Goal: Contribute content: Contribute content

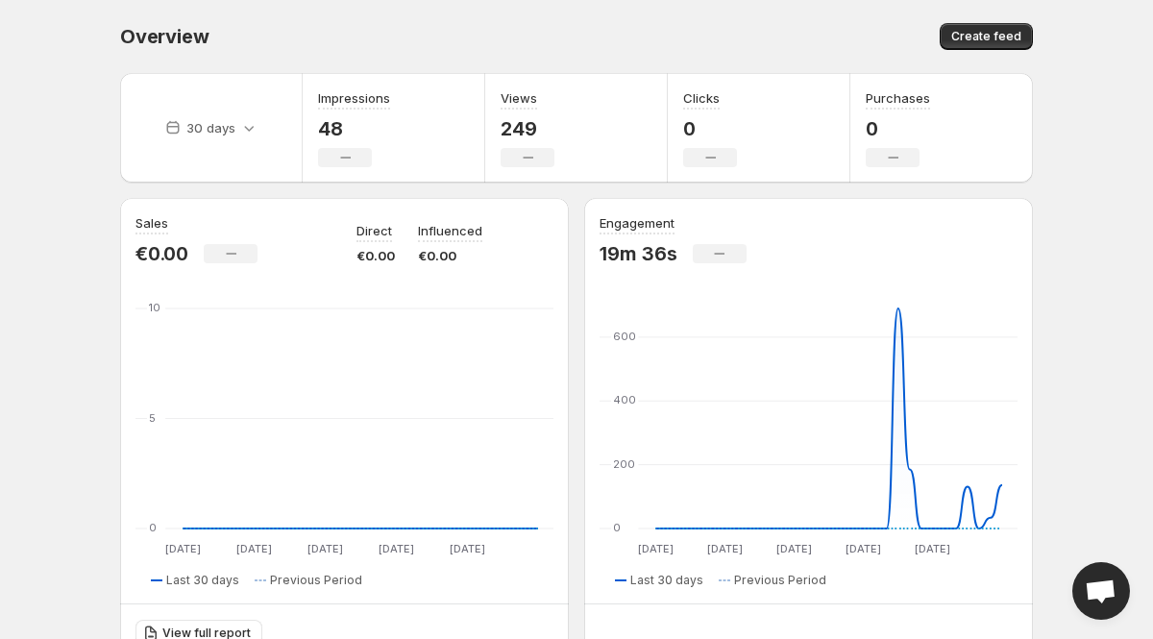
click at [1108, 378] on body "Home Feeds Videos Subscription Settings Overview. This page is ready Overview C…" at bounding box center [576, 319] width 1153 height 639
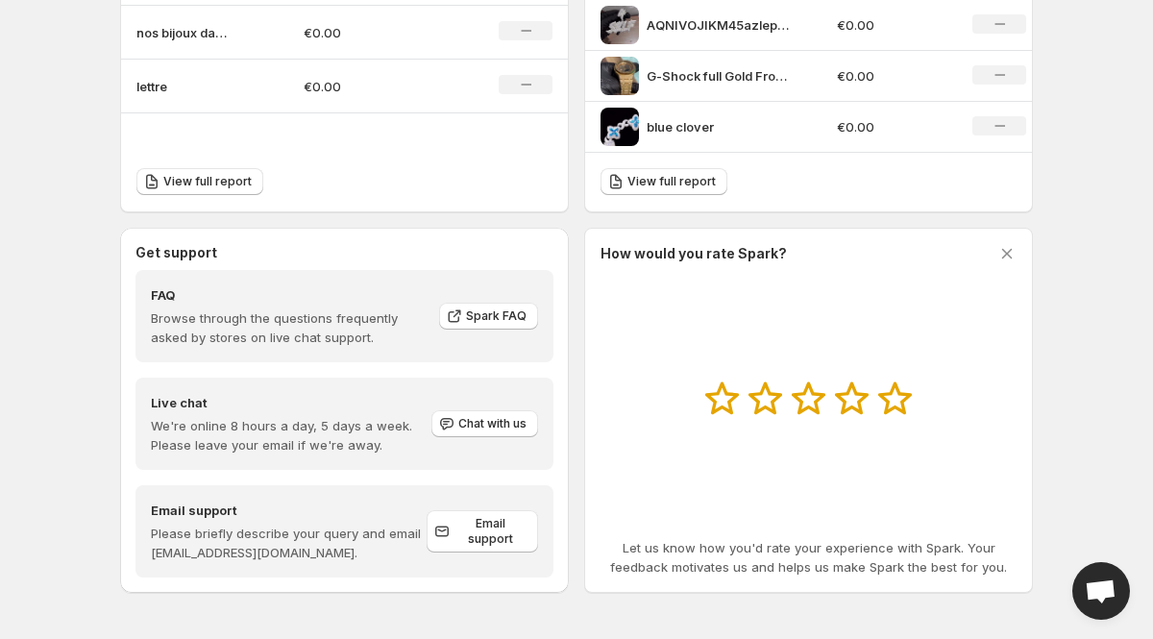
scroll to position [834, 0]
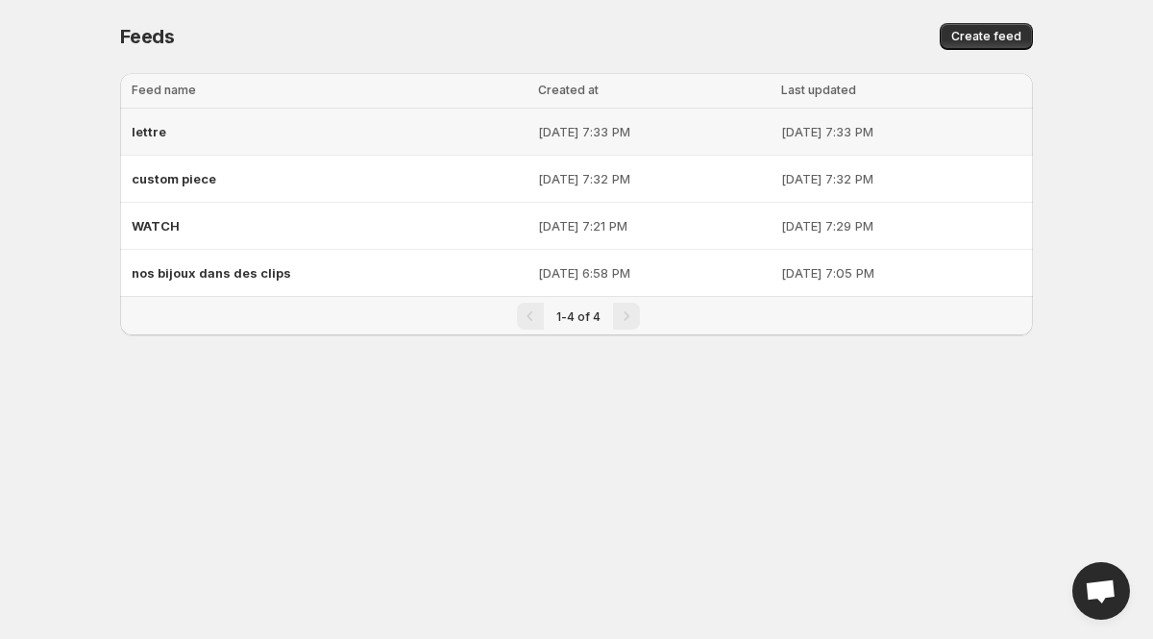
click at [159, 129] on span "lettre" at bounding box center [149, 131] width 35 height 15
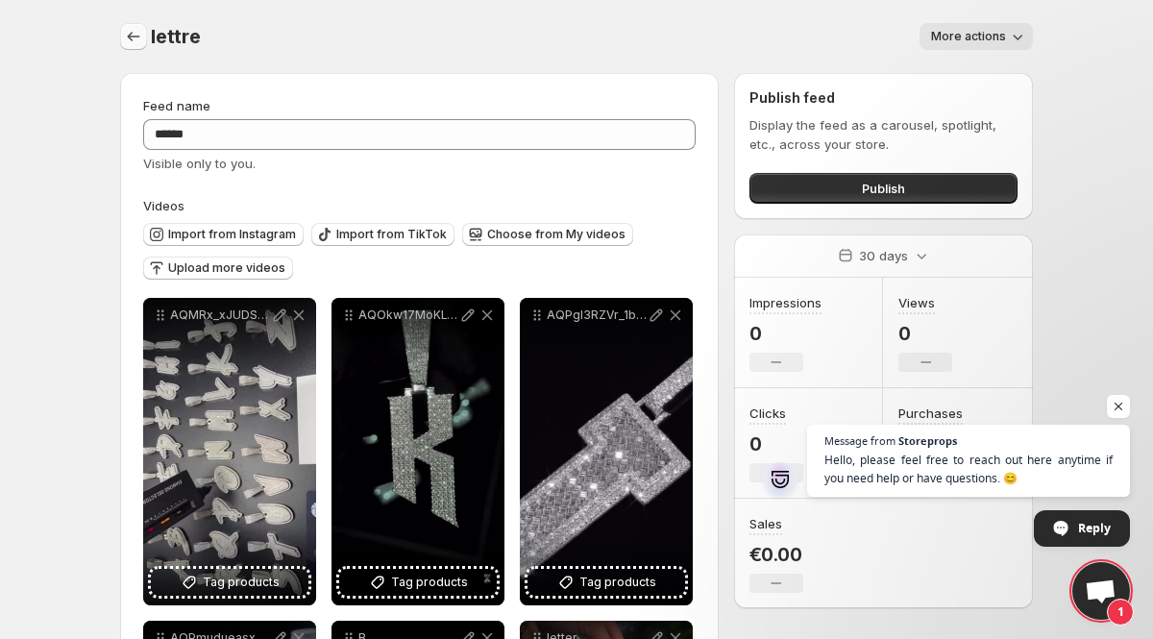
click at [137, 37] on icon "Settings" at bounding box center [134, 37] width 12 height 10
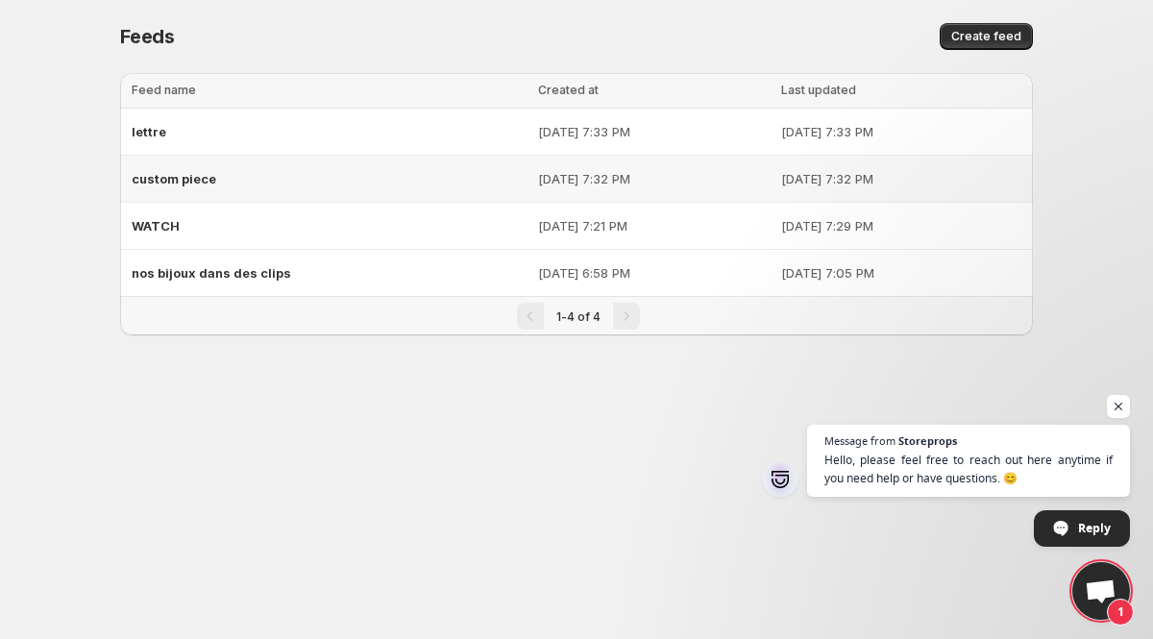
click at [165, 174] on span "custom piece" at bounding box center [174, 178] width 85 height 15
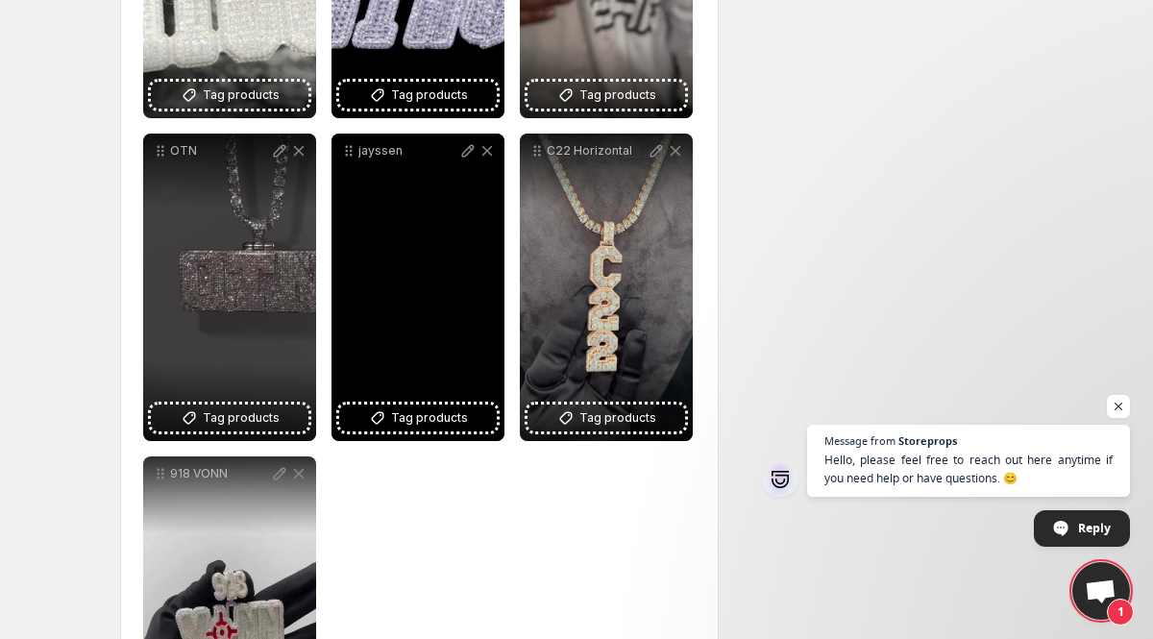
scroll to position [2115, 0]
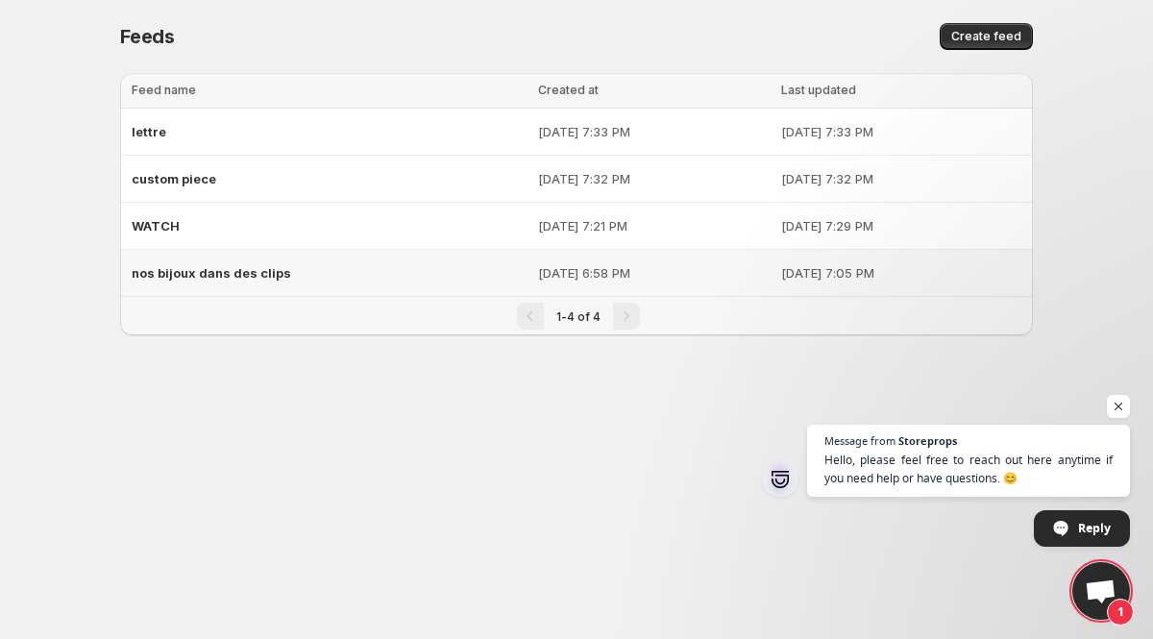
click at [398, 280] on div "nos bijoux dans des clips" at bounding box center [329, 273] width 395 height 35
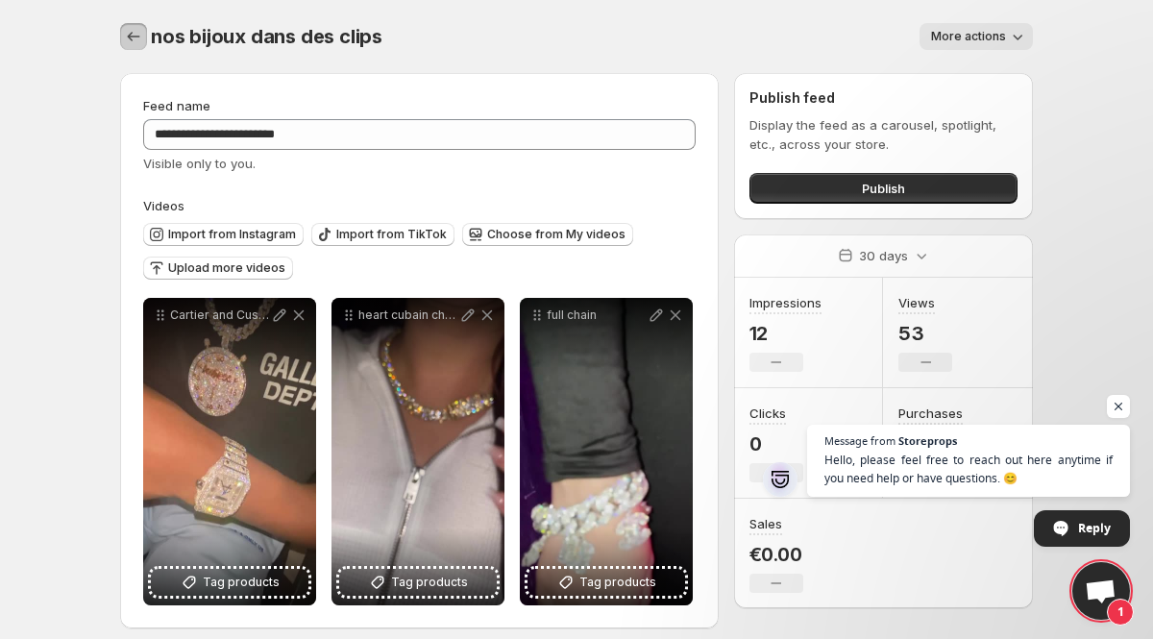
click at [132, 38] on icon "Settings" at bounding box center [133, 36] width 19 height 19
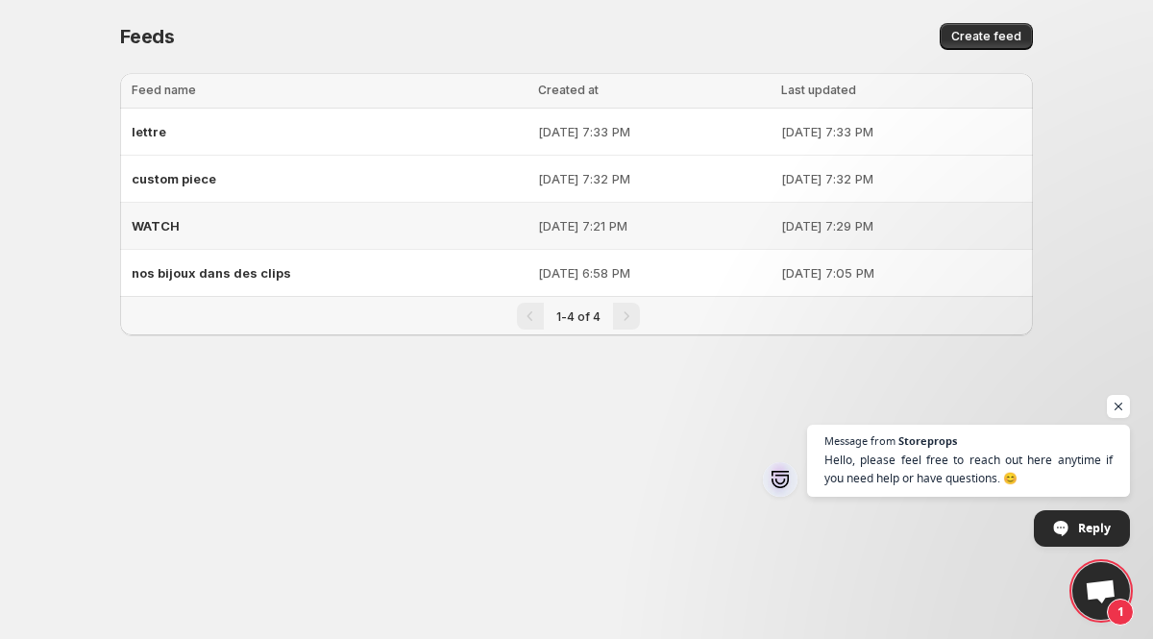
click at [163, 224] on span "WATCH" at bounding box center [156, 225] width 48 height 15
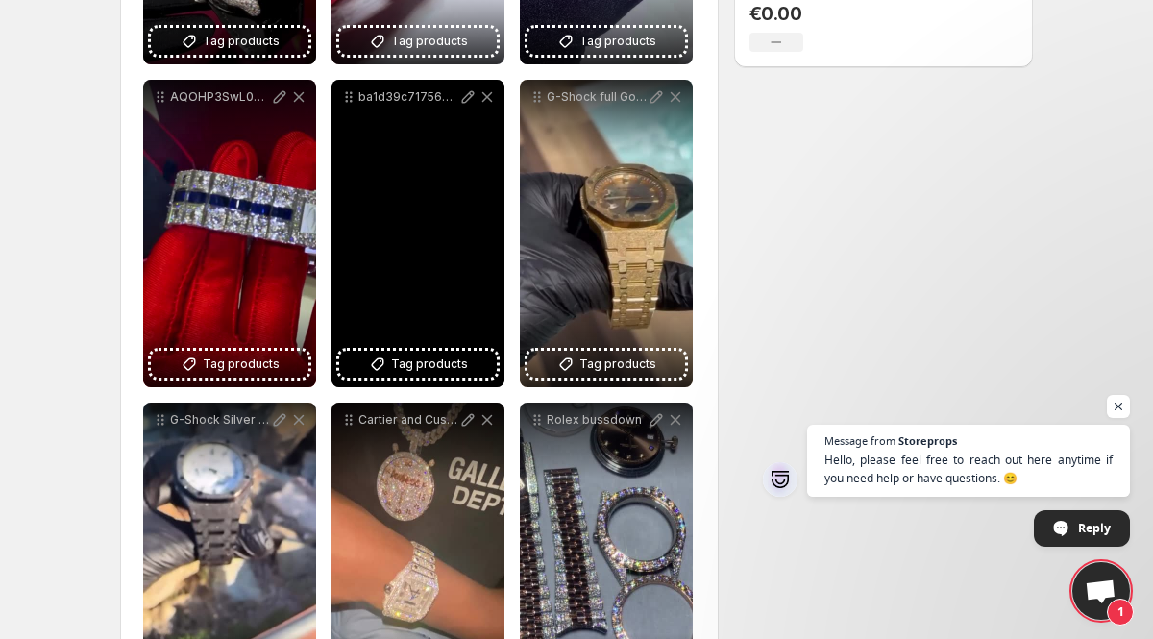
scroll to position [538, 0]
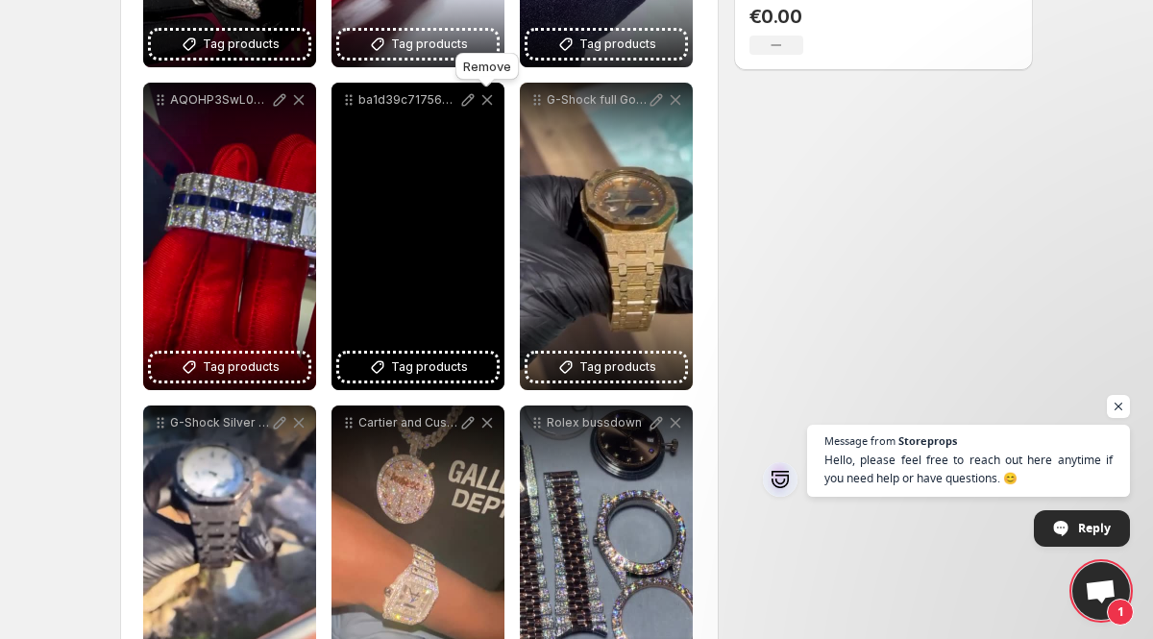
click at [486, 102] on icon at bounding box center [488, 100] width 11 height 11
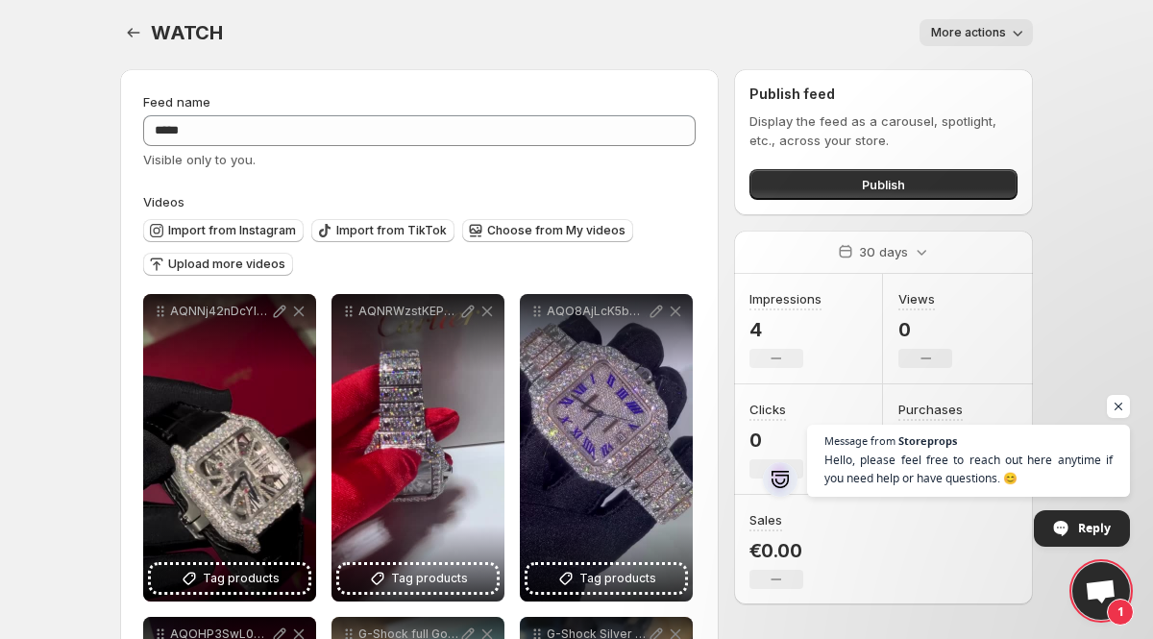
scroll to position [0, 0]
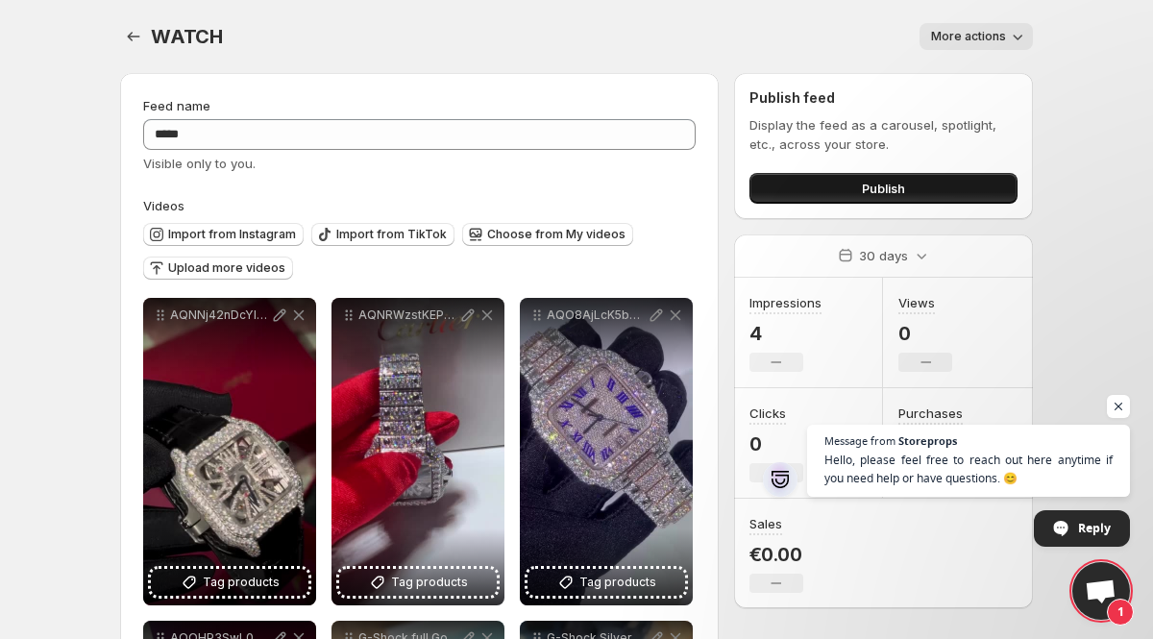
click at [784, 186] on button "Publish" at bounding box center [884, 188] width 268 height 31
click at [771, 179] on button "Publish" at bounding box center [884, 188] width 268 height 31
click at [123, 38] on button "Settings" at bounding box center [133, 36] width 27 height 27
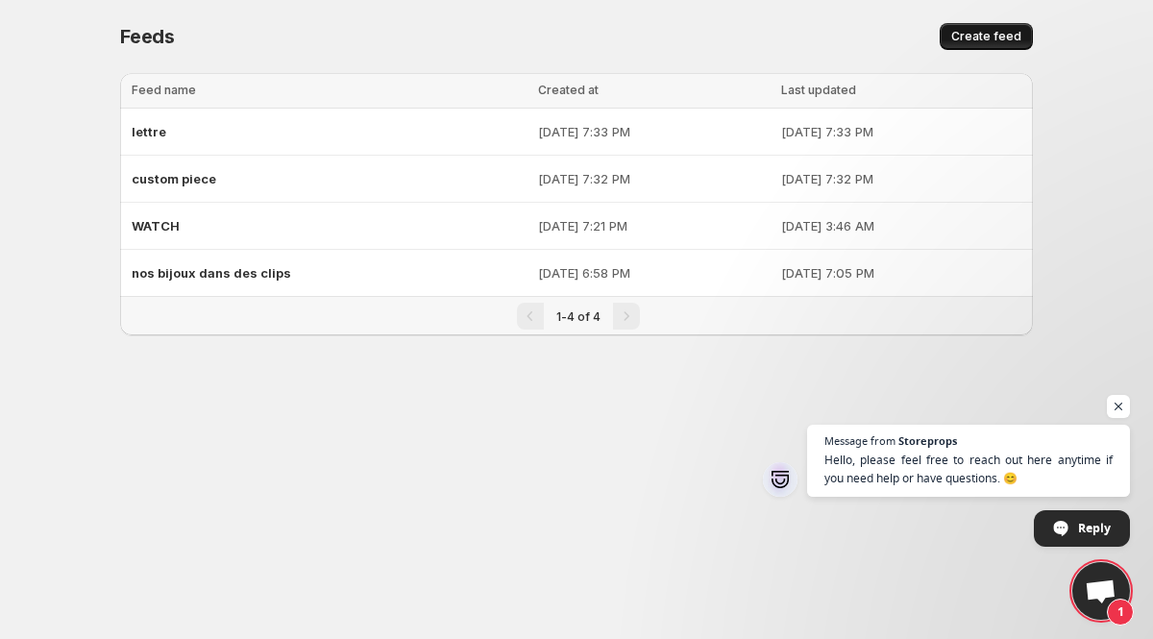
click at [967, 36] on span "Create feed" at bounding box center [987, 36] width 70 height 15
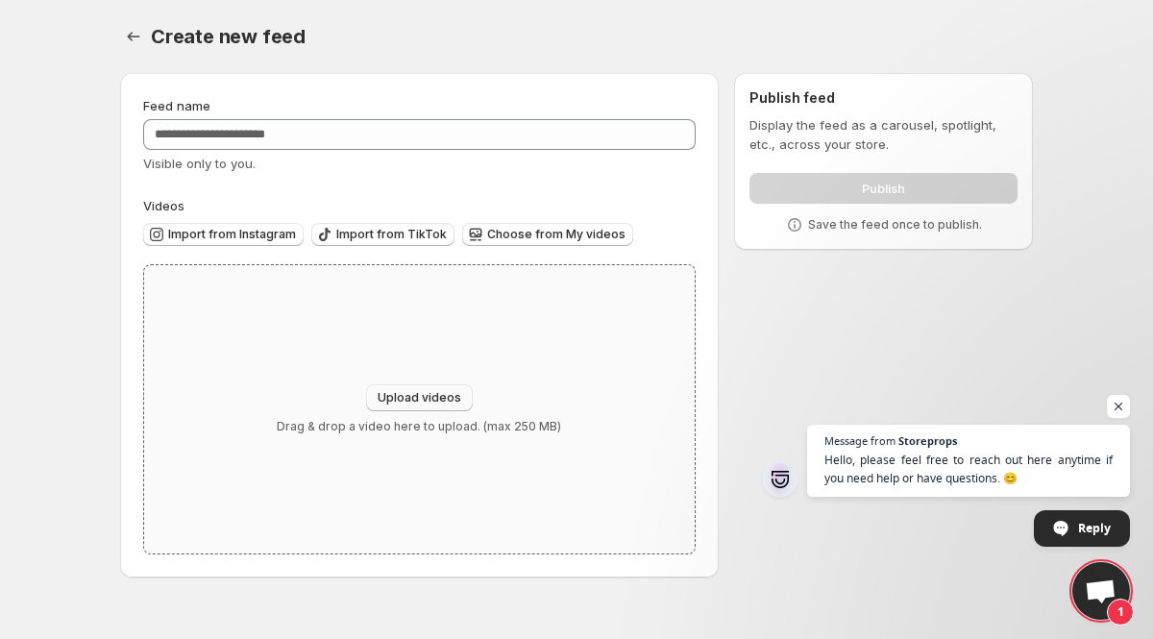
click at [384, 393] on span "Upload videos" at bounding box center [420, 397] width 84 height 15
click at [499, 232] on span "Choose from My videos" at bounding box center [556, 234] width 138 height 15
click at [139, 43] on icon "Settings" at bounding box center [133, 36] width 19 height 19
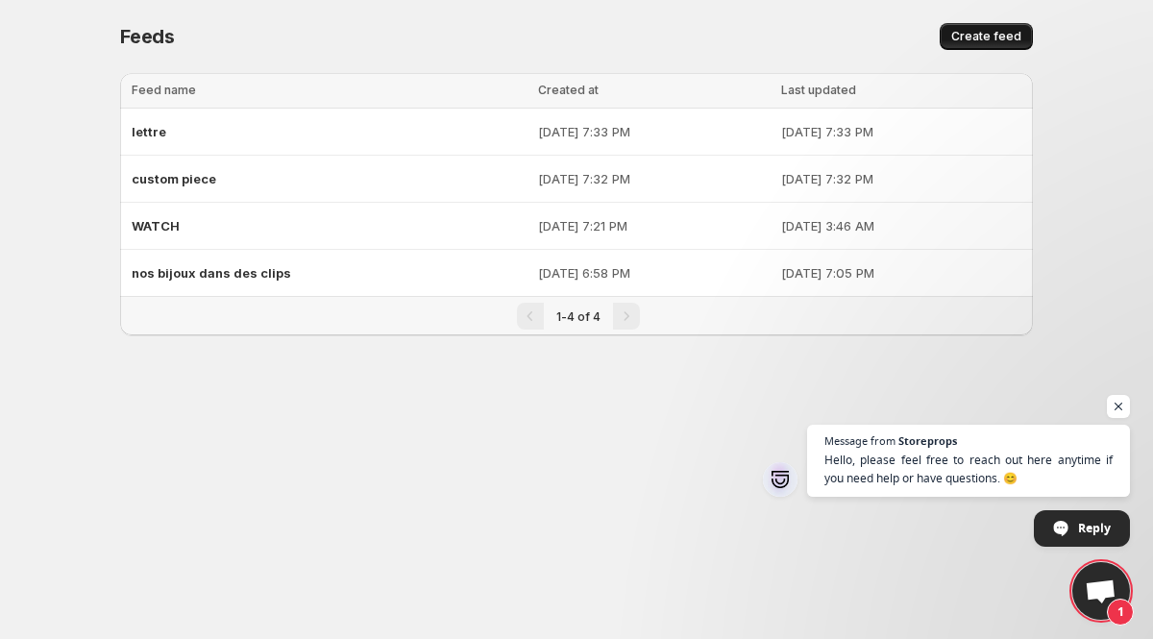
click at [1003, 37] on span "Create feed" at bounding box center [987, 36] width 70 height 15
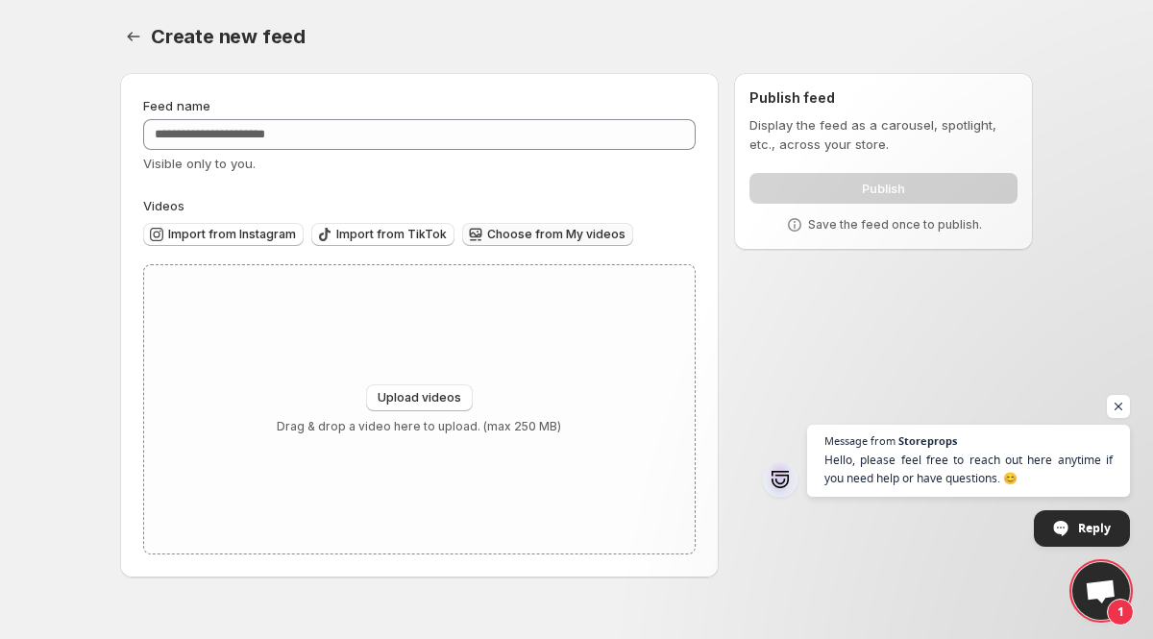
click at [477, 243] on button "Choose from My videos" at bounding box center [547, 234] width 171 height 23
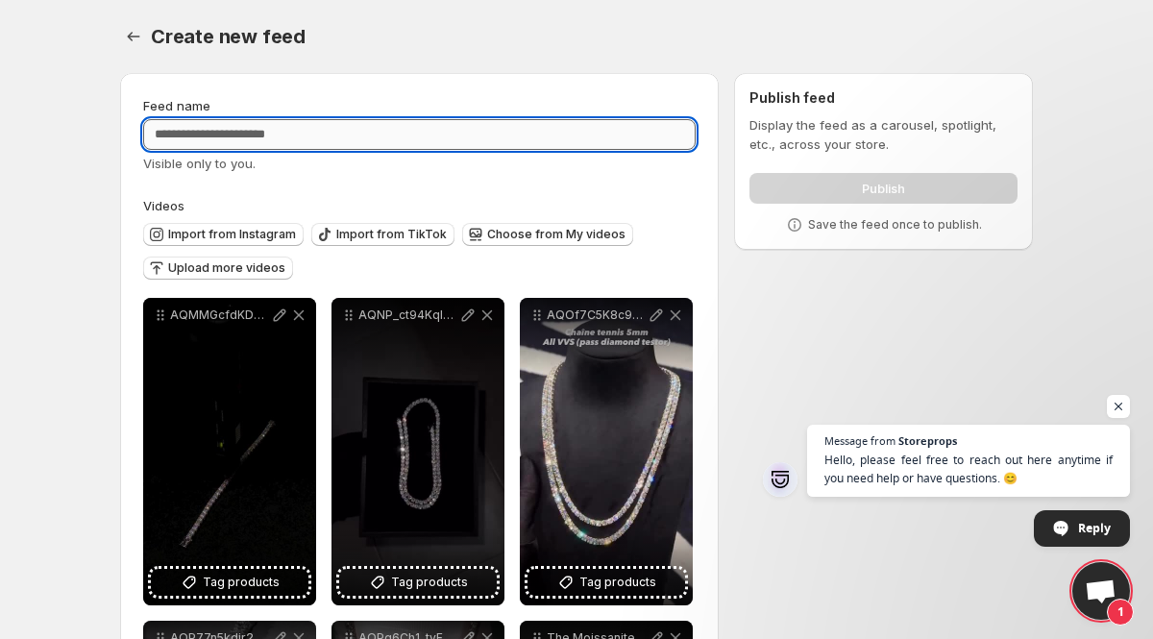
click at [307, 121] on input "Feed name" at bounding box center [419, 134] width 553 height 31
type input "*"
type input "******"
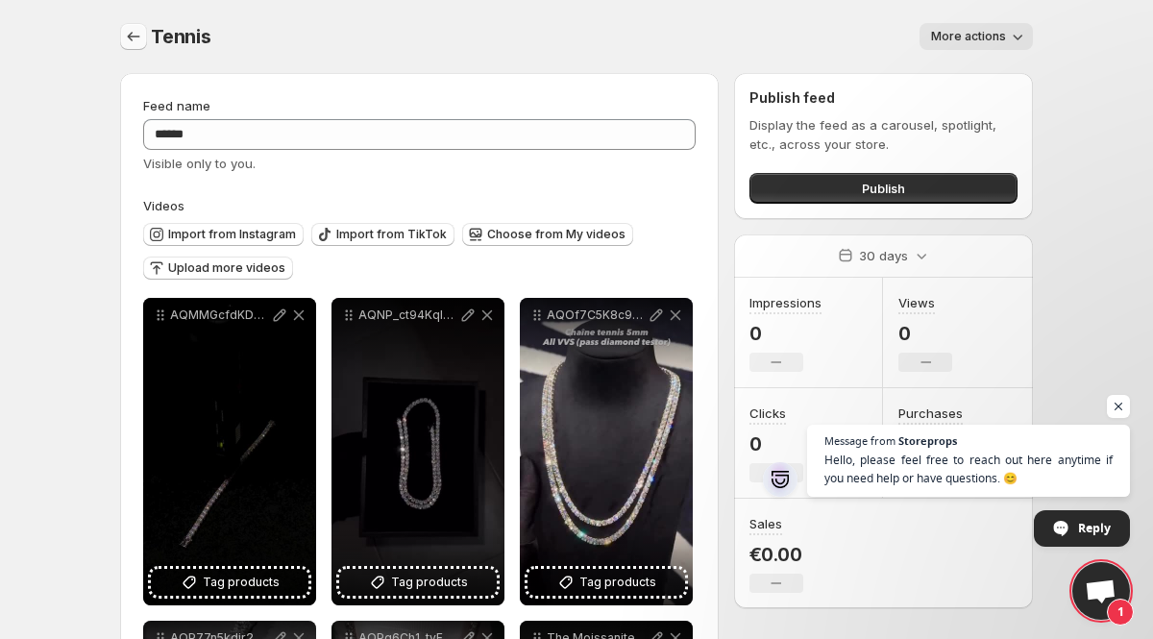
click at [133, 42] on icon "Settings" at bounding box center [133, 36] width 19 height 19
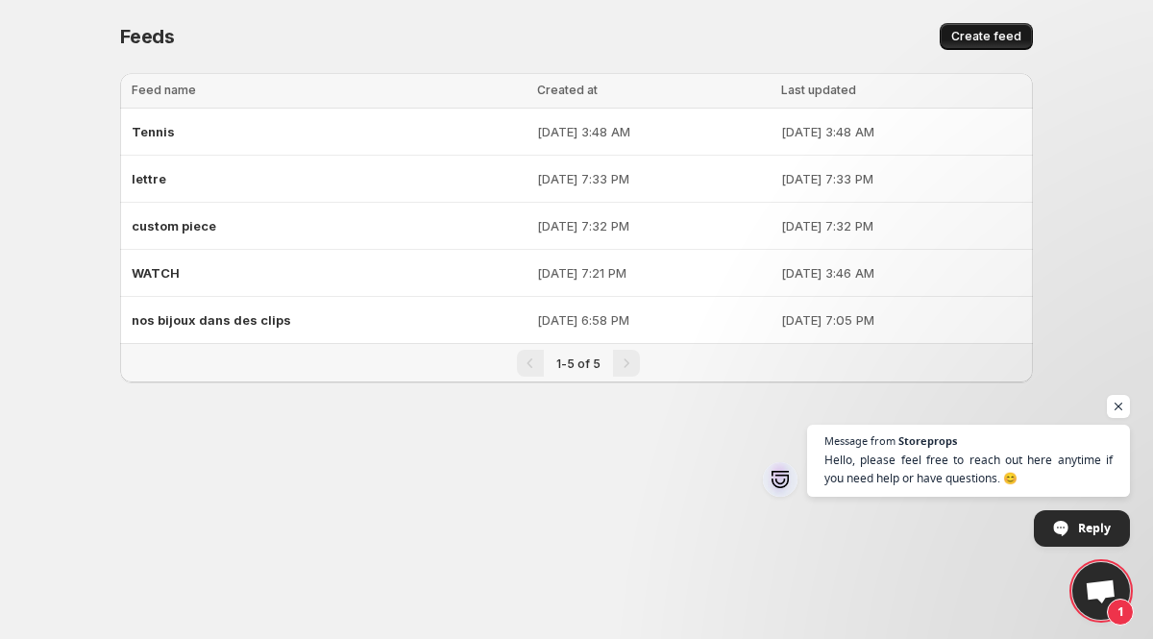
click at [969, 43] on button "Create feed" at bounding box center [986, 36] width 93 height 27
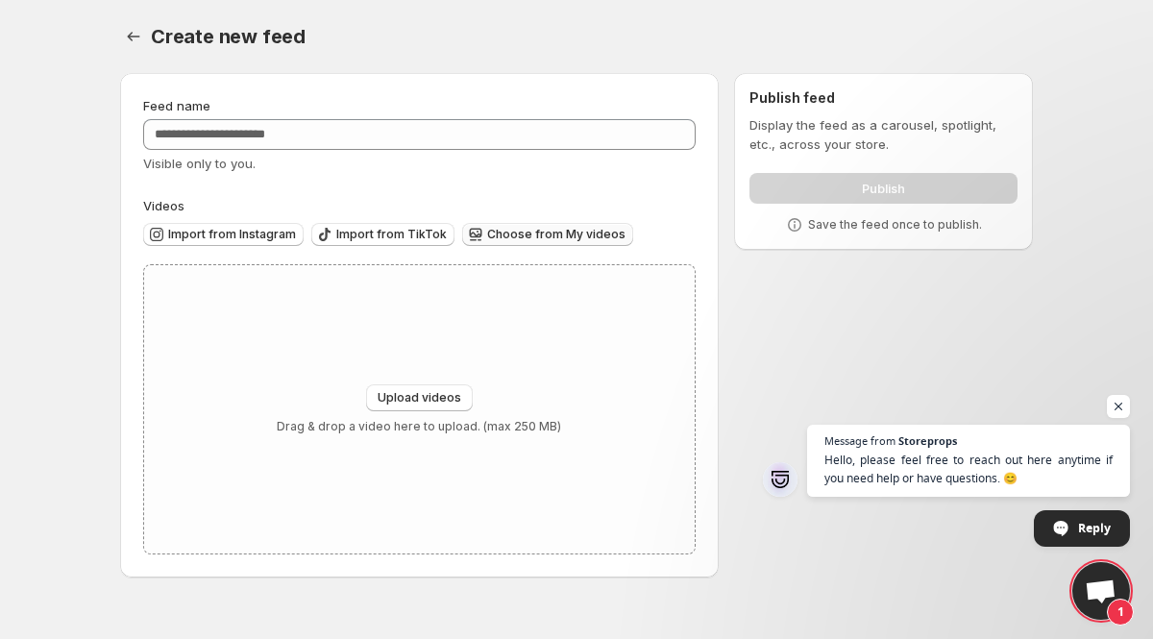
click at [508, 239] on span "Choose from My videos" at bounding box center [556, 234] width 138 height 15
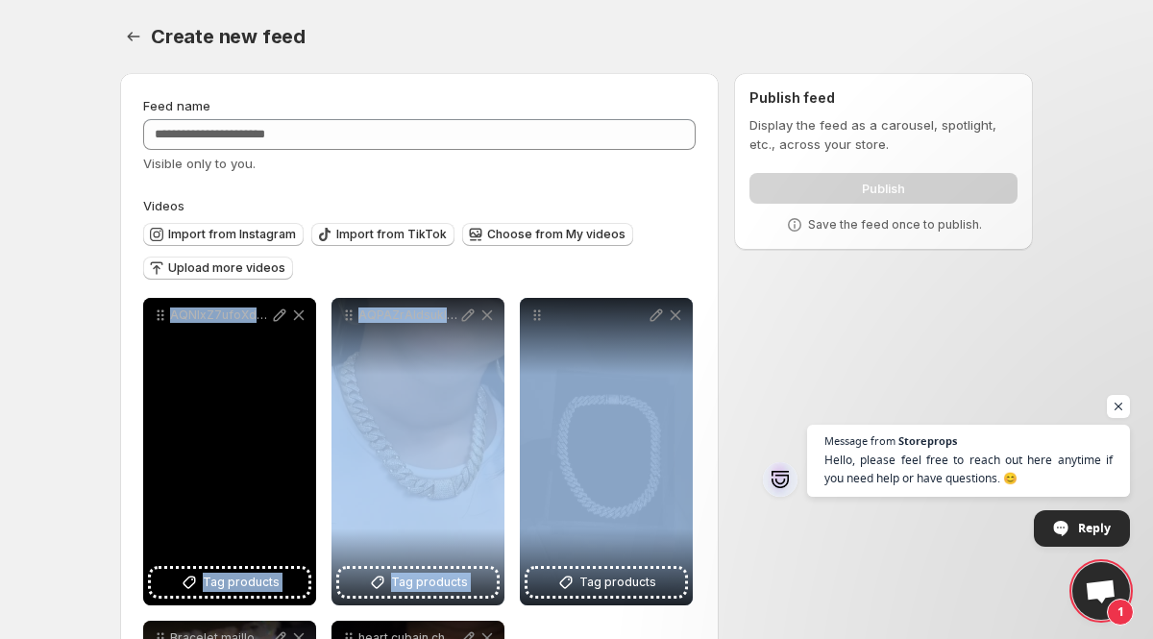
drag, startPoint x: 723, startPoint y: 564, endPoint x: 181, endPoint y: 516, distance: 544.2
click at [181, 516] on div "**********" at bounding box center [569, 516] width 929 height 917
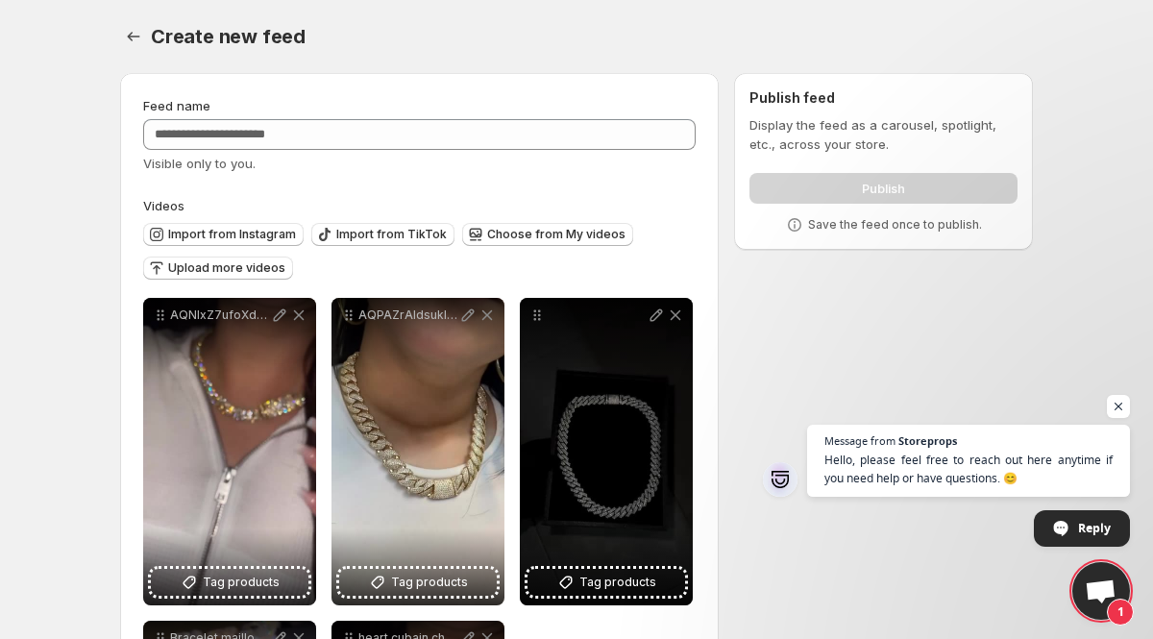
click at [15, 418] on body "**********" at bounding box center [576, 319] width 1153 height 639
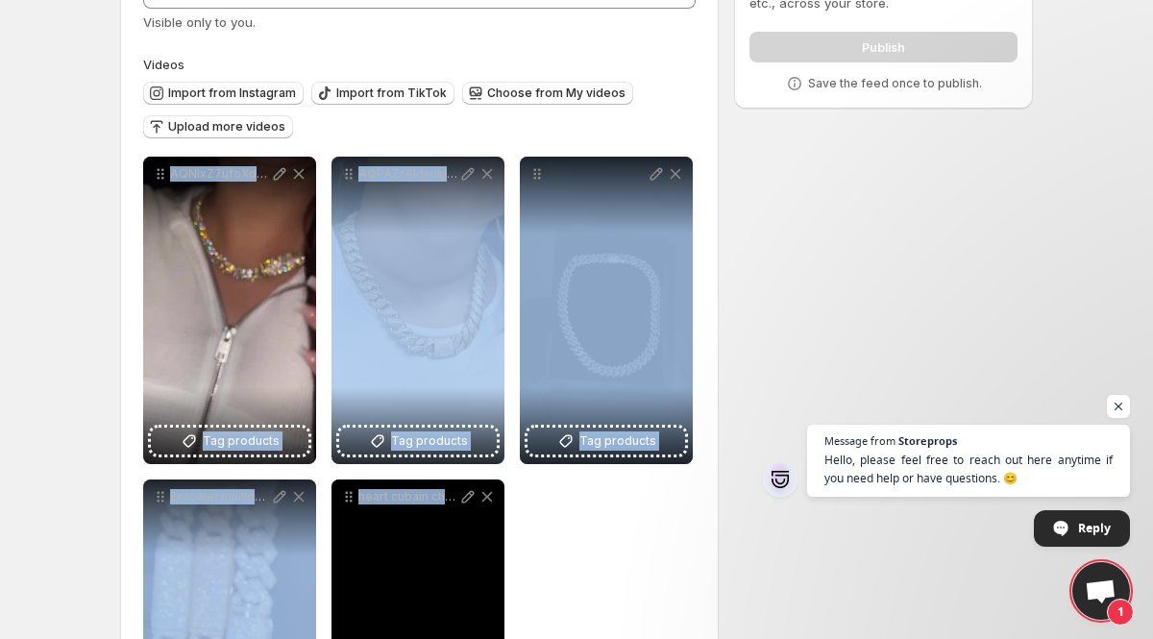
drag, startPoint x: 15, startPoint y: 418, endPoint x: 399, endPoint y: 638, distance: 442.2
click at [399, 498] on body "**********" at bounding box center [576, 178] width 1153 height 639
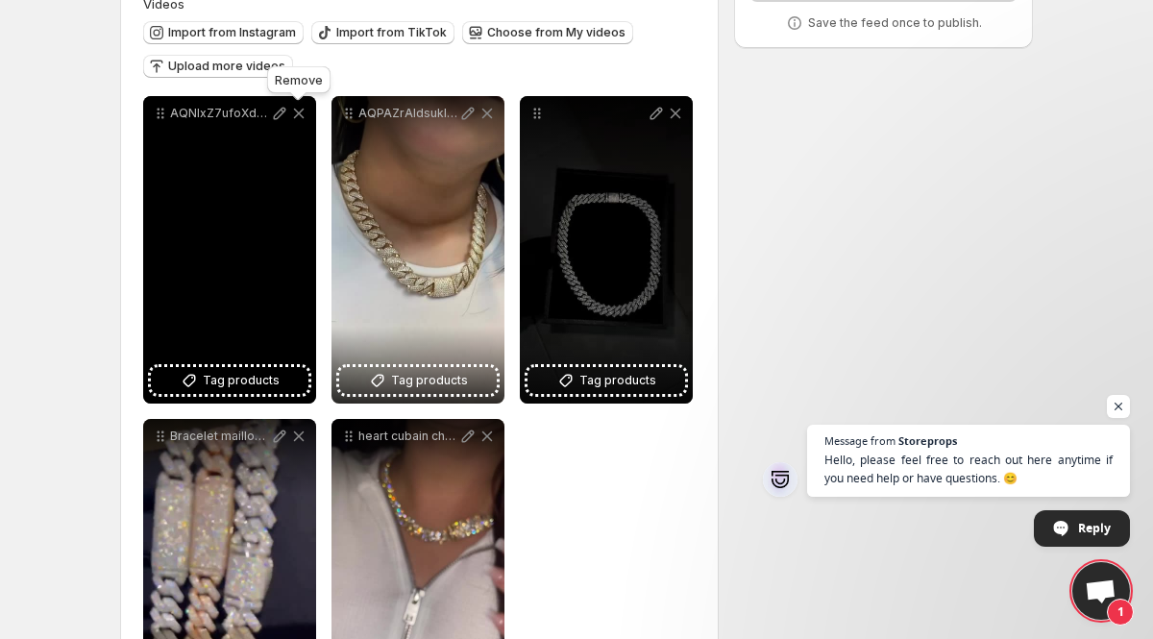
click at [297, 112] on icon at bounding box center [299, 114] width 11 height 11
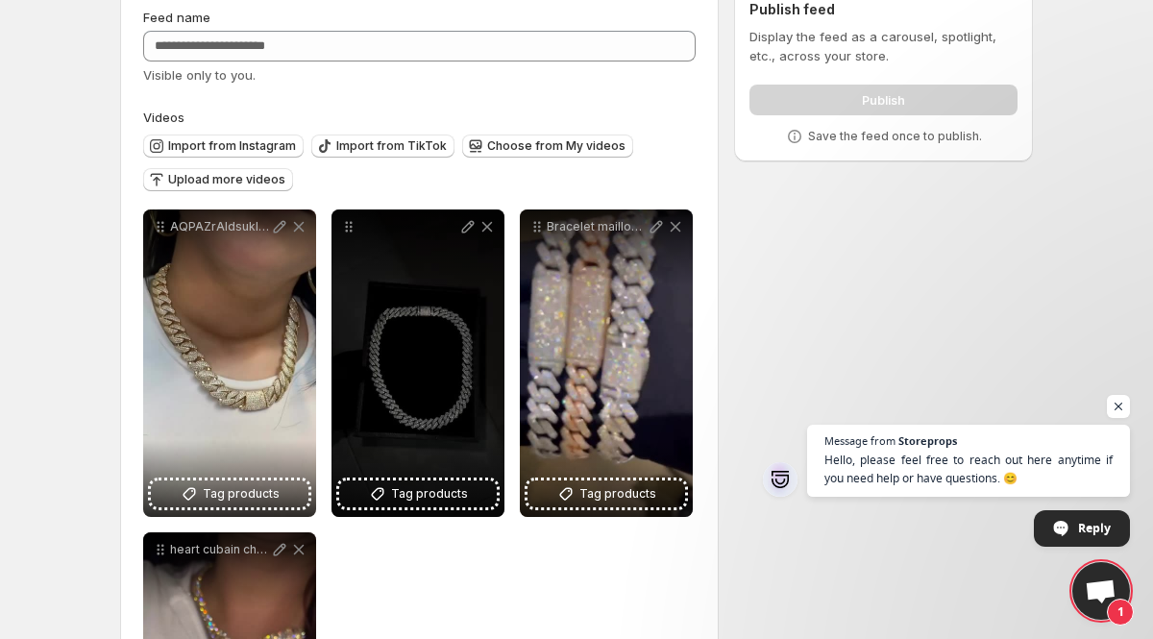
scroll to position [87, 0]
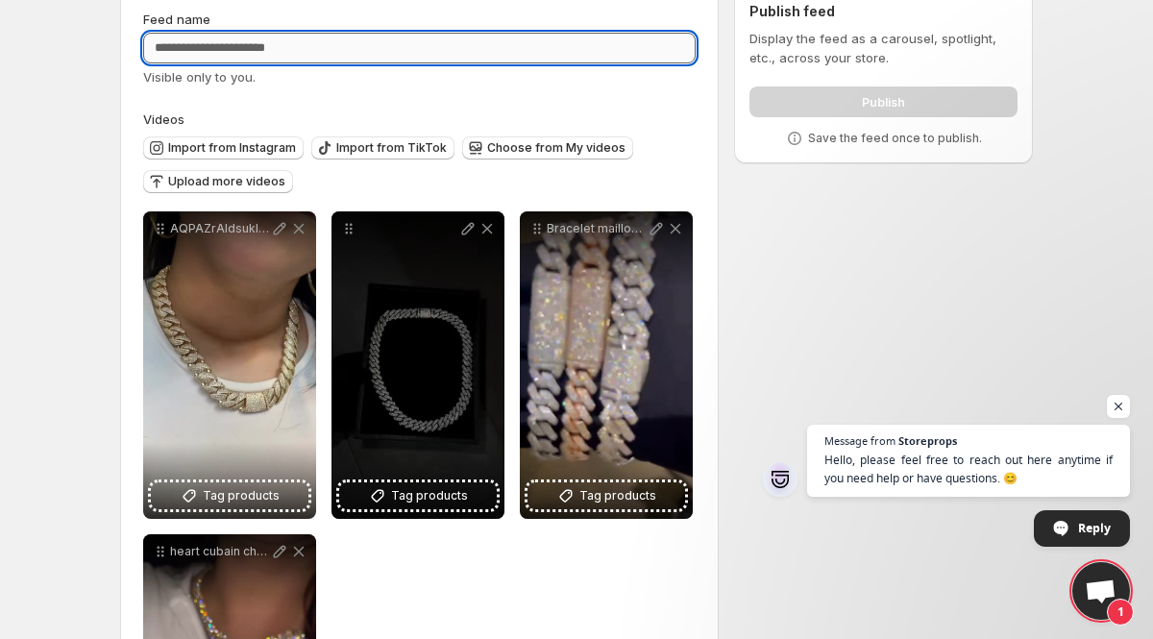
click at [344, 57] on input "Feed name" at bounding box center [419, 48] width 553 height 31
type input "******"
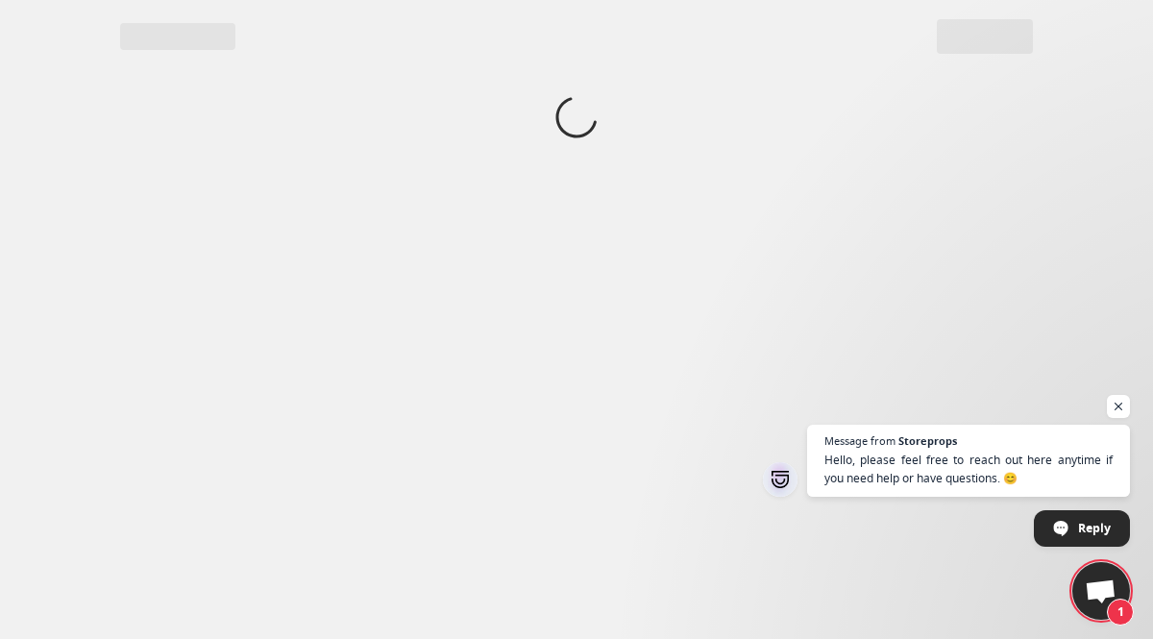
scroll to position [0, 0]
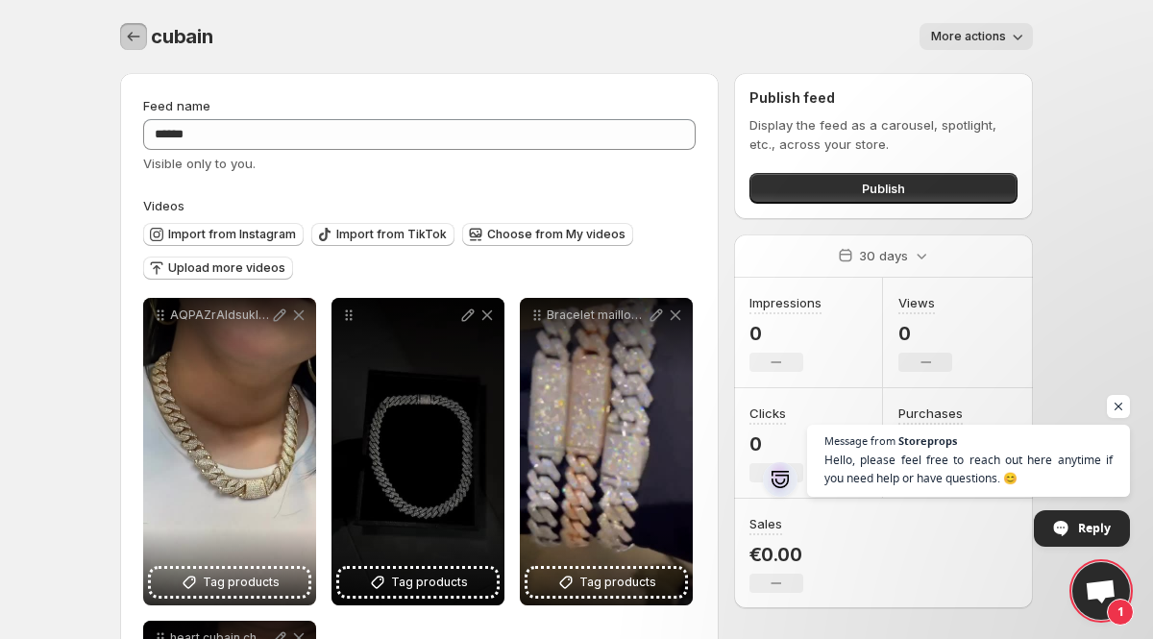
click at [133, 42] on icon "Settings" at bounding box center [133, 36] width 19 height 19
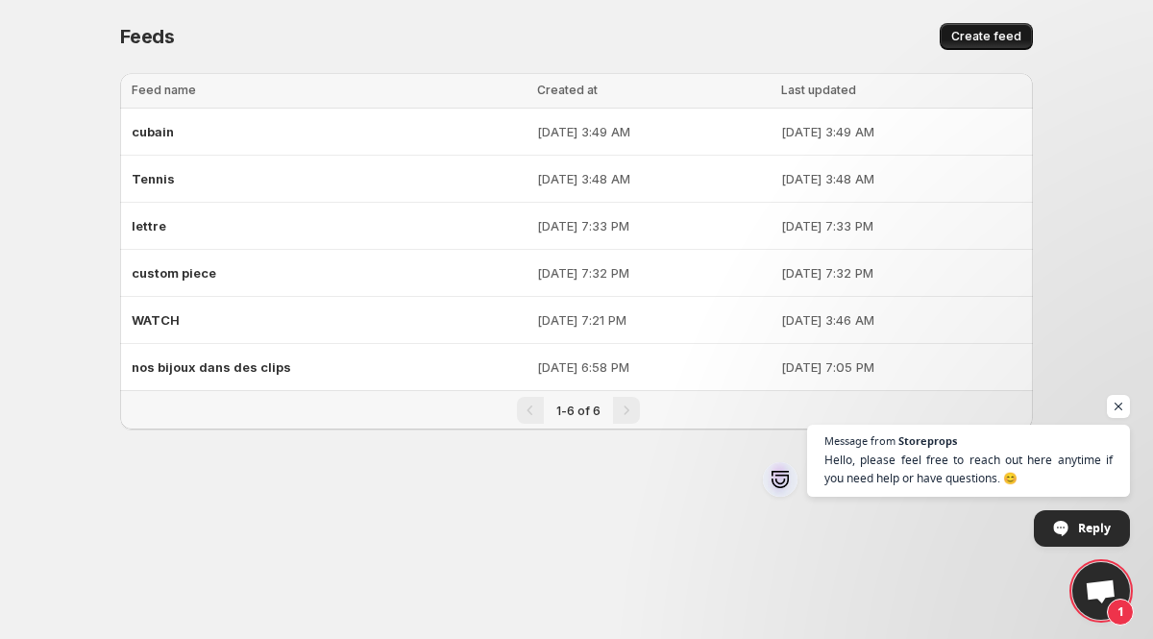
click at [990, 34] on span "Create feed" at bounding box center [987, 36] width 70 height 15
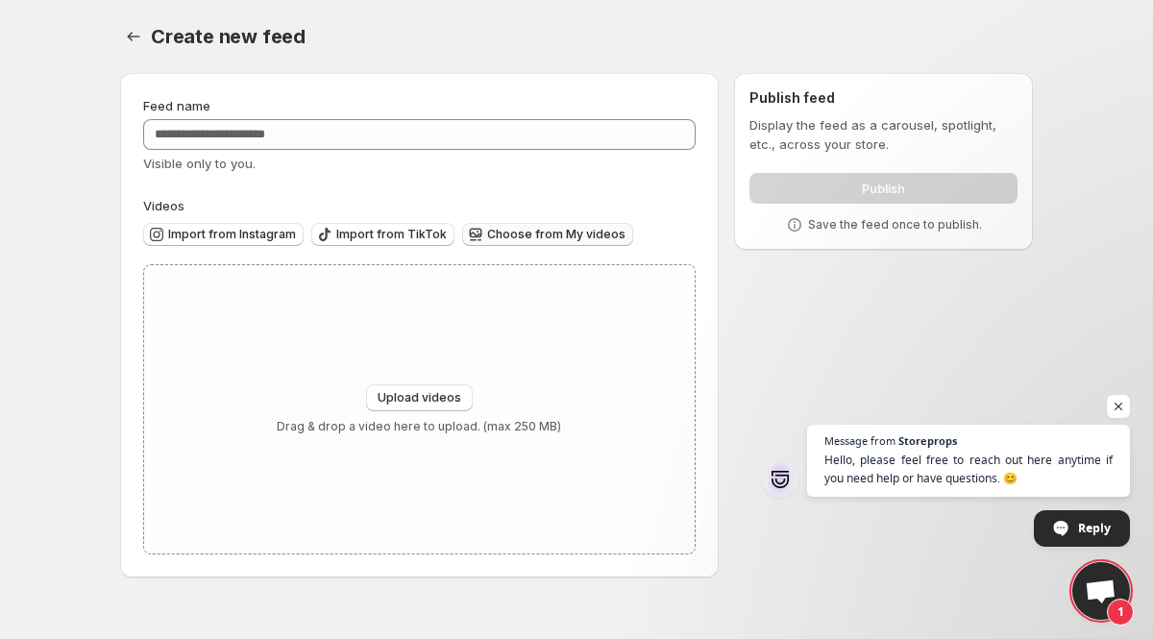
click at [517, 235] on span "Choose from My videos" at bounding box center [556, 234] width 138 height 15
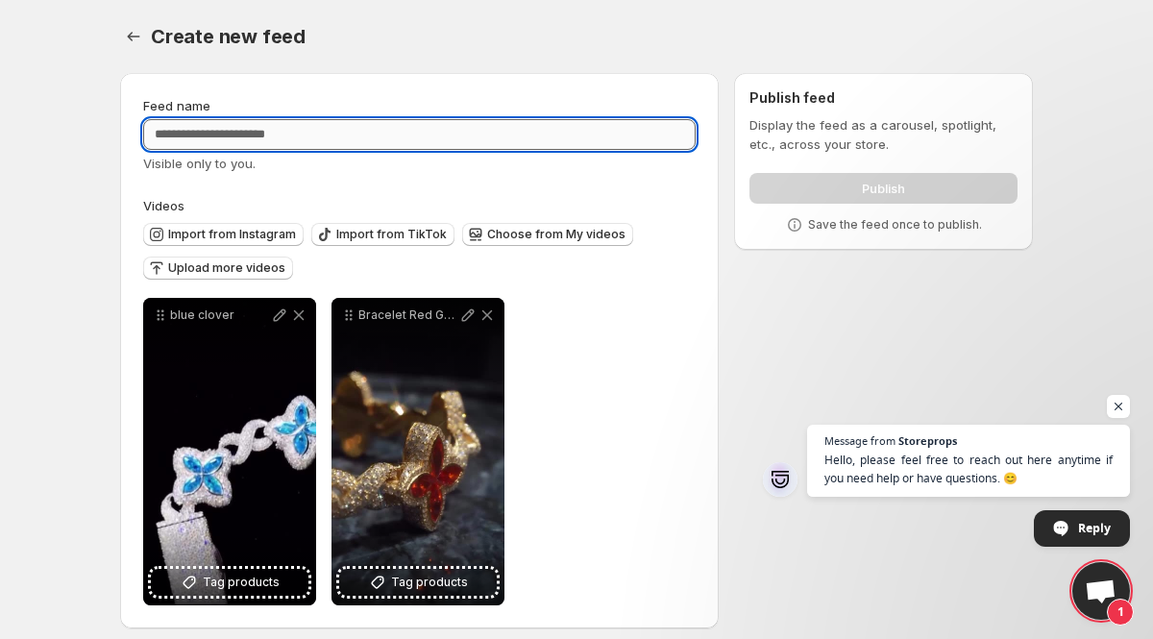
click at [199, 136] on input "Feed name" at bounding box center [419, 134] width 553 height 31
type input "******"
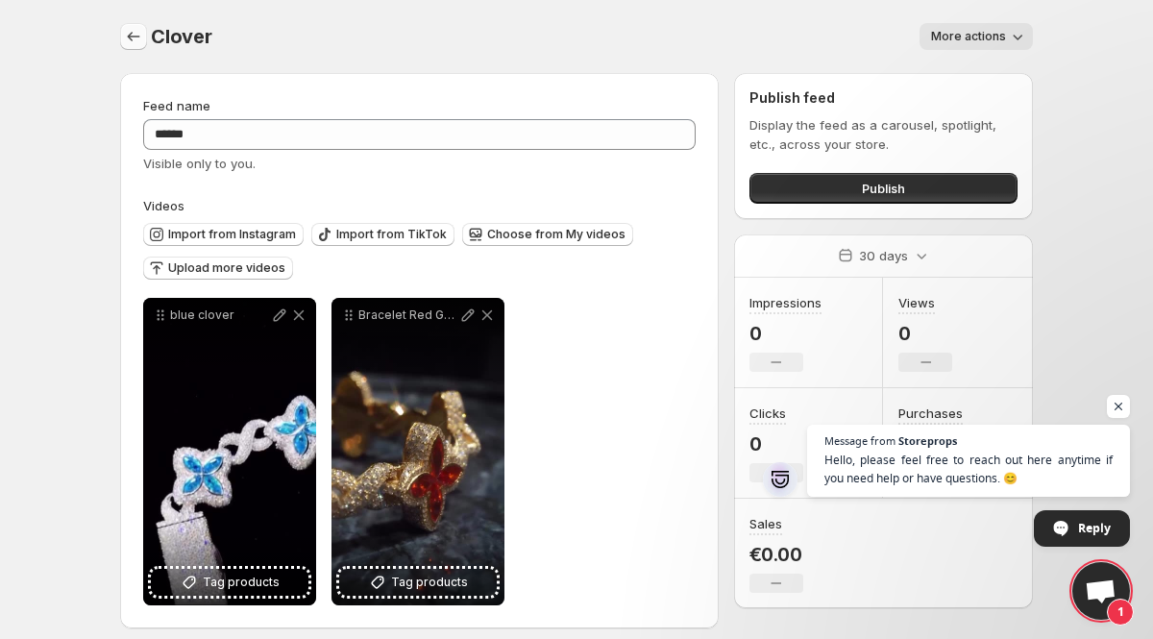
click at [126, 43] on icon "Settings" at bounding box center [133, 36] width 19 height 19
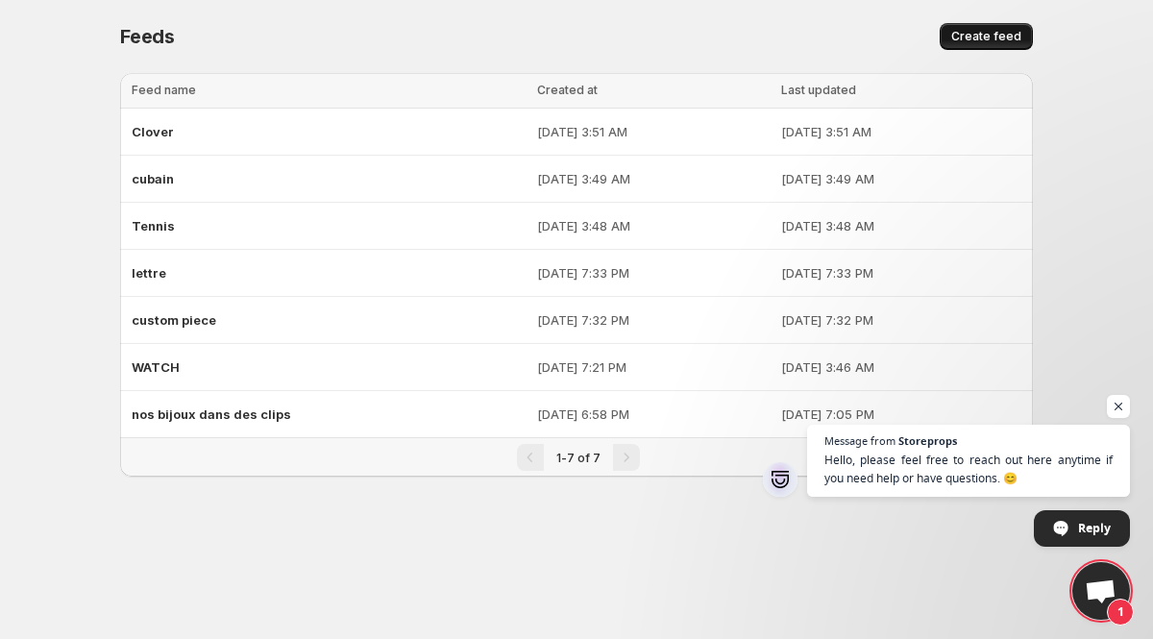
click at [1015, 42] on span "Create feed" at bounding box center [987, 36] width 70 height 15
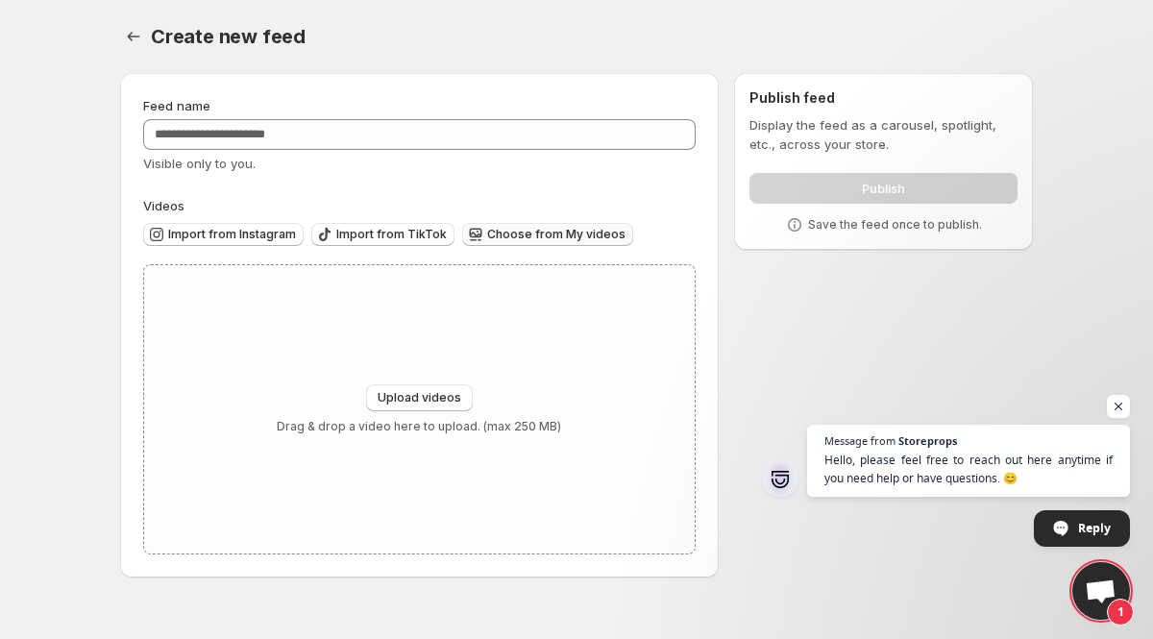
click at [544, 238] on span "Choose from My videos" at bounding box center [556, 234] width 138 height 15
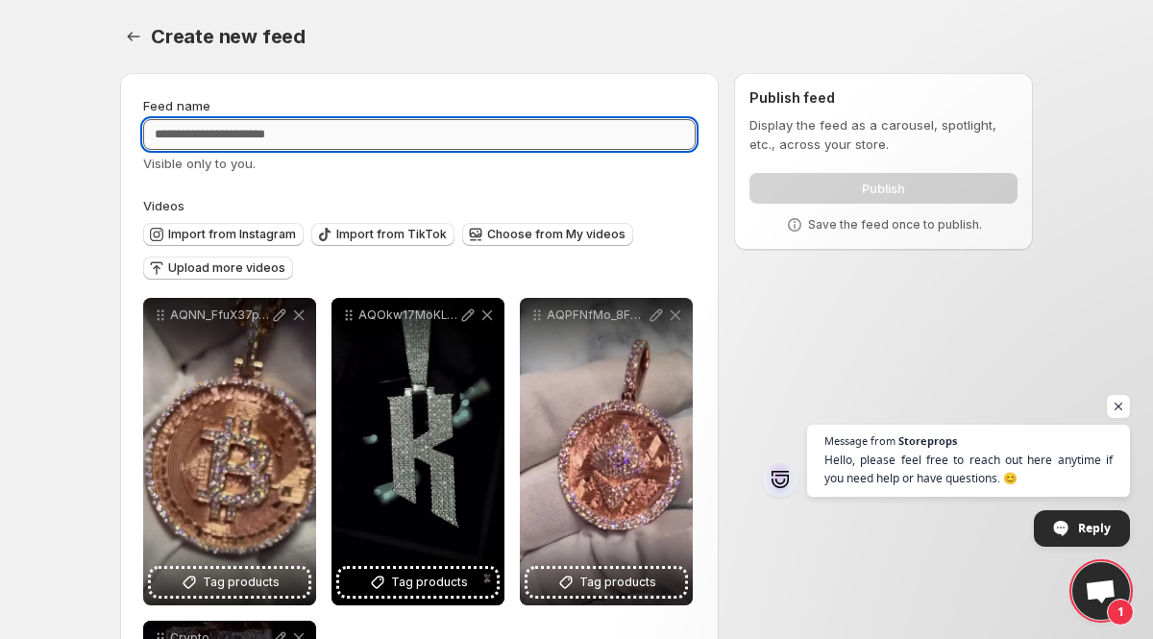
click at [242, 145] on input "Feed name" at bounding box center [419, 134] width 553 height 31
type input "******"
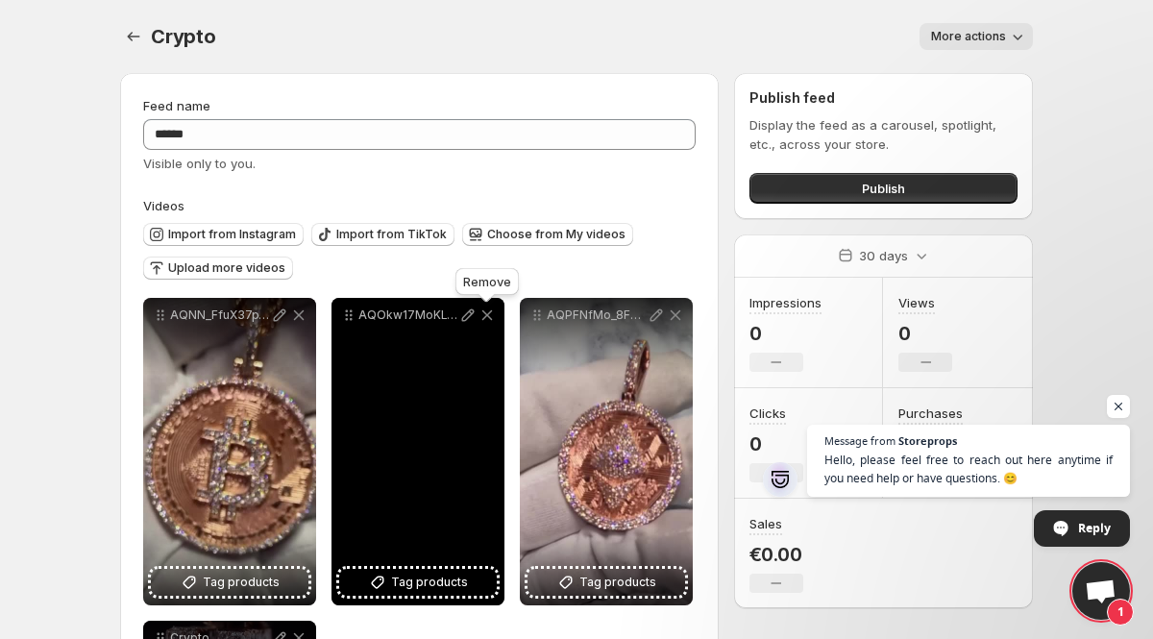
click at [486, 321] on icon at bounding box center [487, 315] width 19 height 19
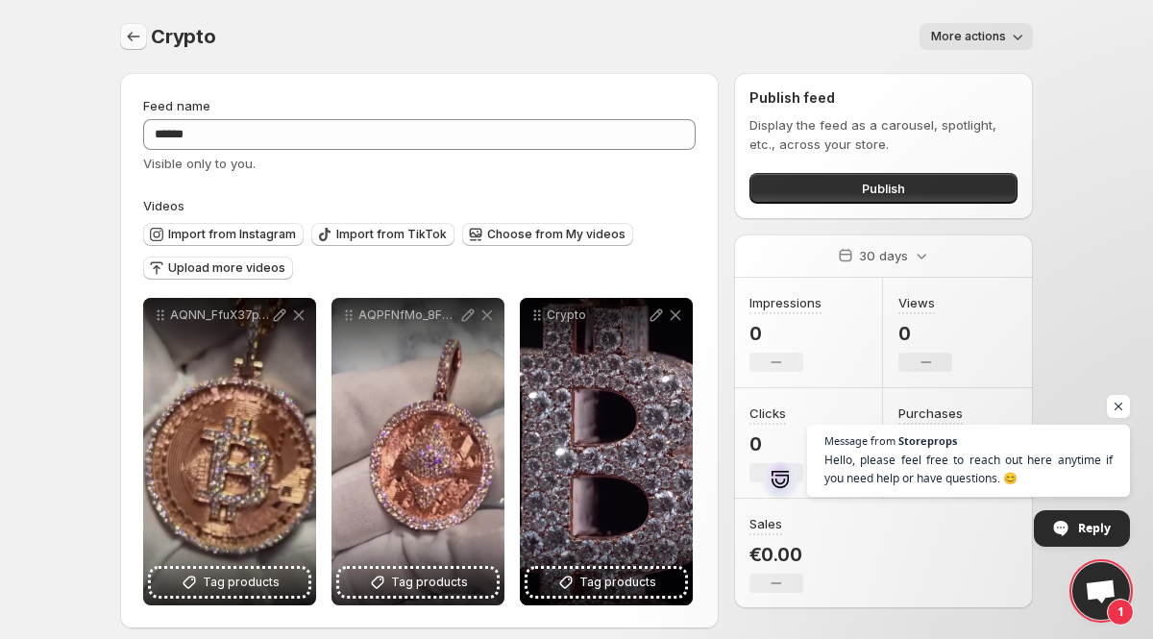
click at [139, 33] on icon "Settings" at bounding box center [133, 36] width 19 height 19
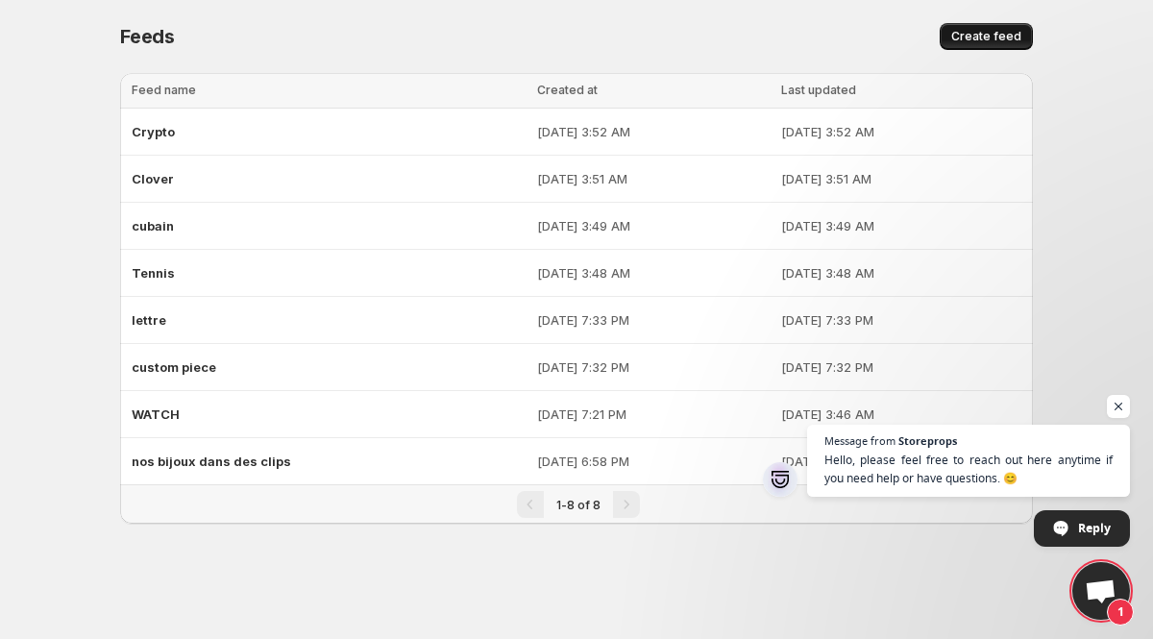
click at [1000, 38] on span "Create feed" at bounding box center [987, 36] width 70 height 15
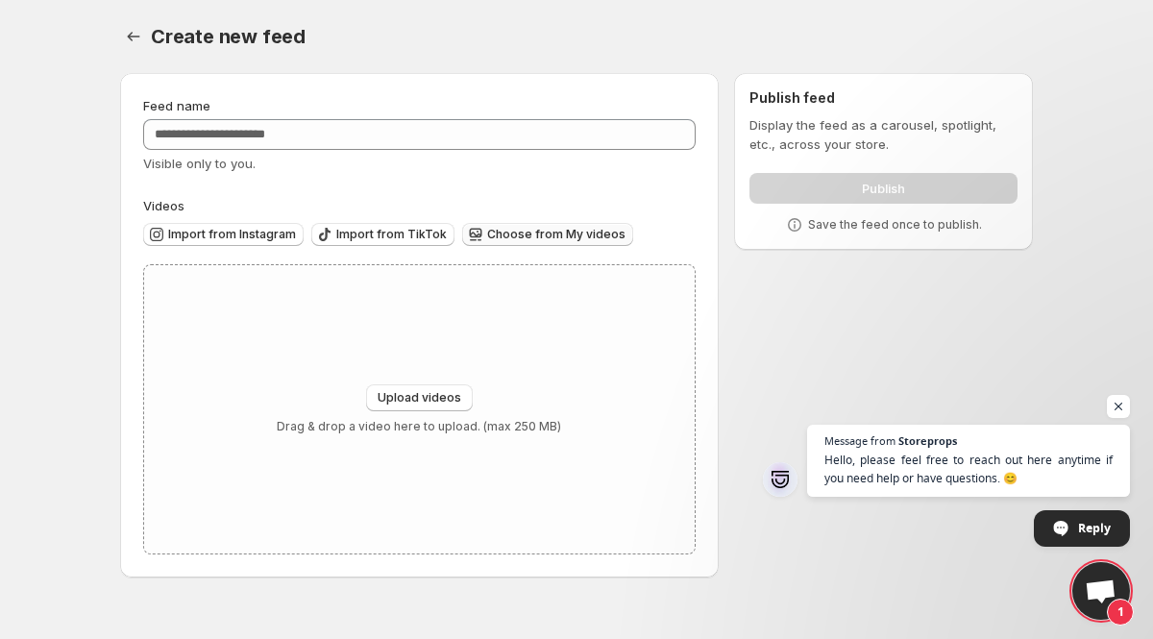
click at [521, 235] on span "Choose from My videos" at bounding box center [556, 234] width 138 height 15
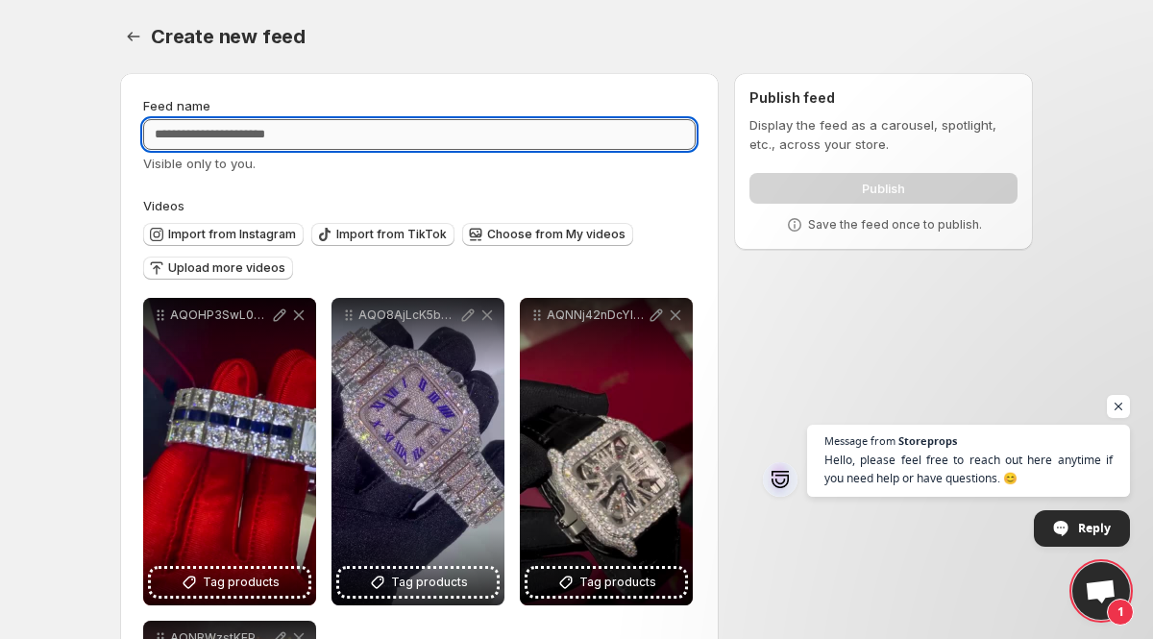
click at [268, 121] on input "Feed name" at bounding box center [419, 134] width 553 height 31
type input "*******"
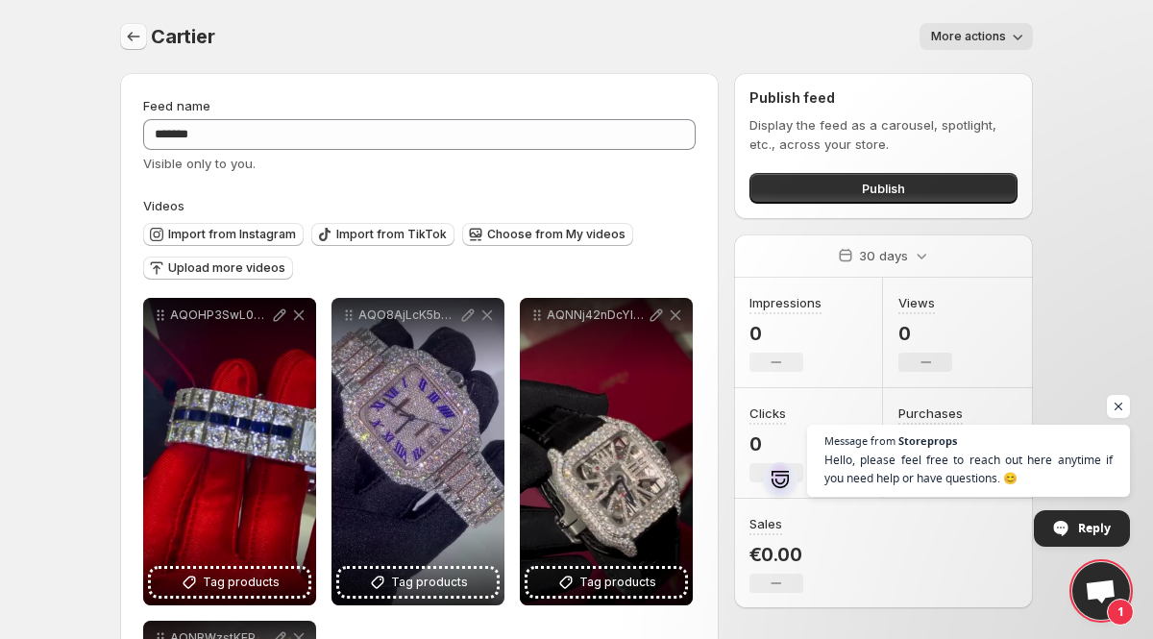
click at [127, 37] on icon "Settings" at bounding box center [133, 36] width 19 height 19
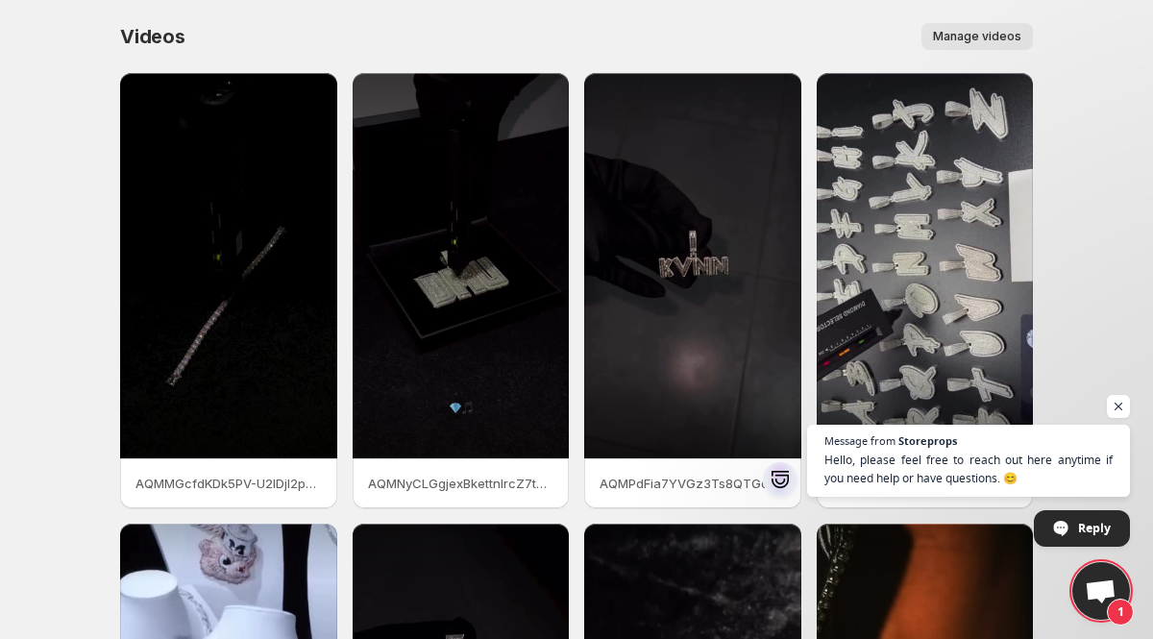
click at [1004, 36] on span "Manage videos" at bounding box center [977, 36] width 88 height 15
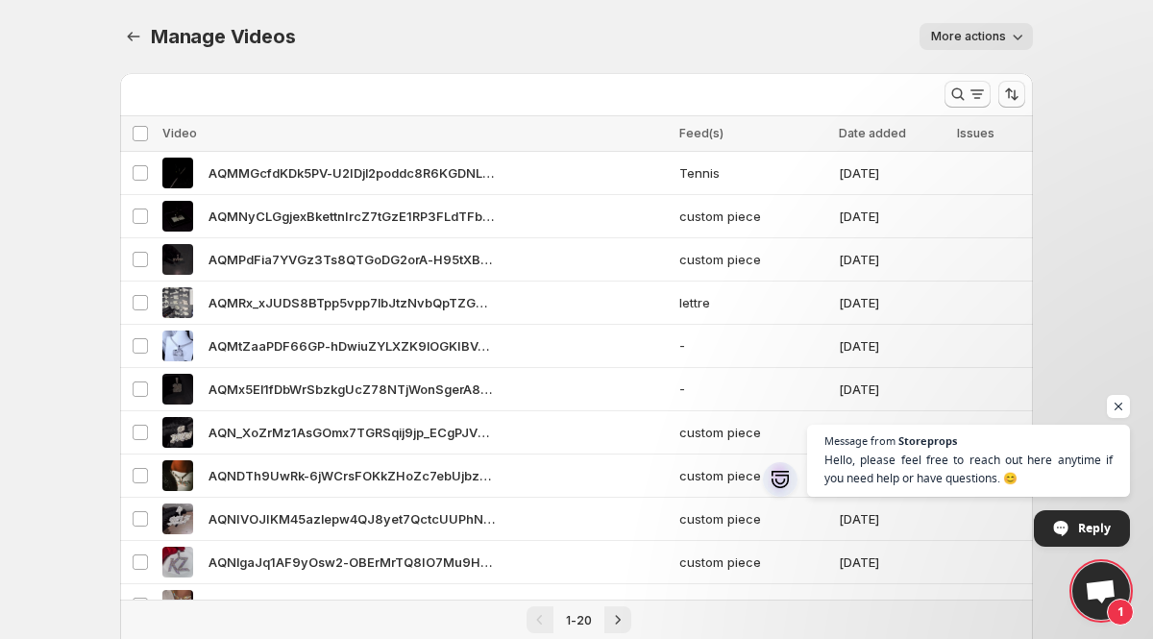
click at [990, 37] on span "More actions" at bounding box center [968, 36] width 75 height 15
click at [136, 27] on icon "Manage Videos" at bounding box center [133, 36] width 19 height 19
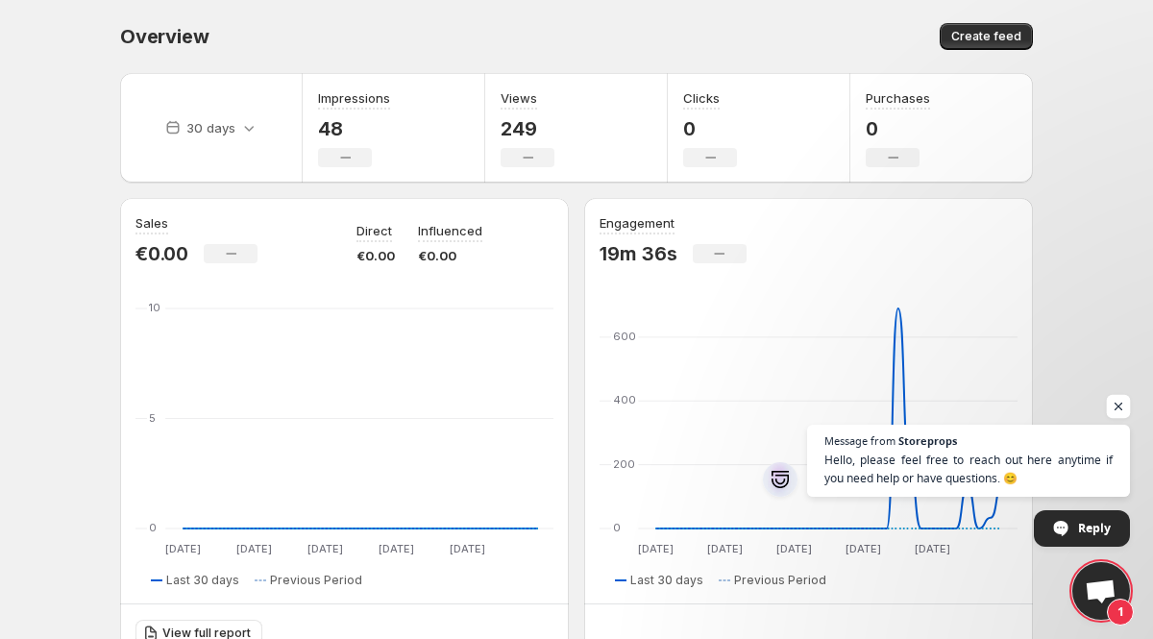
click at [1121, 403] on span "Open chat" at bounding box center [1119, 407] width 24 height 24
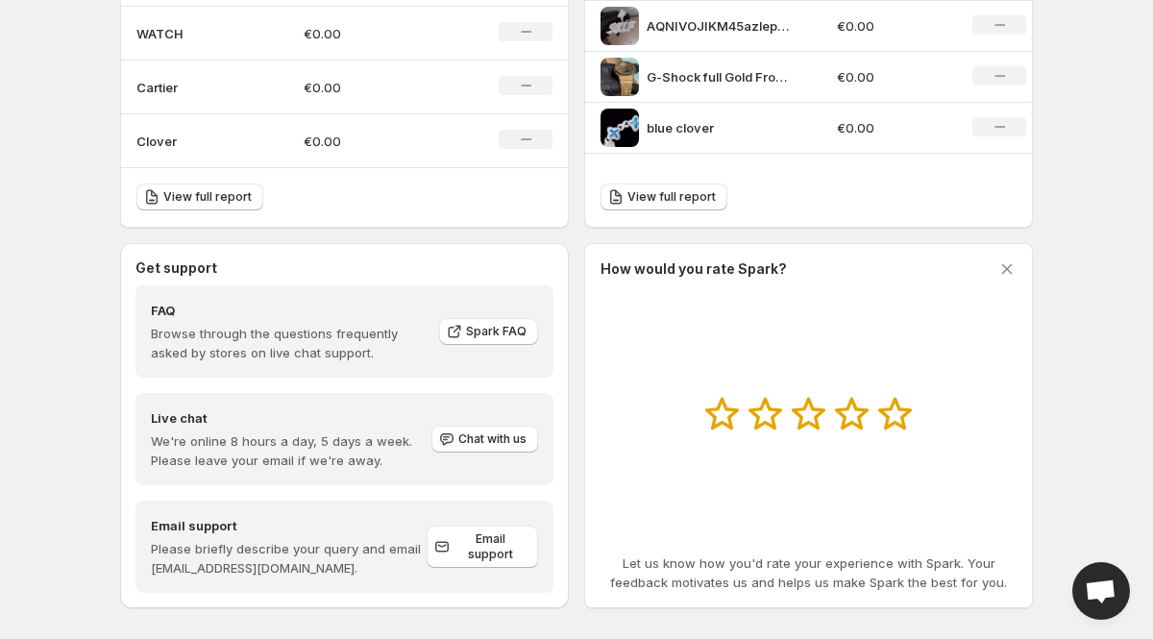
scroll to position [851, 0]
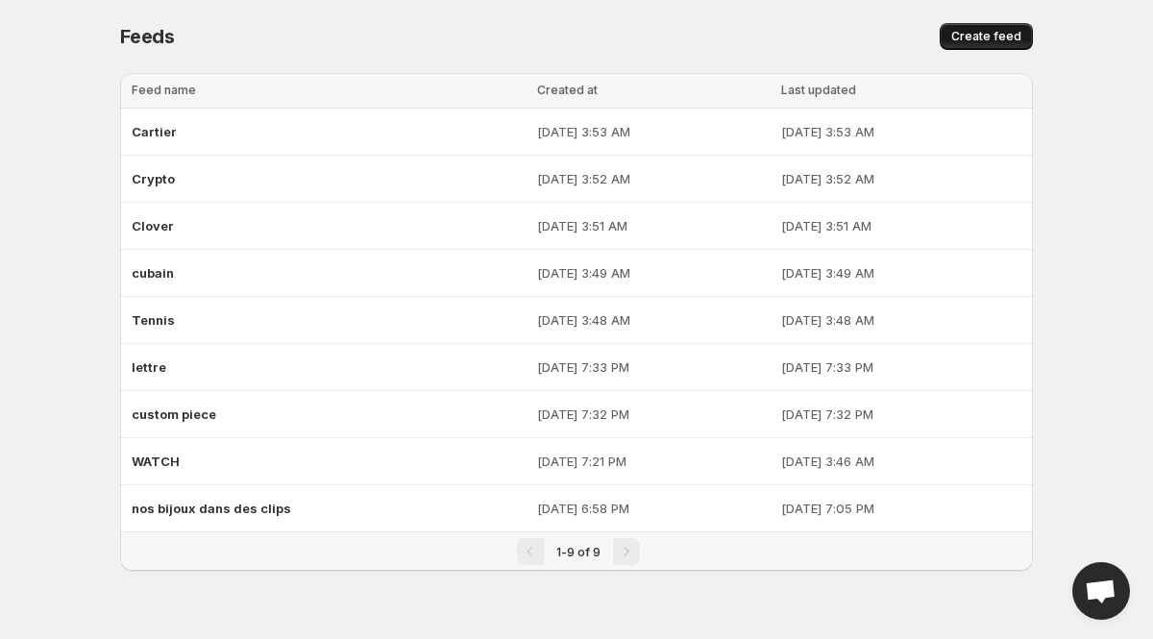
click at [991, 37] on span "Create feed" at bounding box center [987, 36] width 70 height 15
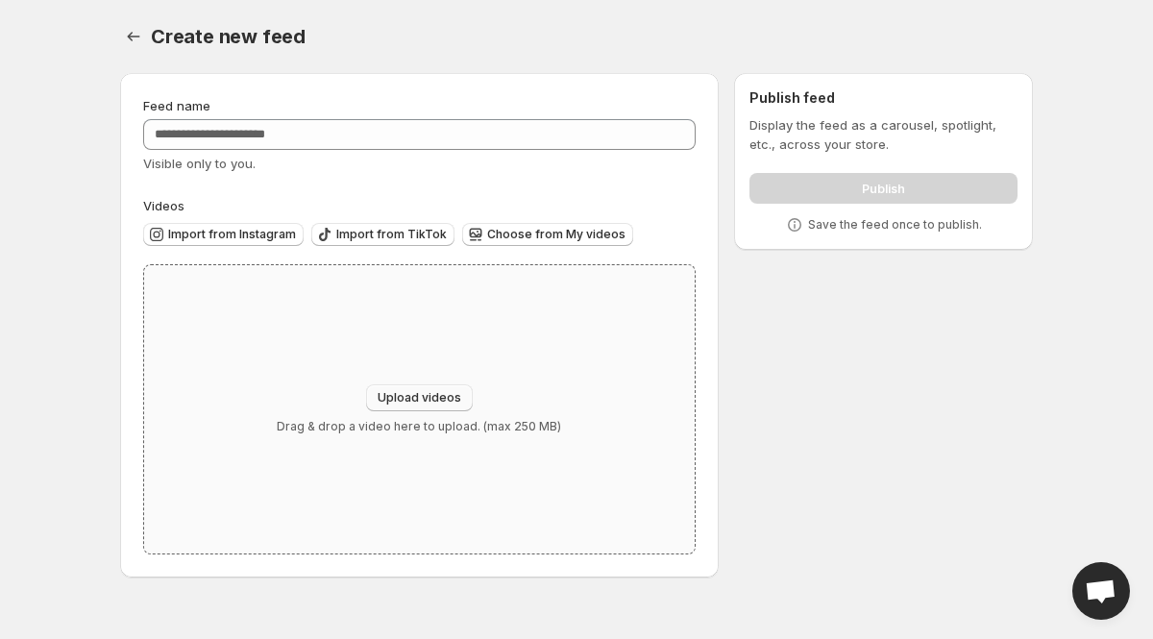
click at [421, 386] on button "Upload videos" at bounding box center [419, 397] width 107 height 27
type input "**********"
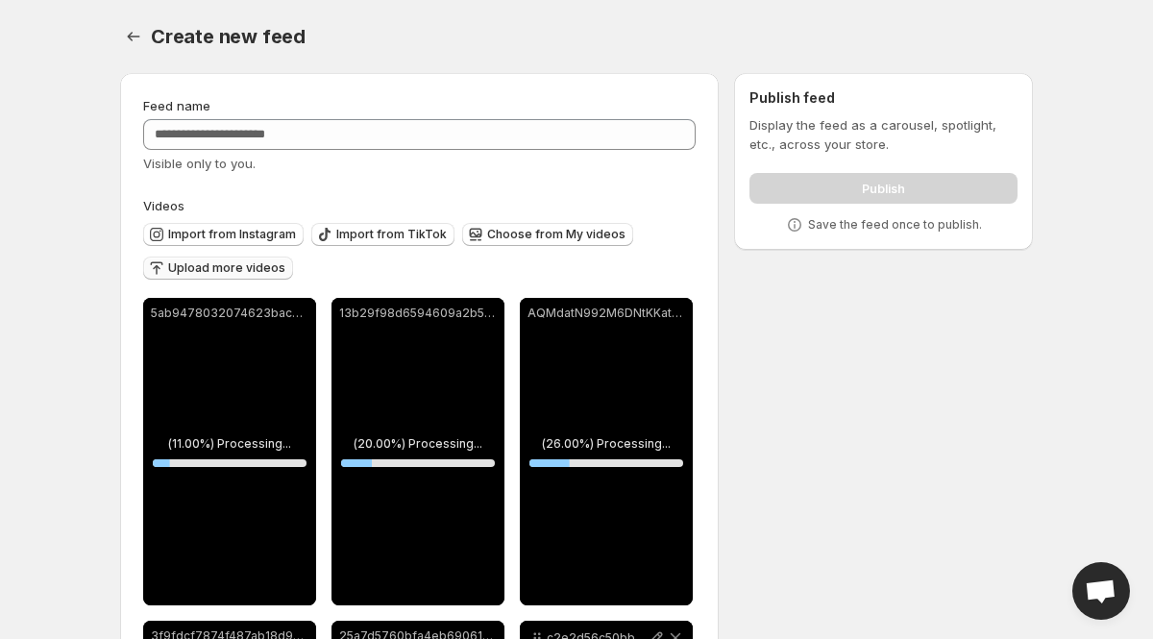
click at [261, 272] on span "Upload more videos" at bounding box center [226, 267] width 117 height 15
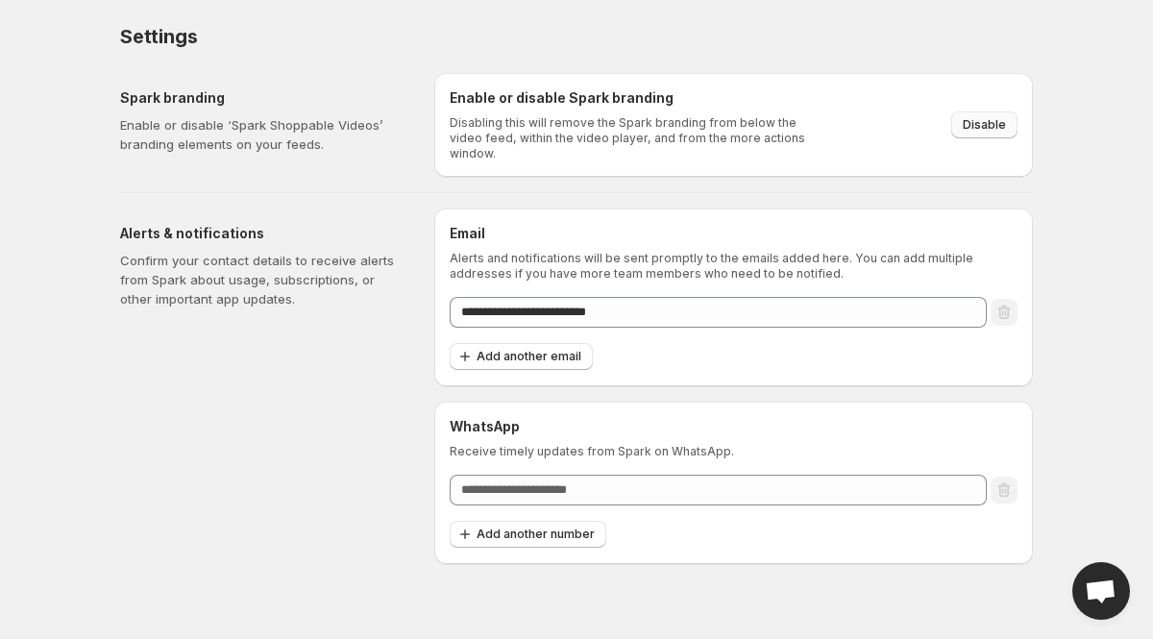
click at [987, 117] on span "Disable" at bounding box center [984, 124] width 43 height 15
click at [633, 32] on div "Settings" at bounding box center [576, 36] width 913 height 27
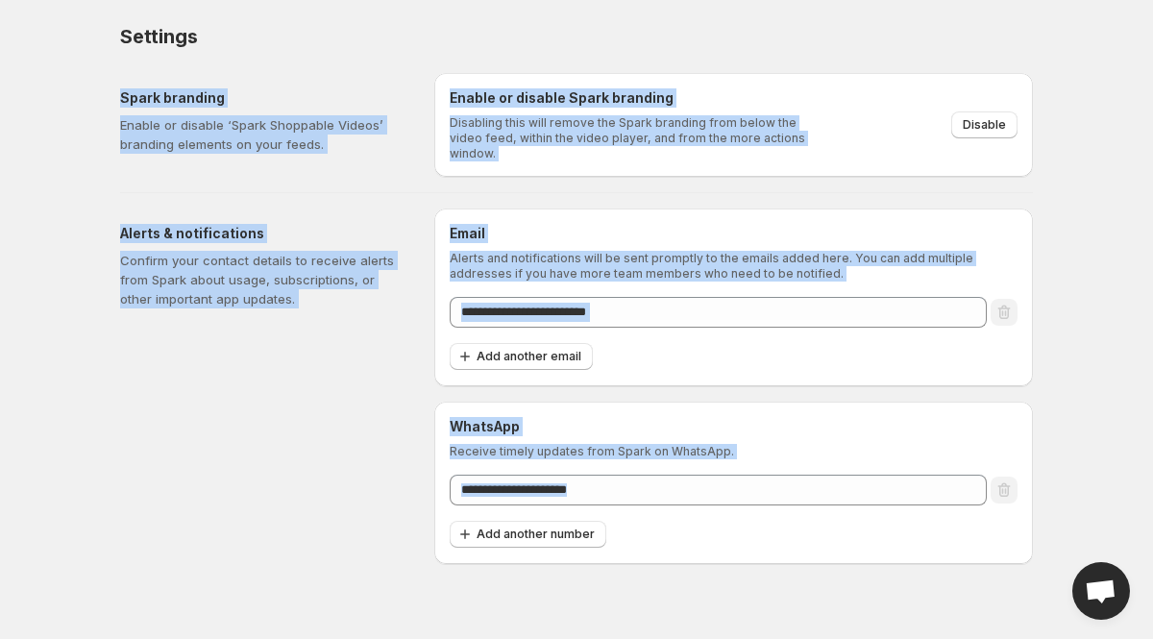
drag, startPoint x: 576, startPoint y: 44, endPoint x: 559, endPoint y: 638, distance: 594.2
click at [559, 638] on body "**********" at bounding box center [576, 319] width 1153 height 639
click at [236, 374] on div "Alerts & notifications Confirm your contact details to receive alerts from Spar…" at bounding box center [269, 387] width 299 height 356
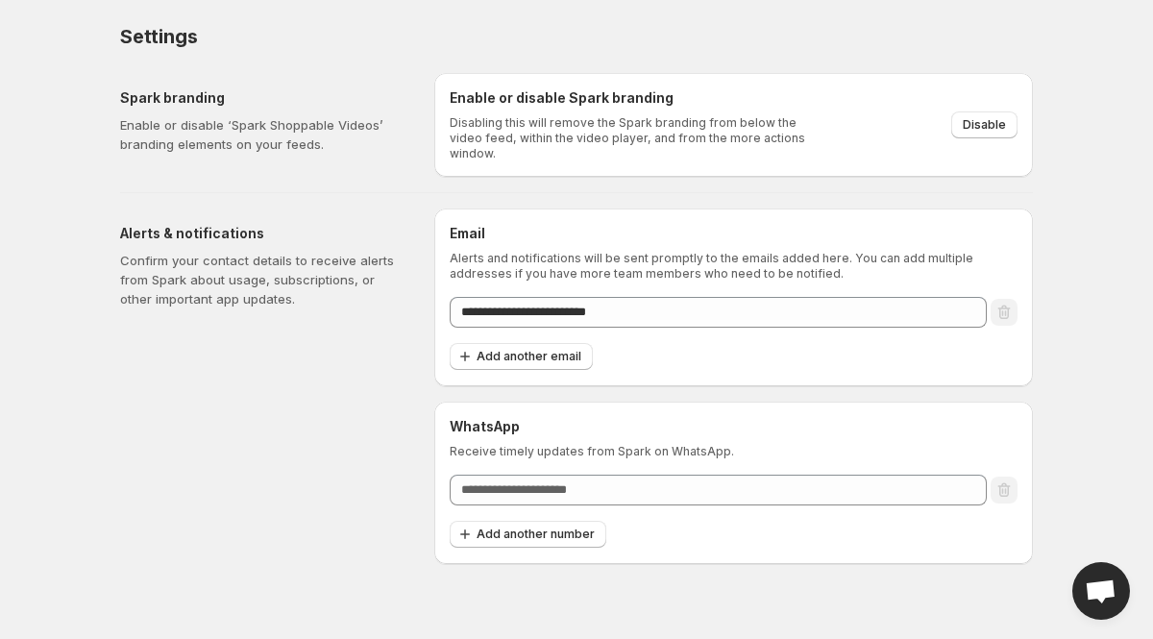
click at [766, 13] on div "Settings. This page is ready Settings" at bounding box center [576, 36] width 913 height 73
click at [793, 34] on div "Settings" at bounding box center [576, 36] width 913 height 27
click at [988, 128] on button "Disable" at bounding box center [985, 124] width 66 height 27
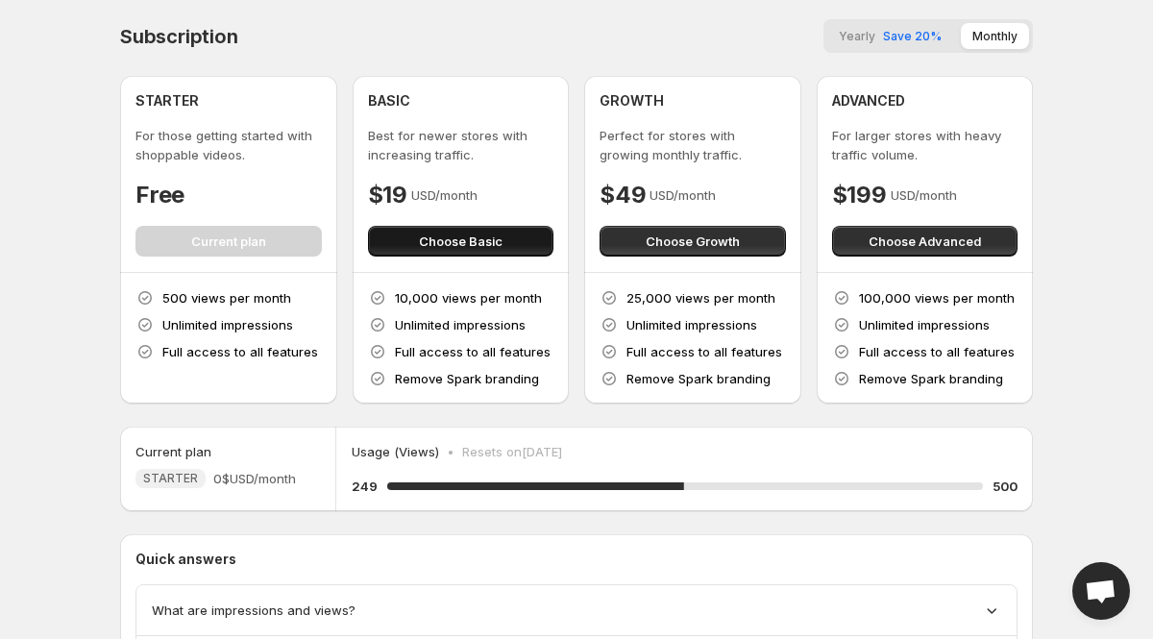
click at [503, 238] on button "Choose Basic" at bounding box center [461, 241] width 186 height 31
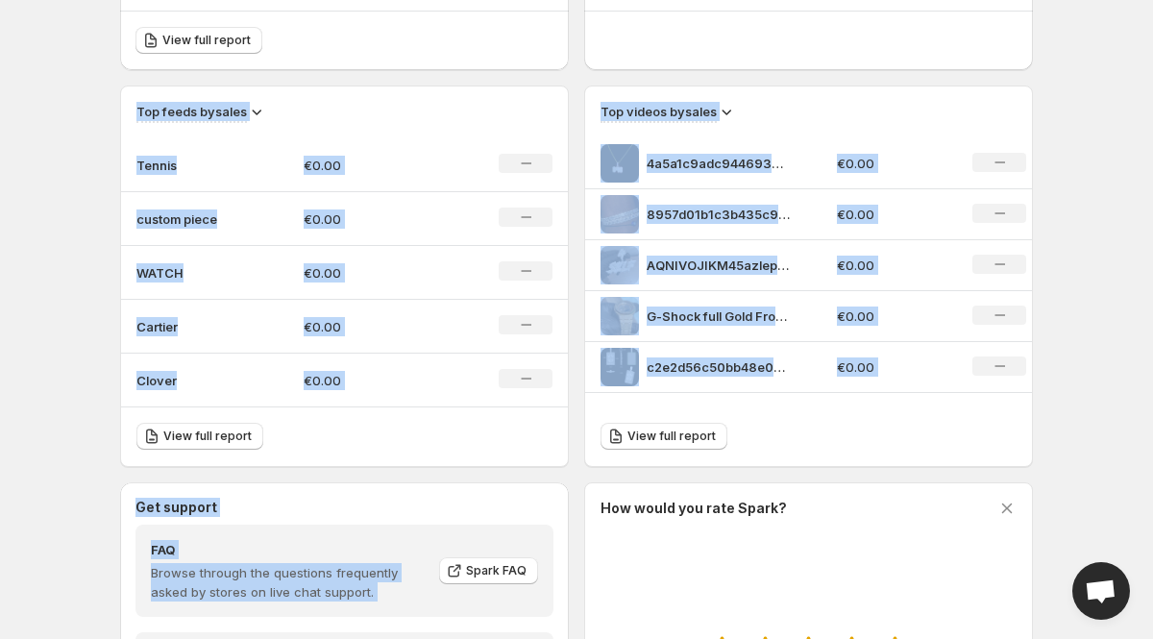
scroll to position [620, 0]
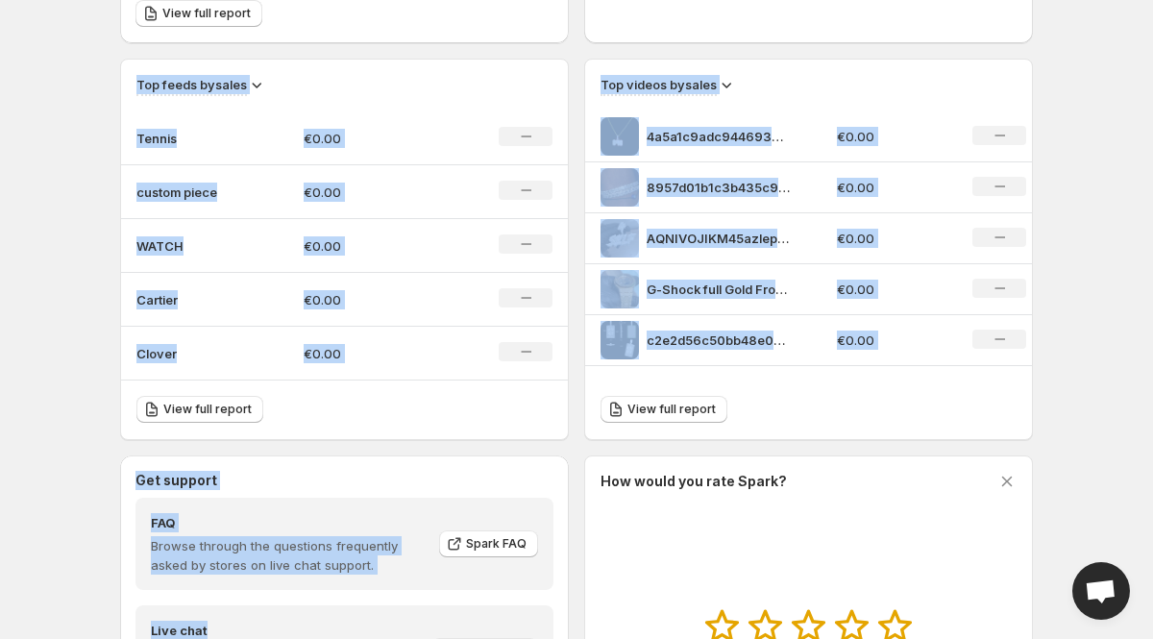
drag, startPoint x: 72, startPoint y: 341, endPoint x: 247, endPoint y: 635, distance: 342.2
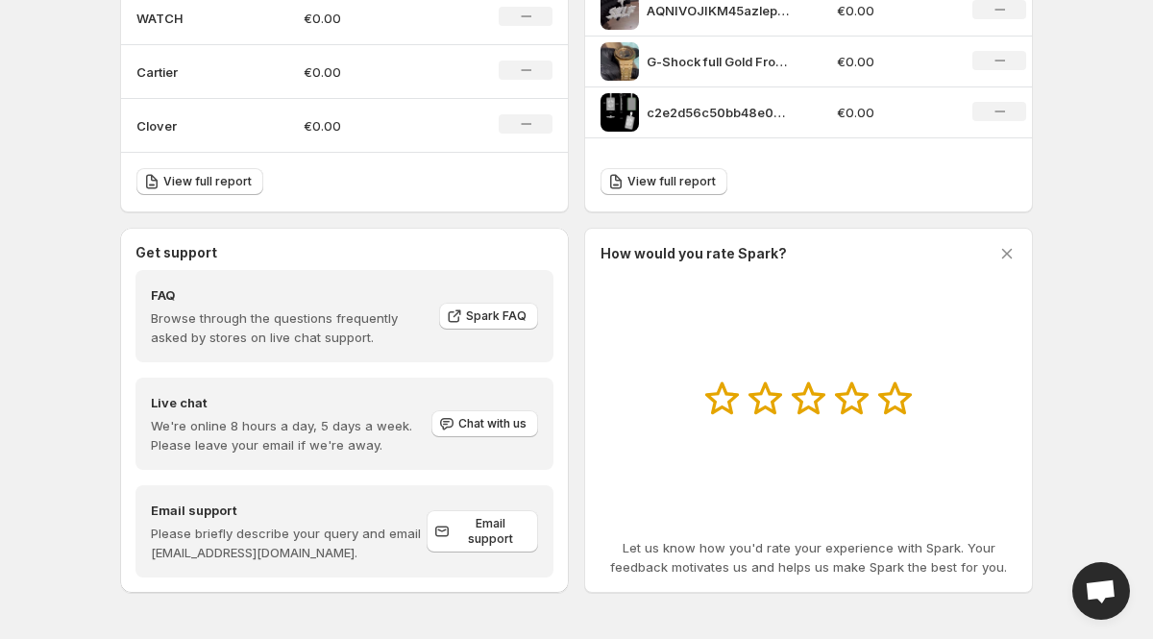
scroll to position [851, 0]
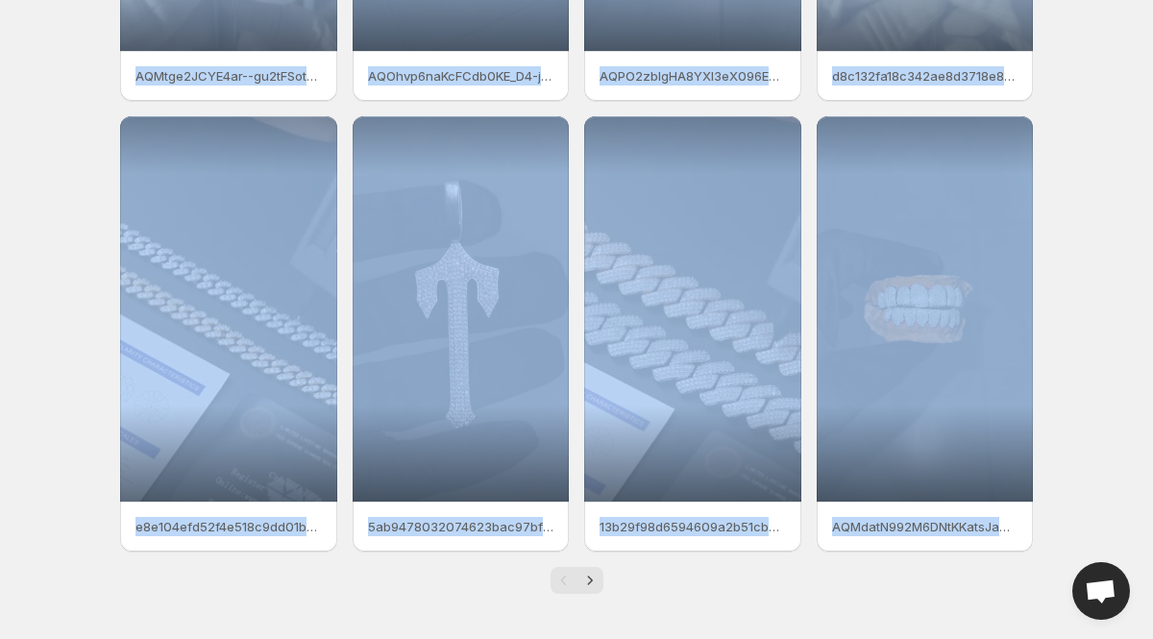
scroll to position [409, 0]
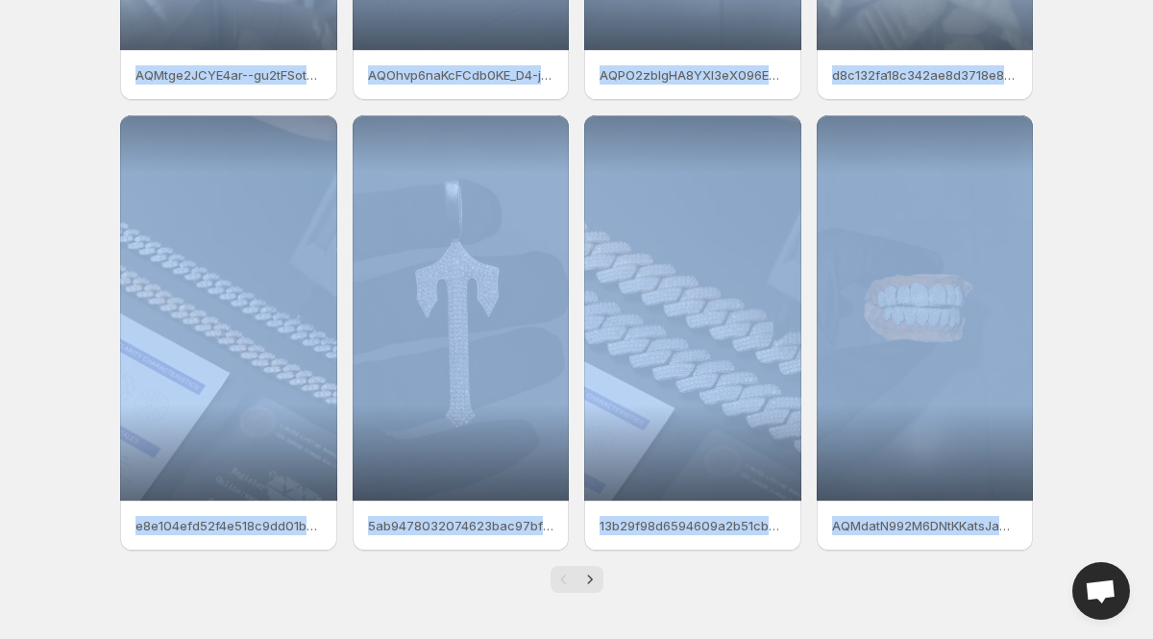
drag, startPoint x: 104, startPoint y: 274, endPoint x: 301, endPoint y: 620, distance: 398.2
click at [301, 620] on div "Videos. This page is ready Videos Manage videos More actions Manage videos AQMt…" at bounding box center [576, 115] width 959 height 1048
click at [591, 585] on icon "Next" at bounding box center [590, 579] width 19 height 19
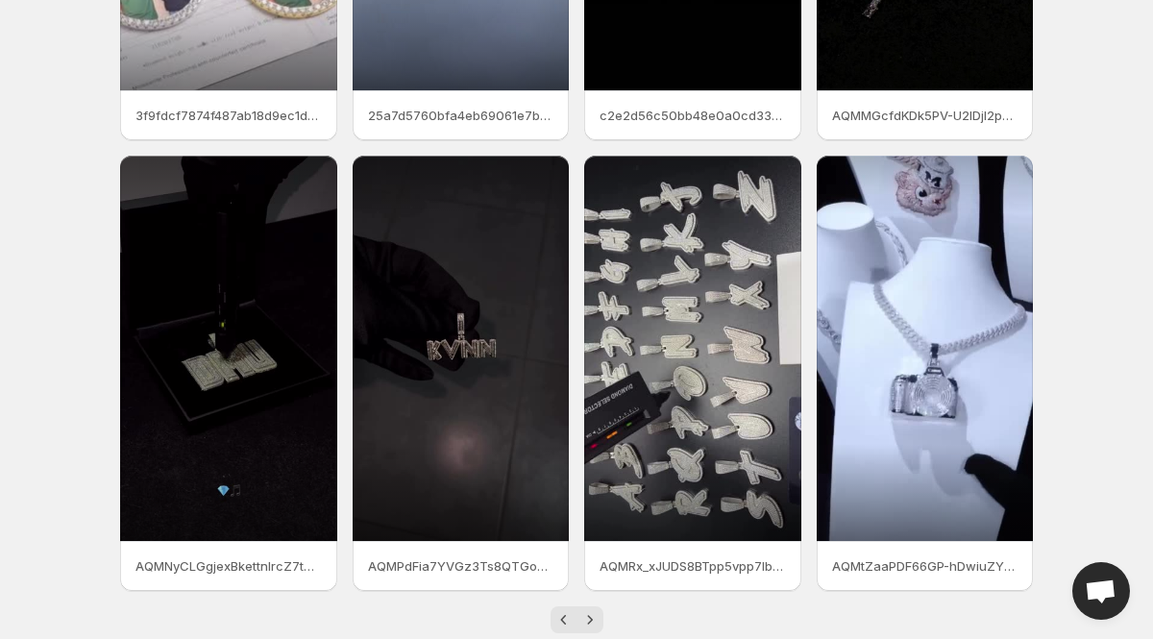
scroll to position [409, 0]
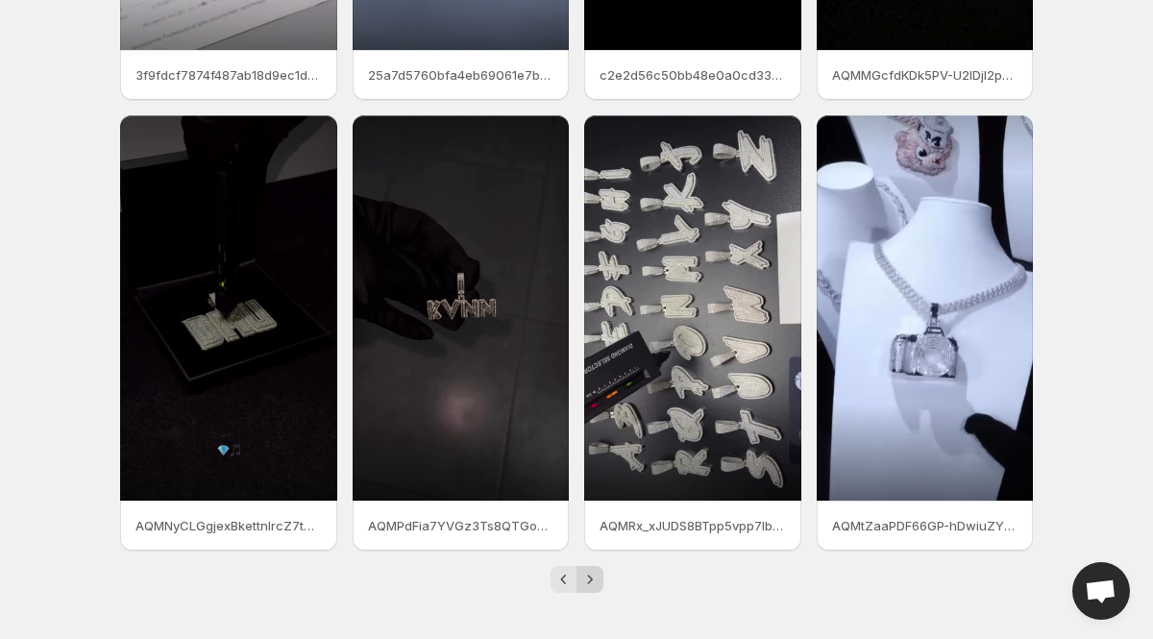
click at [587, 573] on icon "Next" at bounding box center [590, 579] width 19 height 19
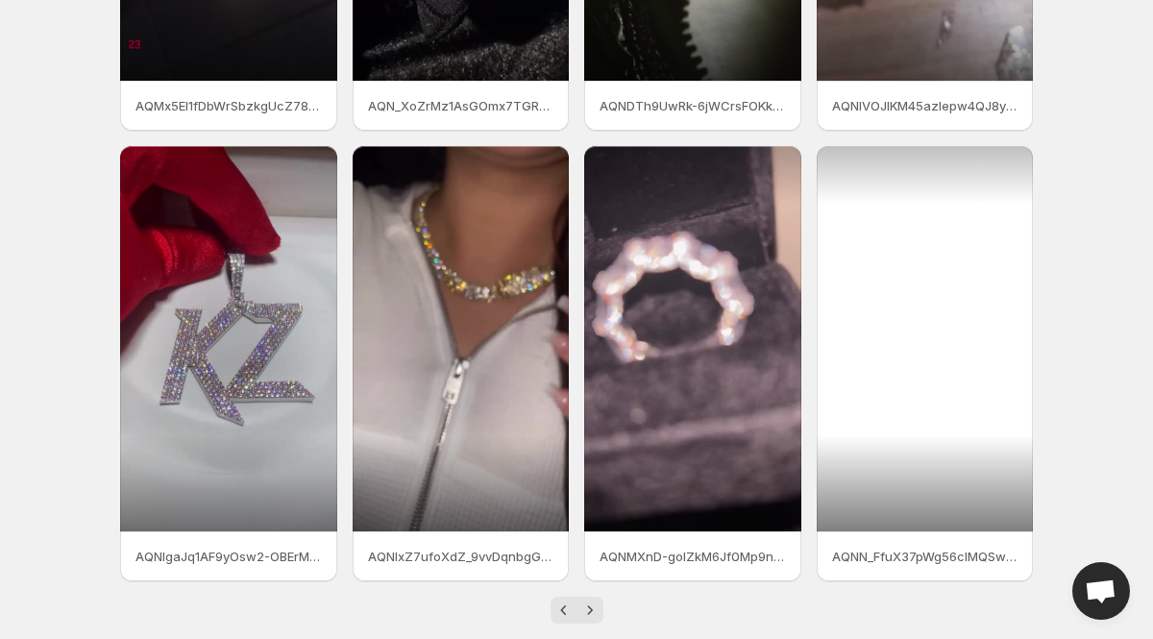
scroll to position [409, 0]
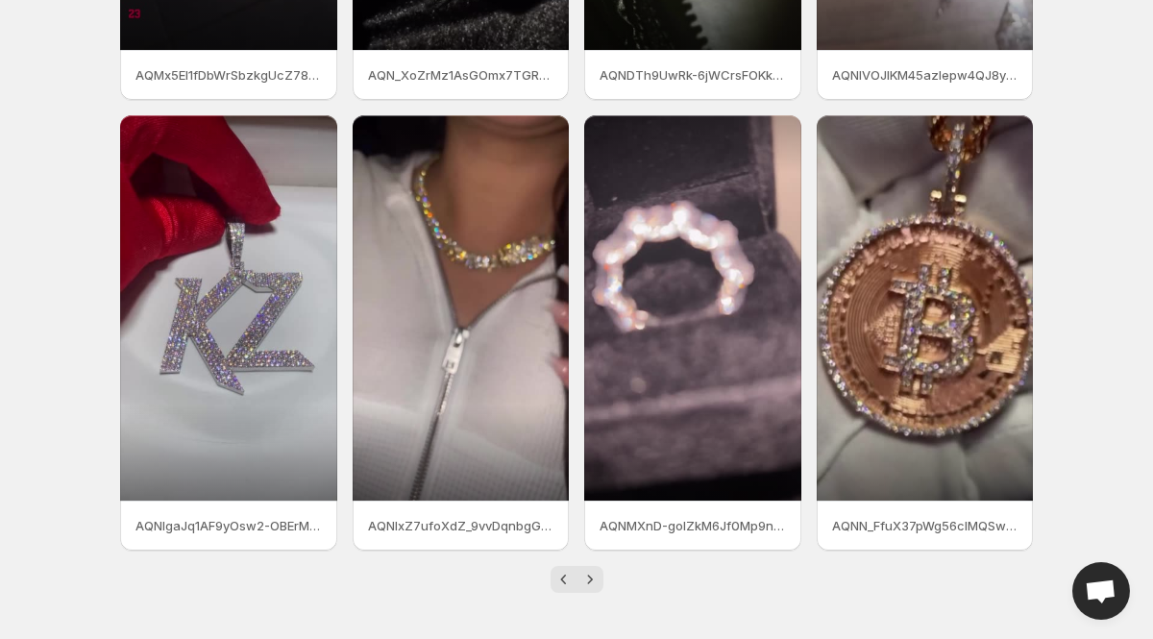
click at [596, 559] on div "AQMx5El1fDbWrSbzkgUcZ78NTjWonSgerA80V76OtFmpGk0GhdGMtDM3mIeDC5ld4djE0BEH5XmPHyR…" at bounding box center [569, 121] width 929 height 944
click at [593, 577] on icon "Next" at bounding box center [590, 579] width 19 height 19
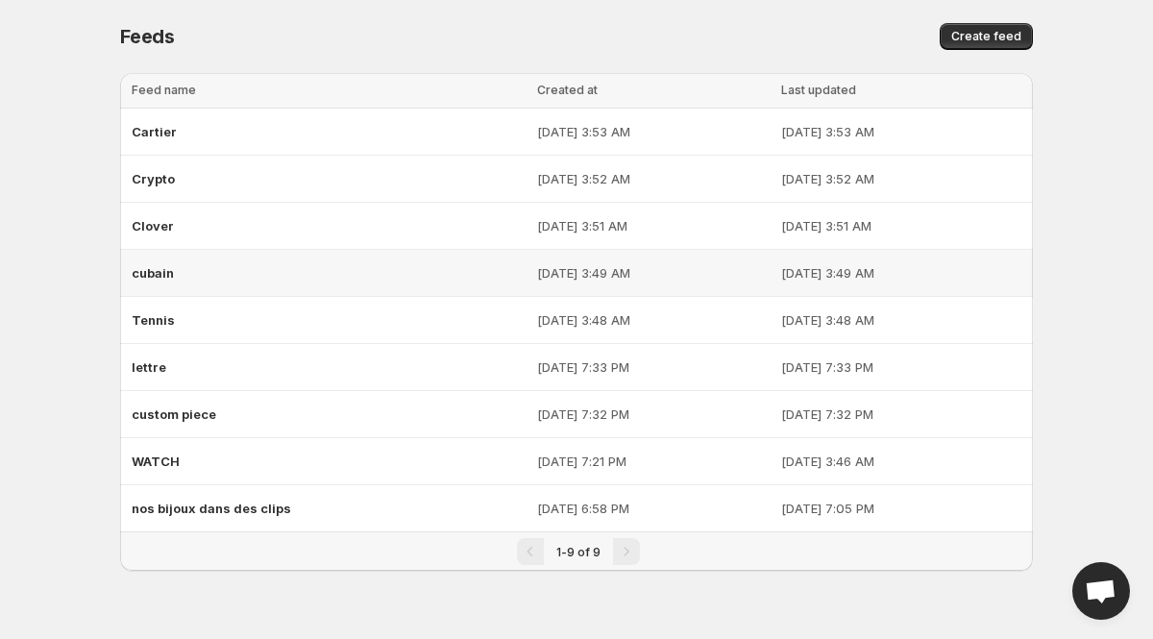
click at [175, 279] on div "cubain" at bounding box center [329, 273] width 394 height 35
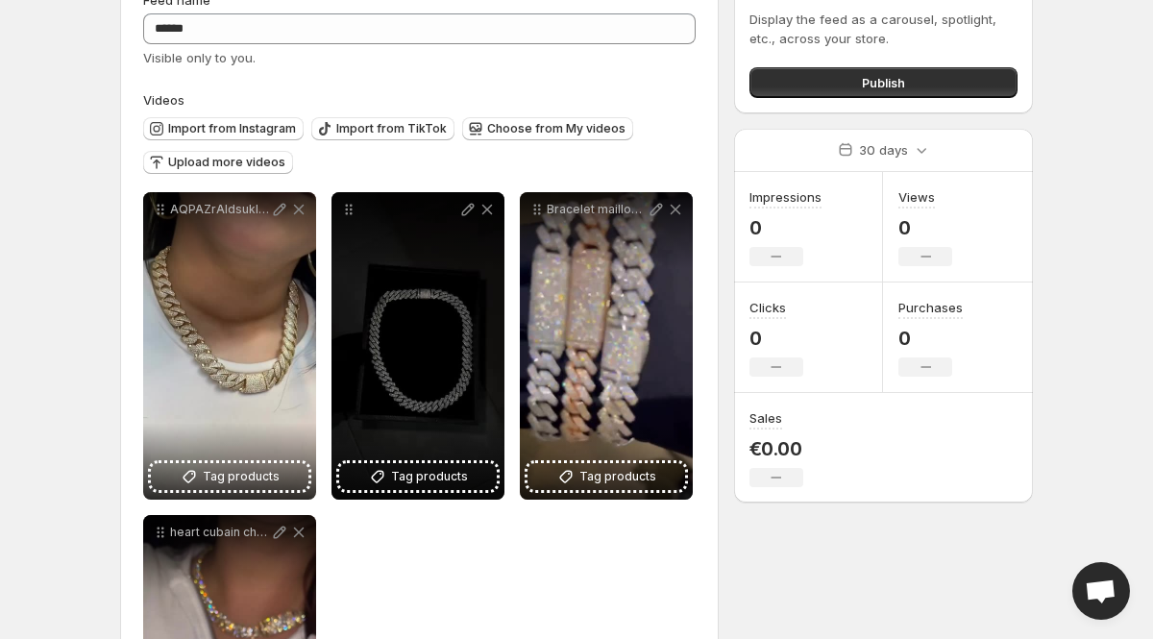
scroll to position [77, 0]
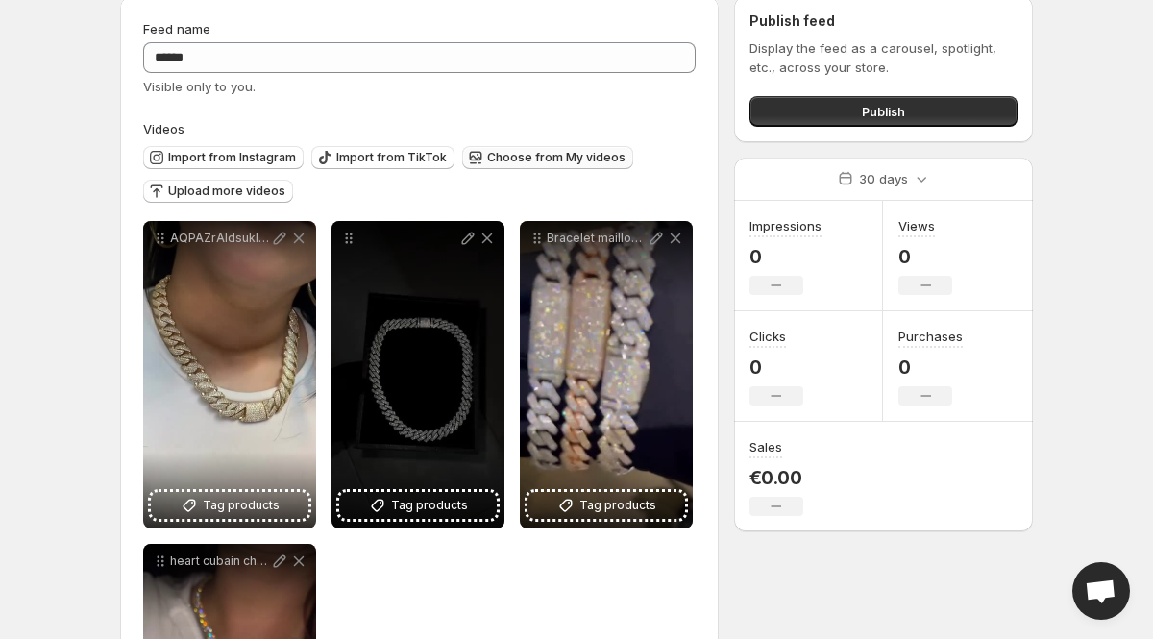
click at [512, 158] on span "Choose from My videos" at bounding box center [556, 157] width 138 height 15
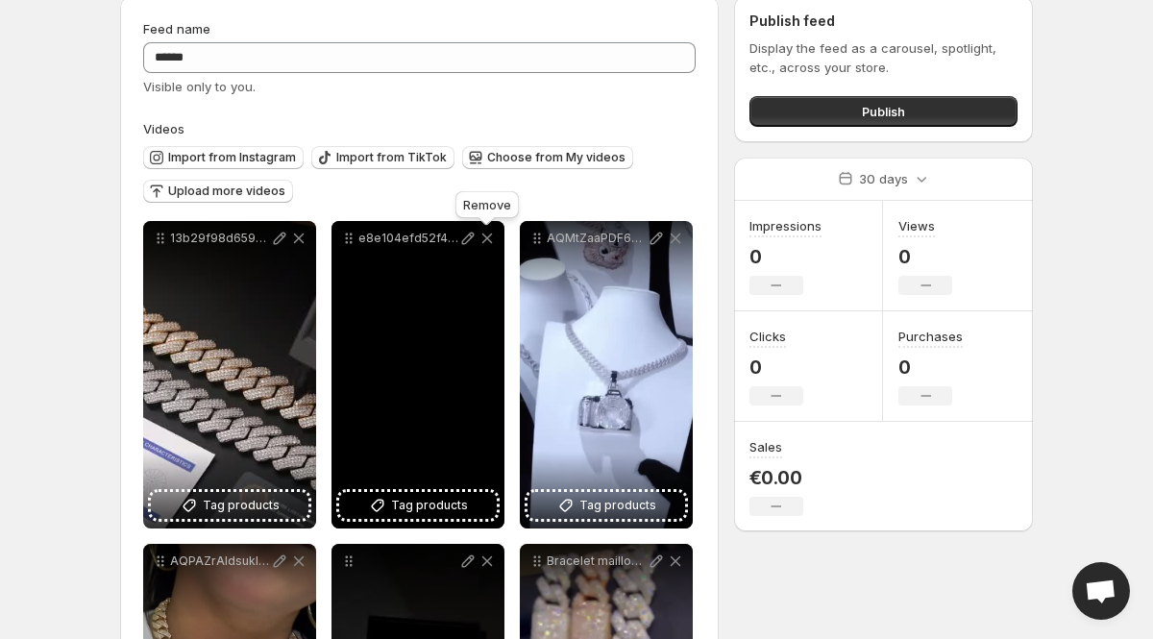
click at [487, 238] on icon at bounding box center [488, 239] width 11 height 11
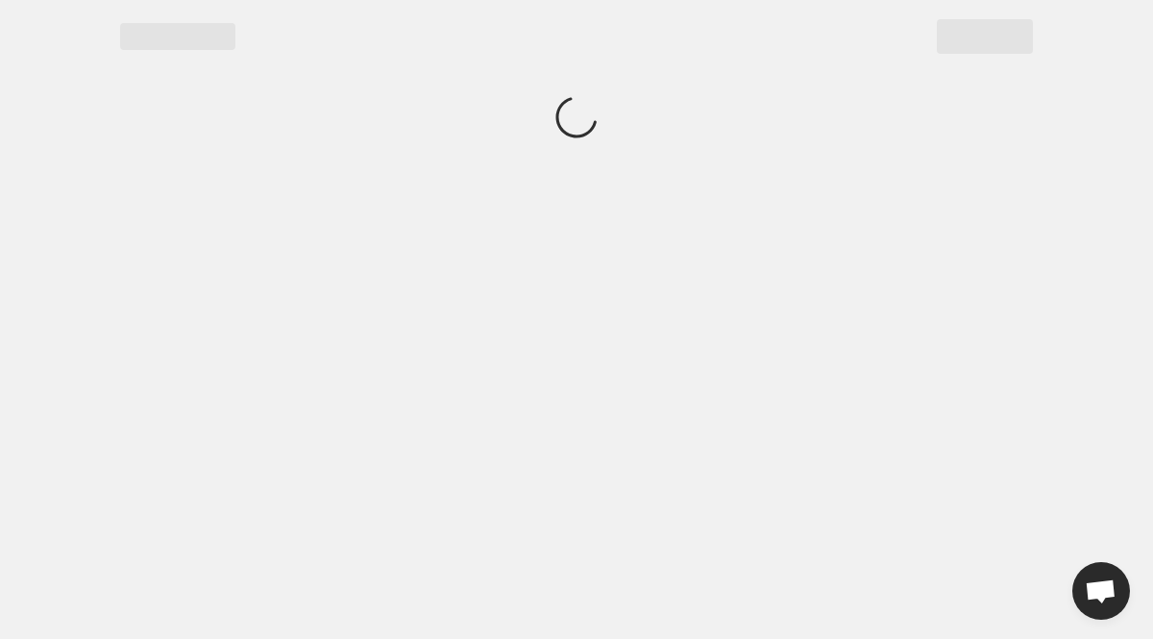
scroll to position [0, 0]
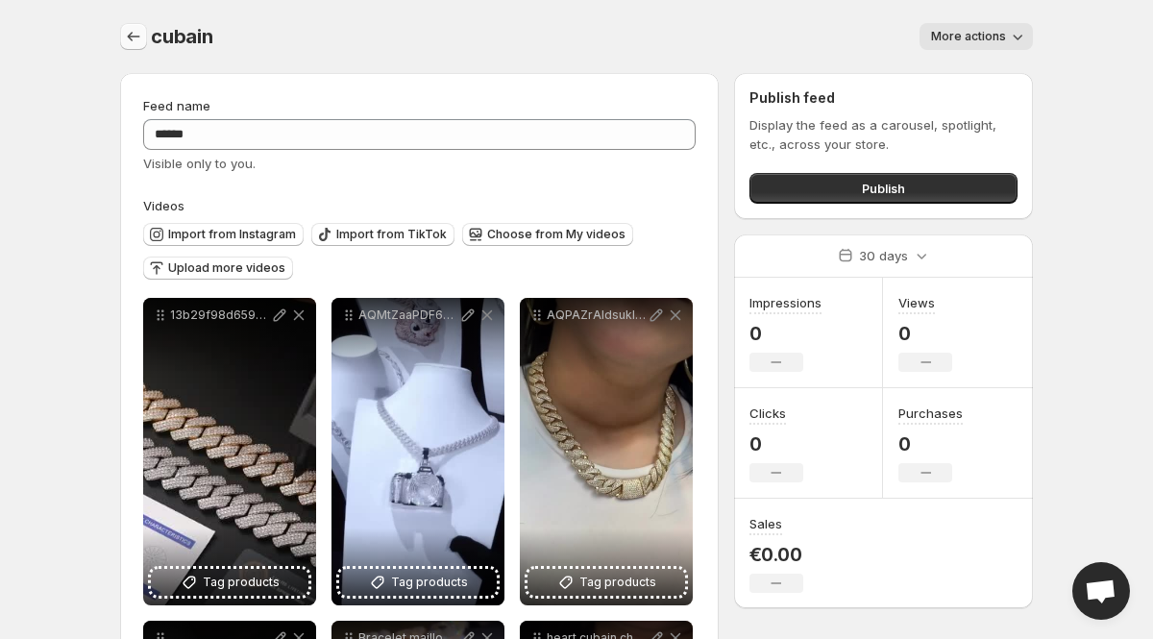
click at [125, 28] on icon "Settings" at bounding box center [133, 36] width 19 height 19
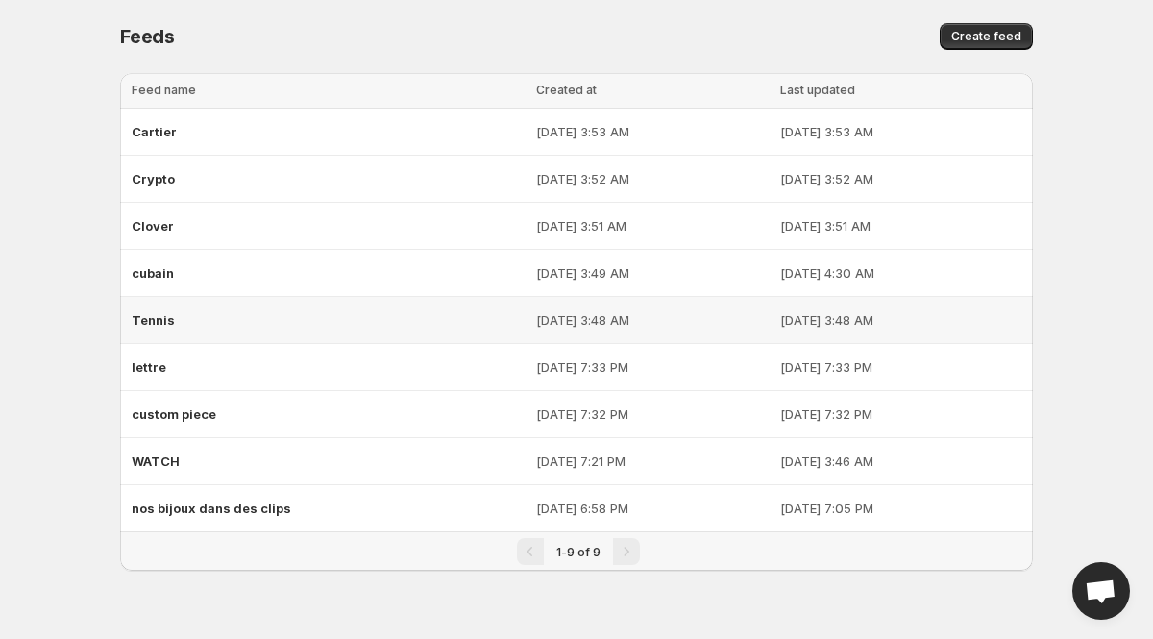
click at [159, 331] on div "Tennis" at bounding box center [328, 320] width 393 height 35
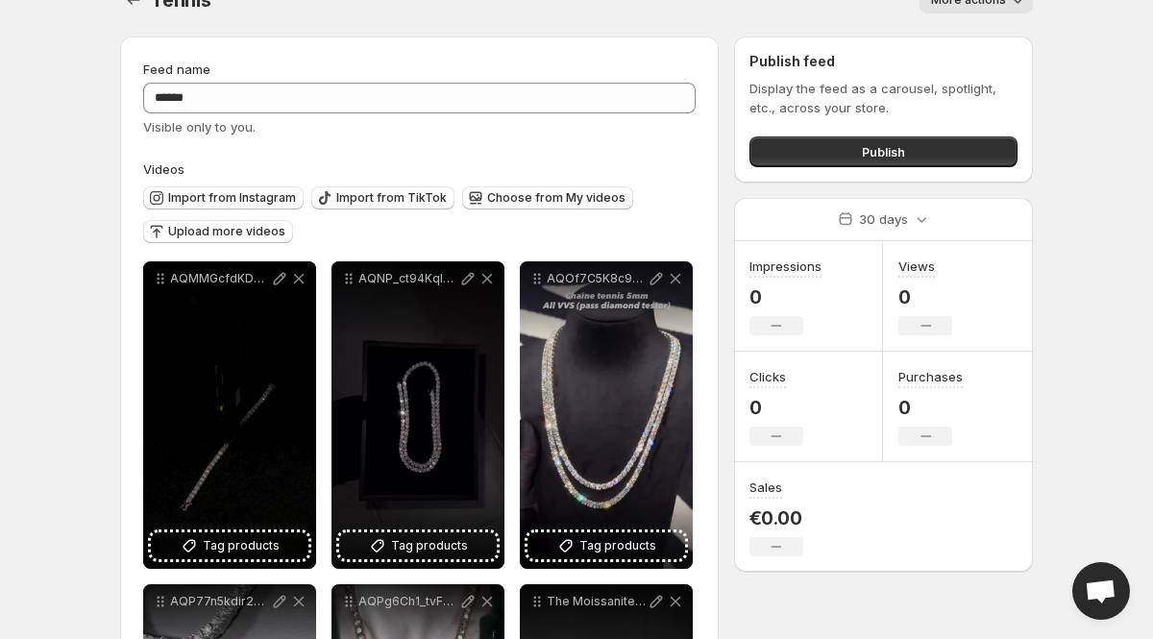
scroll to position [38, 0]
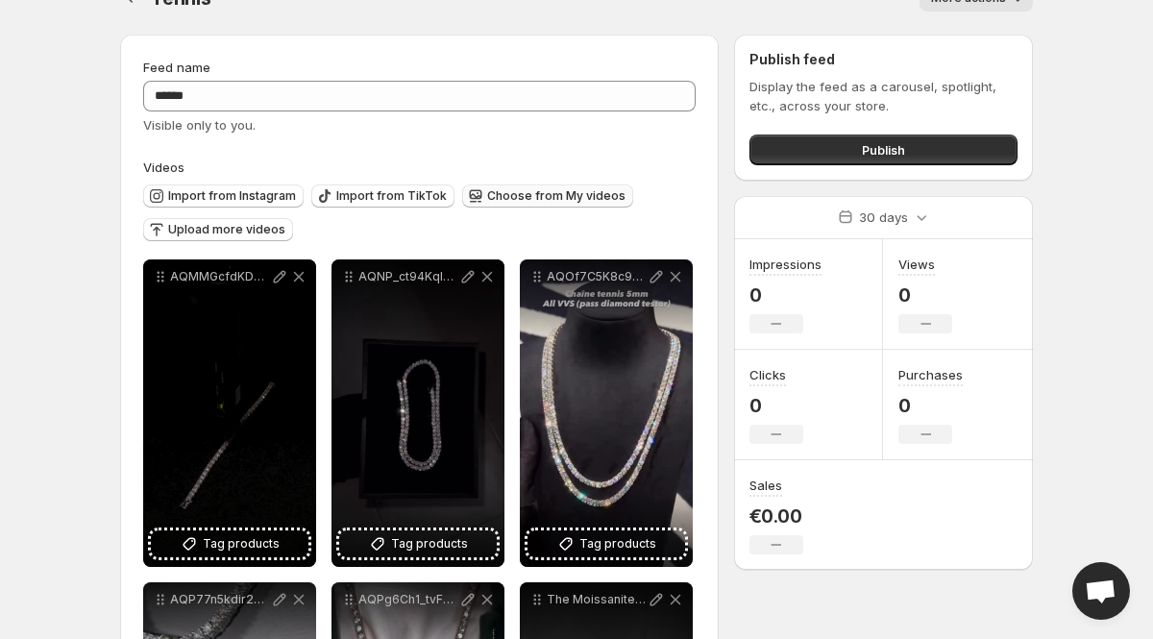
click at [519, 191] on span "Choose from My videos" at bounding box center [556, 195] width 138 height 15
click at [771, 157] on button "Publish" at bounding box center [884, 150] width 268 height 31
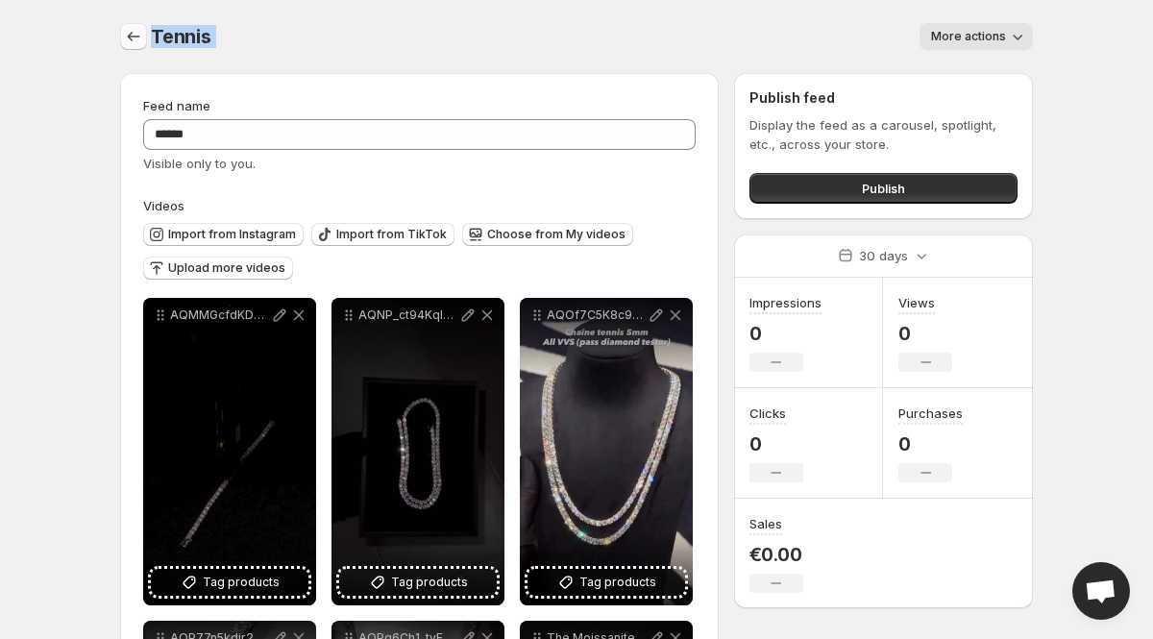
click at [129, 30] on icon "Settings" at bounding box center [133, 36] width 19 height 19
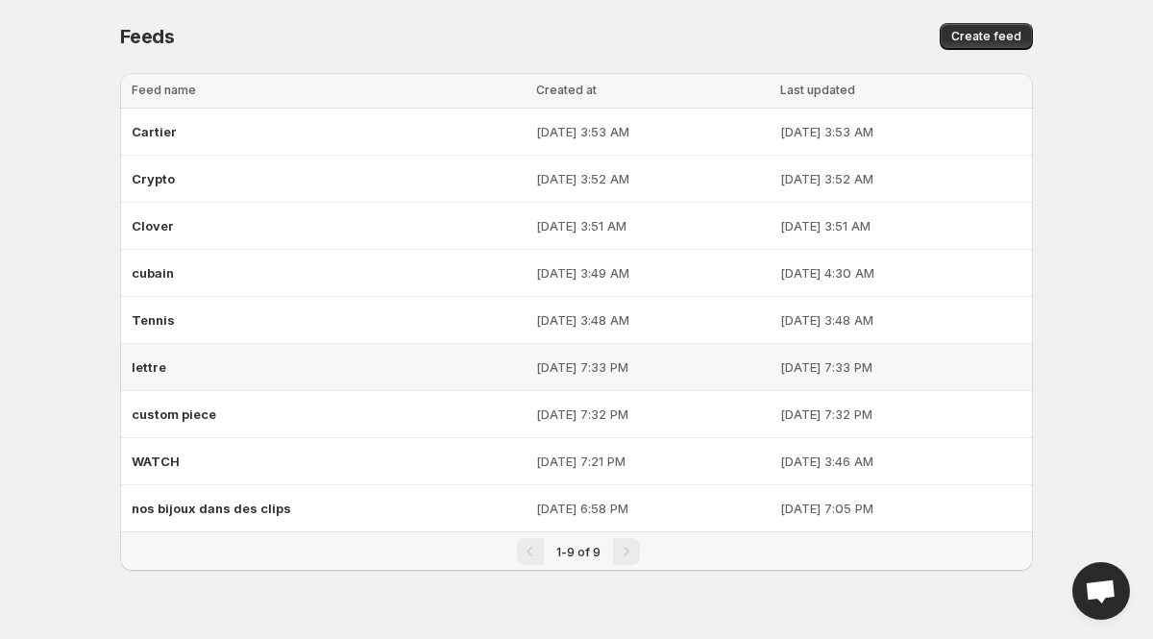
click at [167, 356] on div "lettre" at bounding box center [328, 367] width 393 height 35
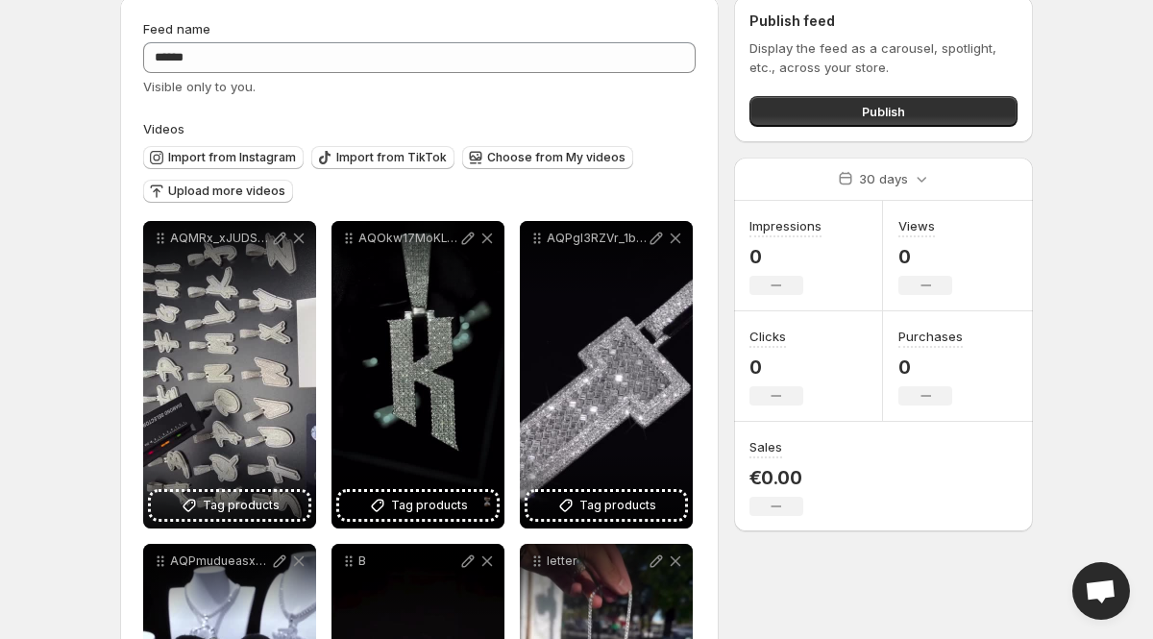
scroll to position [77, 0]
click at [495, 160] on span "Choose from My videos" at bounding box center [556, 157] width 138 height 15
click at [96, 77] on body "**********" at bounding box center [576, 242] width 1153 height 639
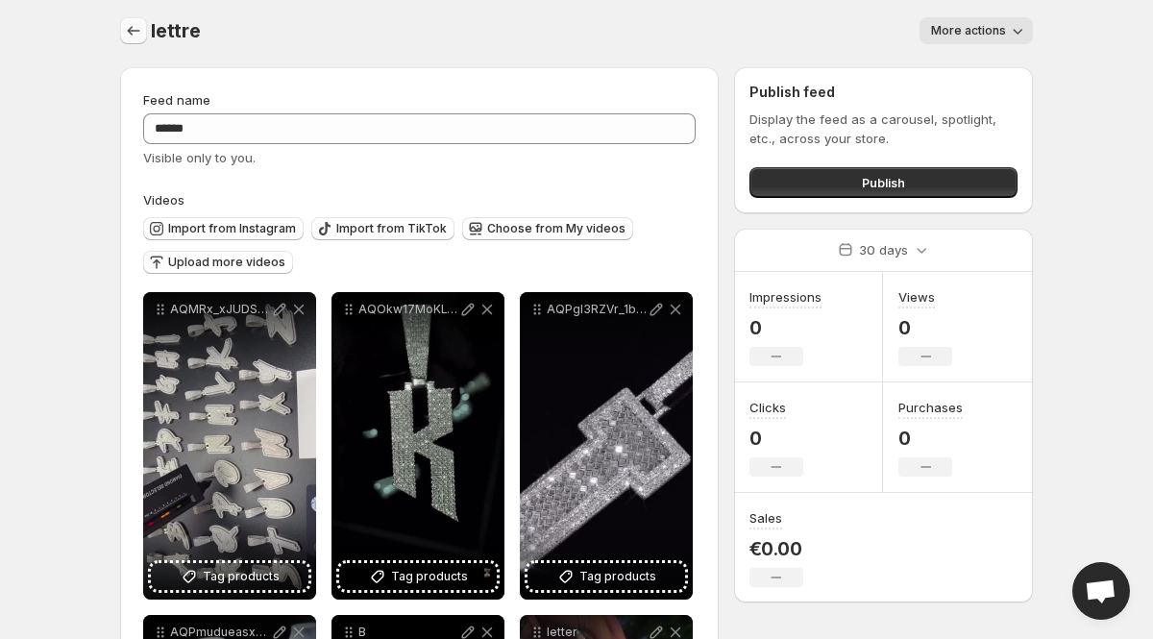
scroll to position [0, 0]
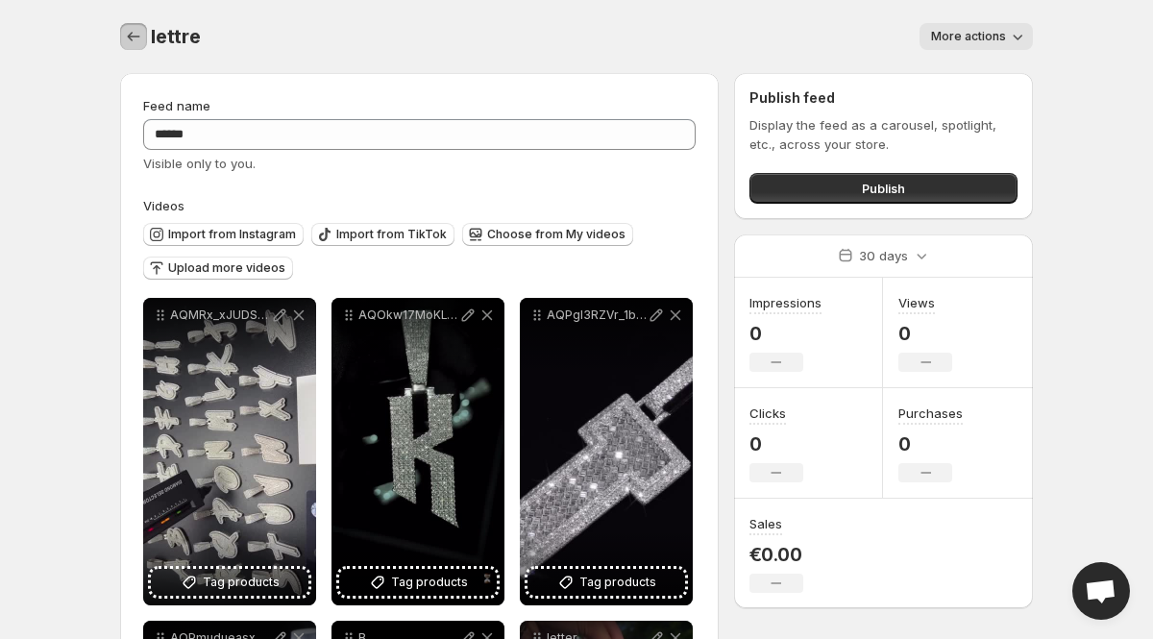
click at [129, 37] on icon "Settings" at bounding box center [134, 37] width 12 height 10
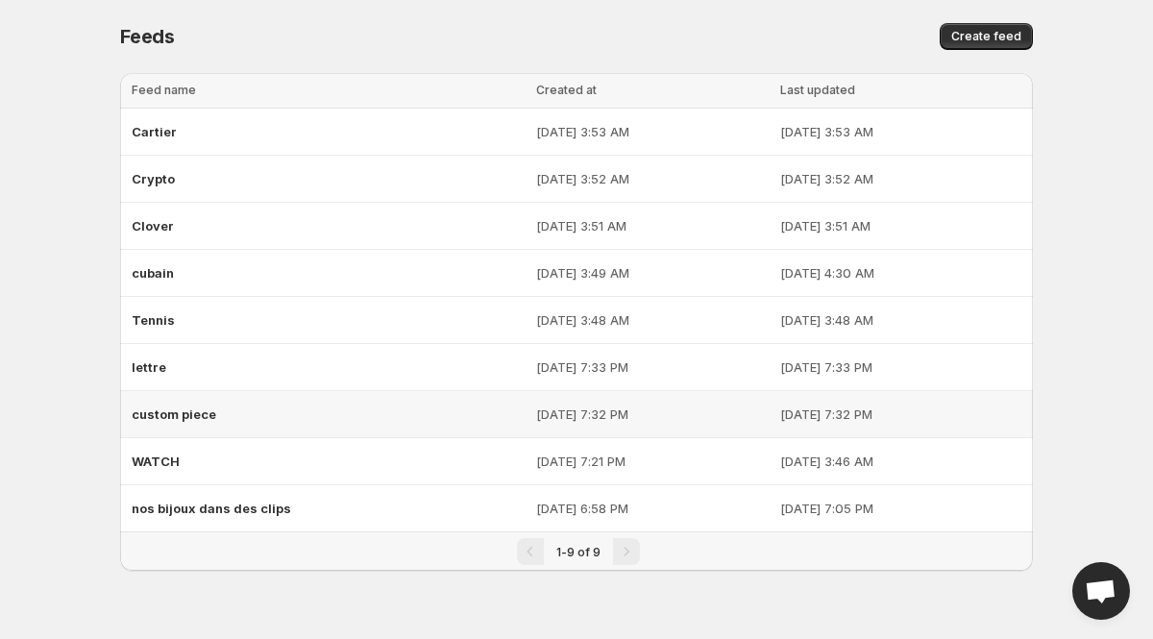
click at [179, 409] on span "custom piece" at bounding box center [174, 414] width 85 height 15
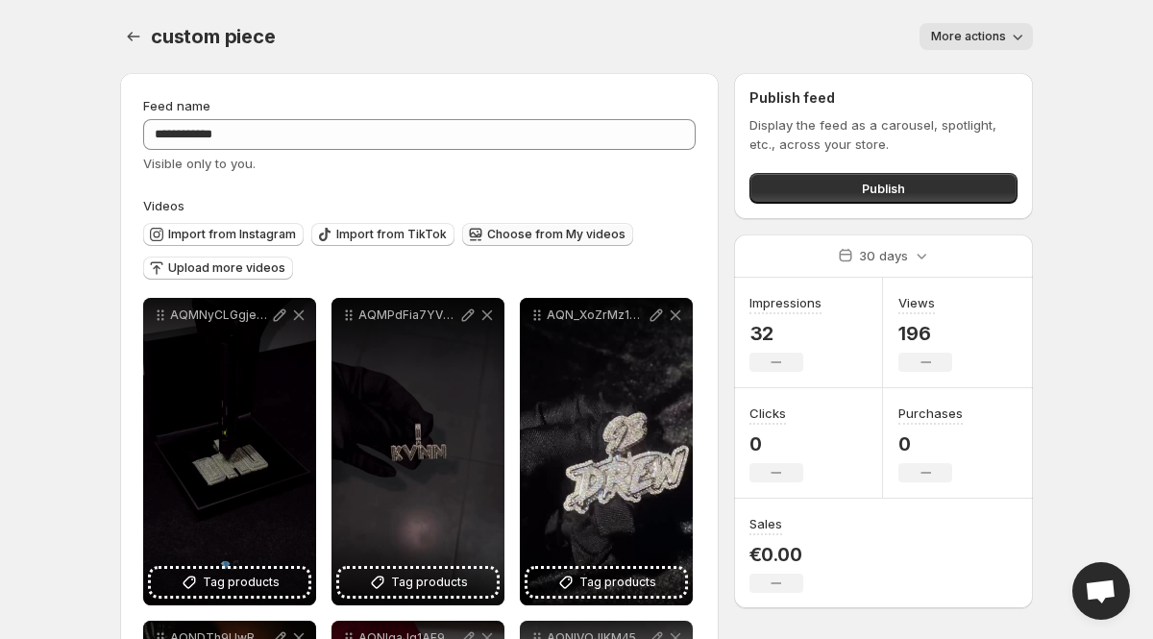
click at [558, 240] on span "Choose from My videos" at bounding box center [556, 234] width 138 height 15
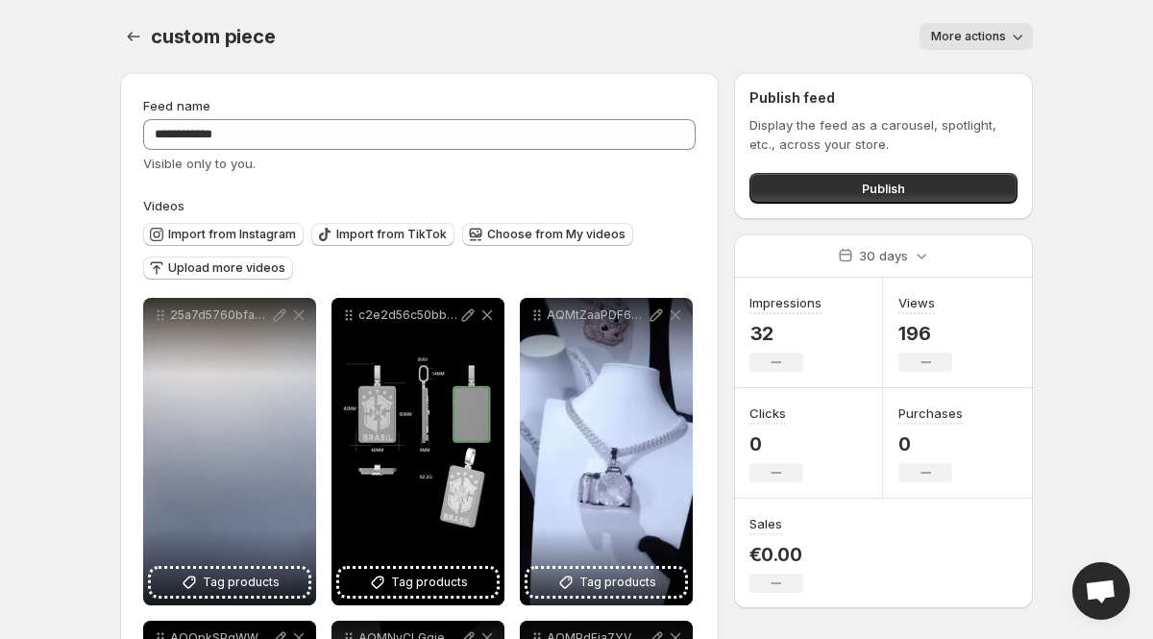
click at [65, 418] on body "**********" at bounding box center [576, 319] width 1153 height 639
click at [135, 43] on icon "Settings" at bounding box center [133, 36] width 19 height 19
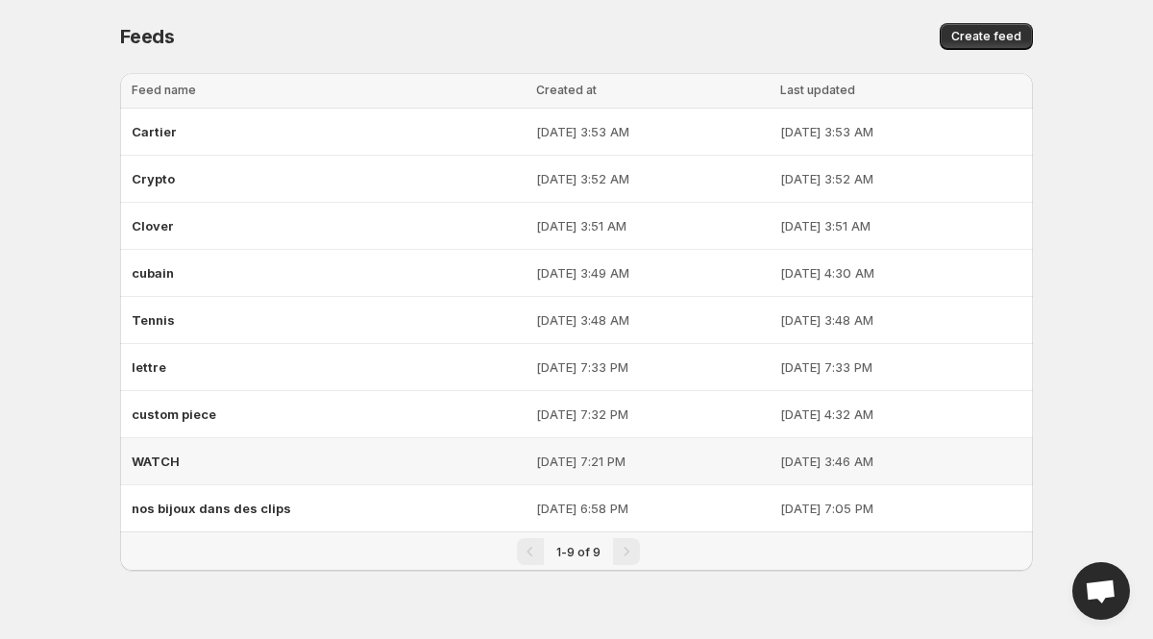
click at [223, 452] on div "WATCH" at bounding box center [328, 461] width 393 height 35
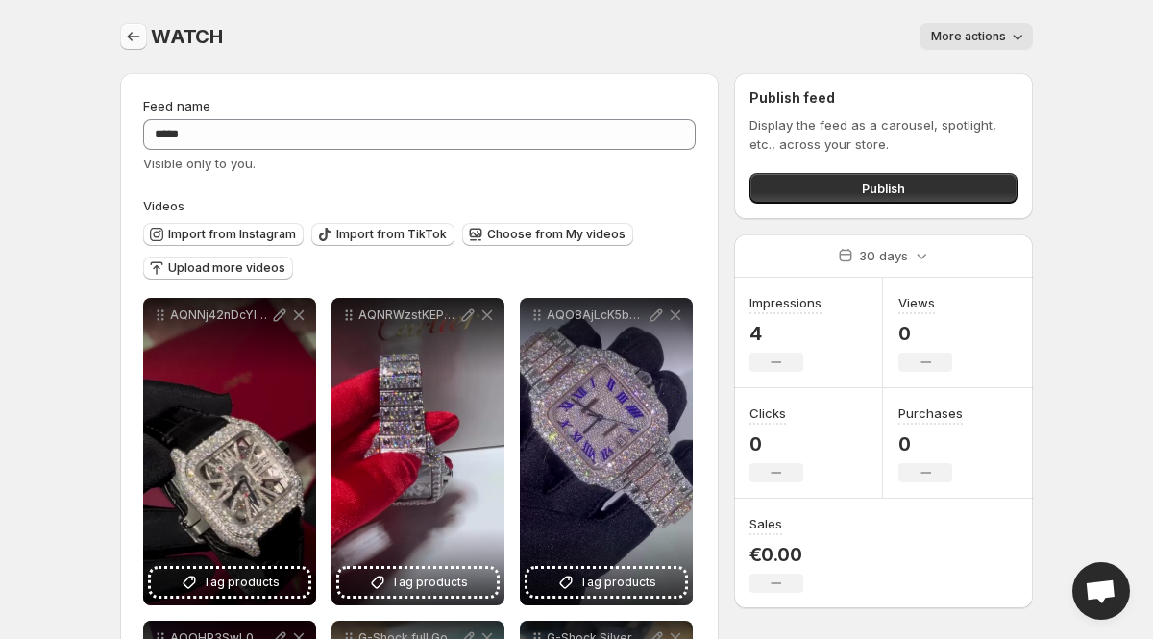
click at [132, 37] on icon "Settings" at bounding box center [133, 36] width 19 height 19
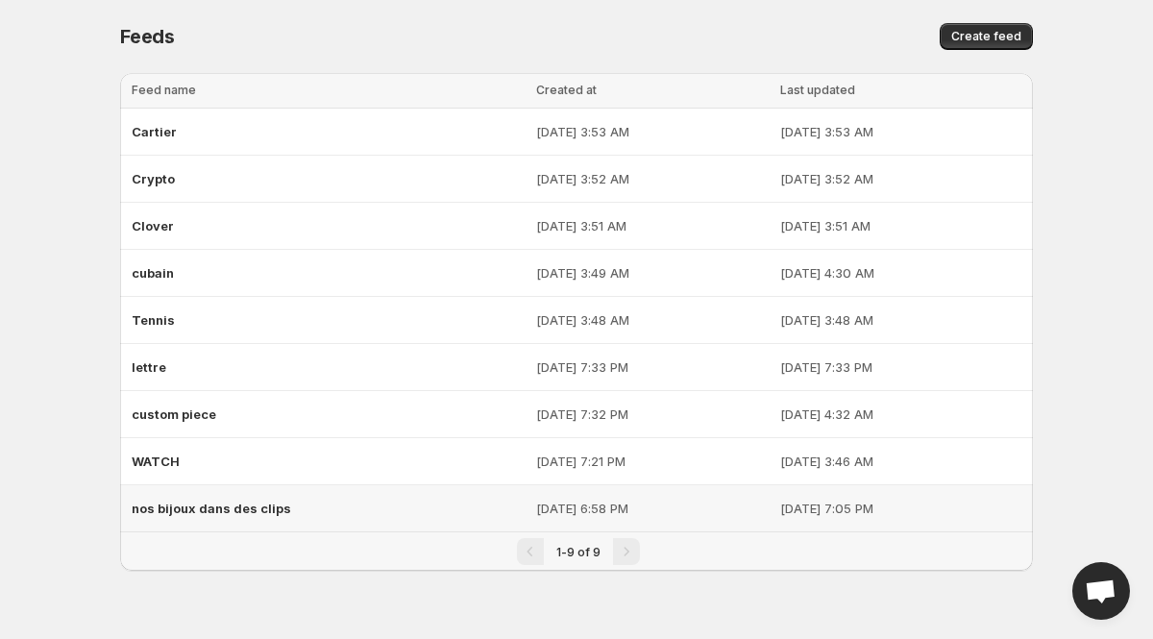
click at [282, 501] on span "nos bijoux dans des clips" at bounding box center [212, 508] width 160 height 15
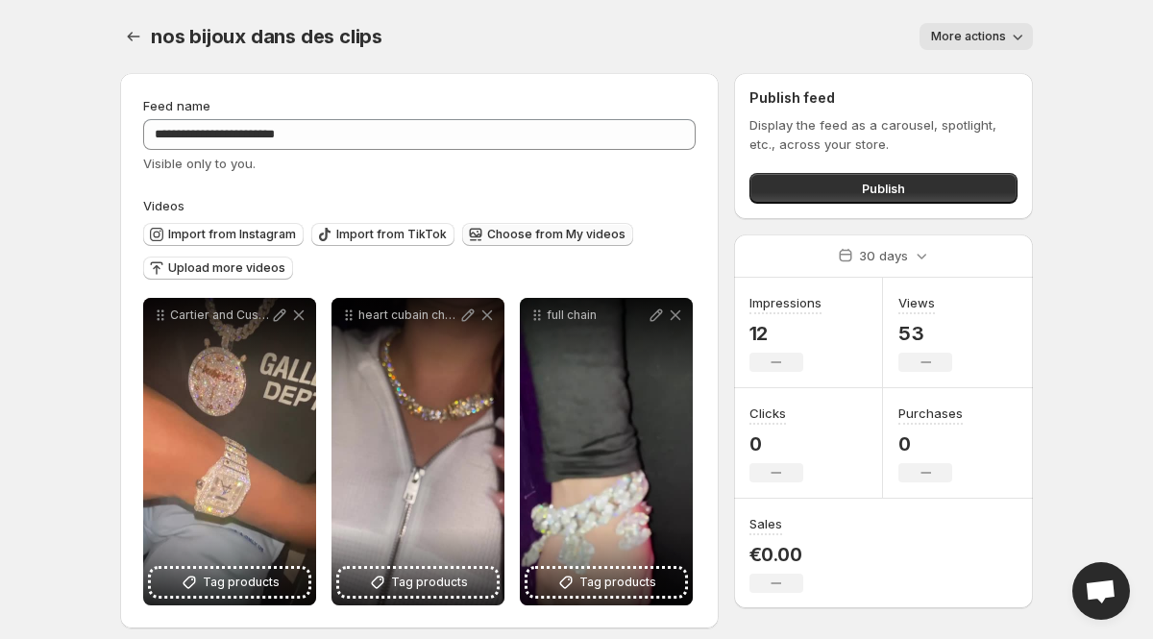
click at [521, 234] on span "Choose from My videos" at bounding box center [556, 234] width 138 height 15
click at [477, 232] on icon "button" at bounding box center [478, 232] width 2 height 2
click at [473, 234] on icon "button" at bounding box center [475, 234] width 19 height 19
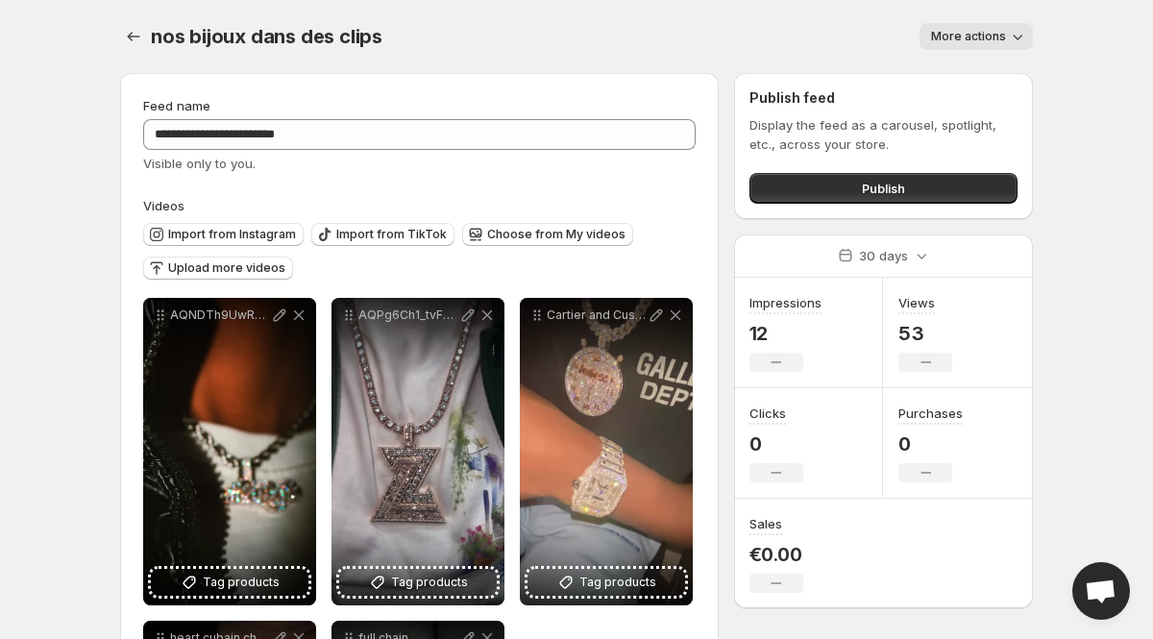
click at [719, 241] on div "**********" at bounding box center [569, 516] width 929 height 917
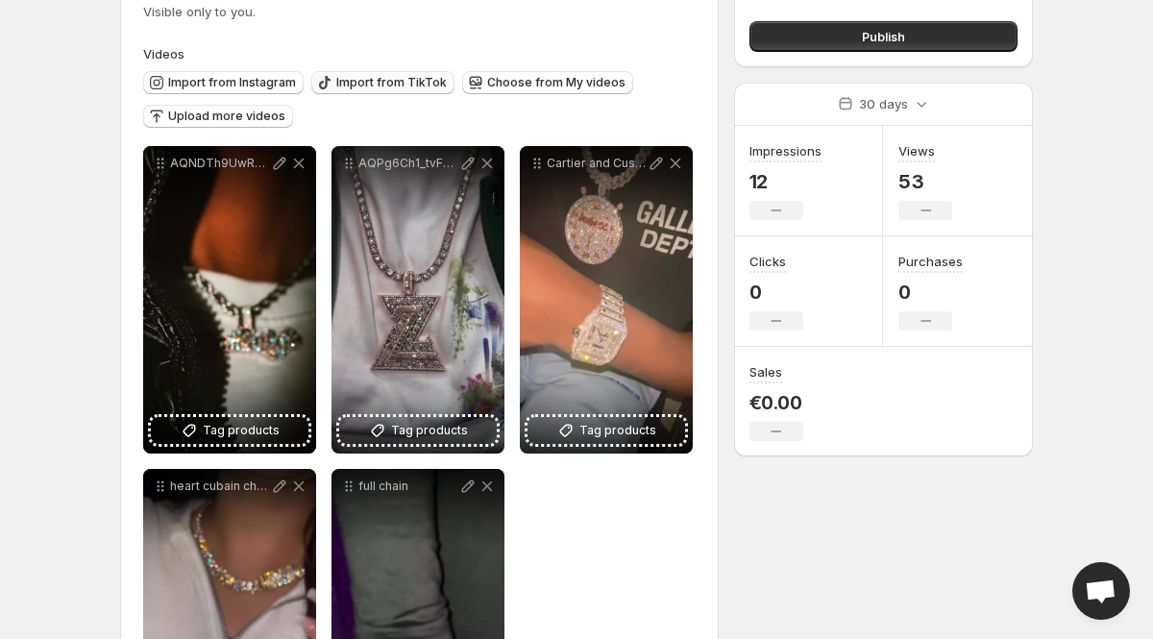
scroll to position [115, 0]
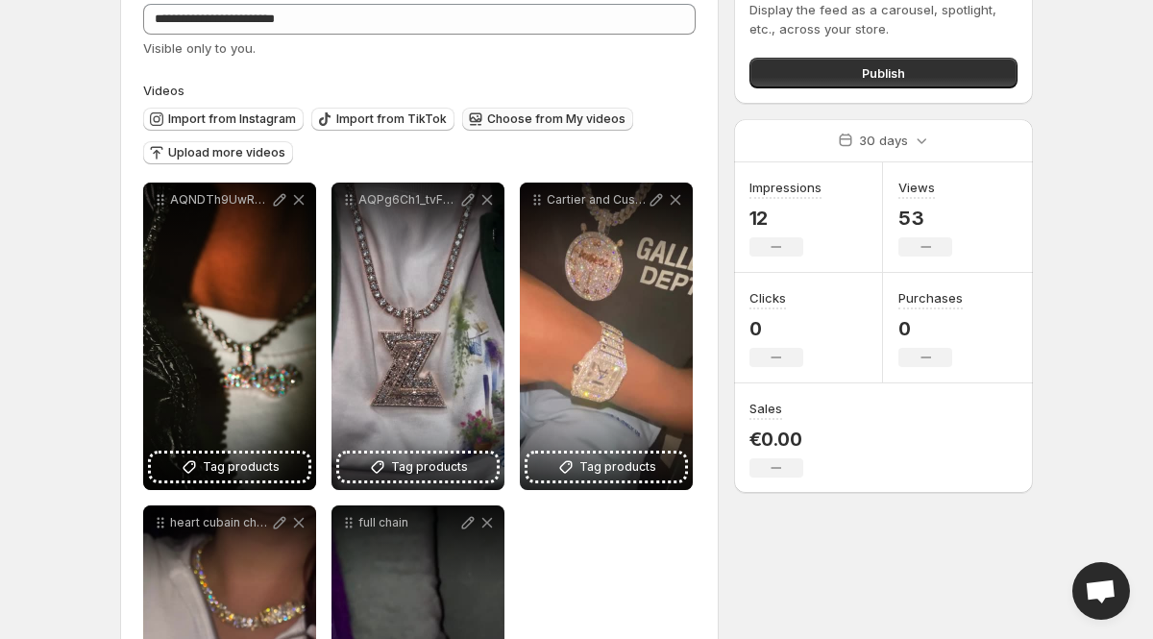
click at [495, 114] on span "Choose from My videos" at bounding box center [556, 118] width 138 height 15
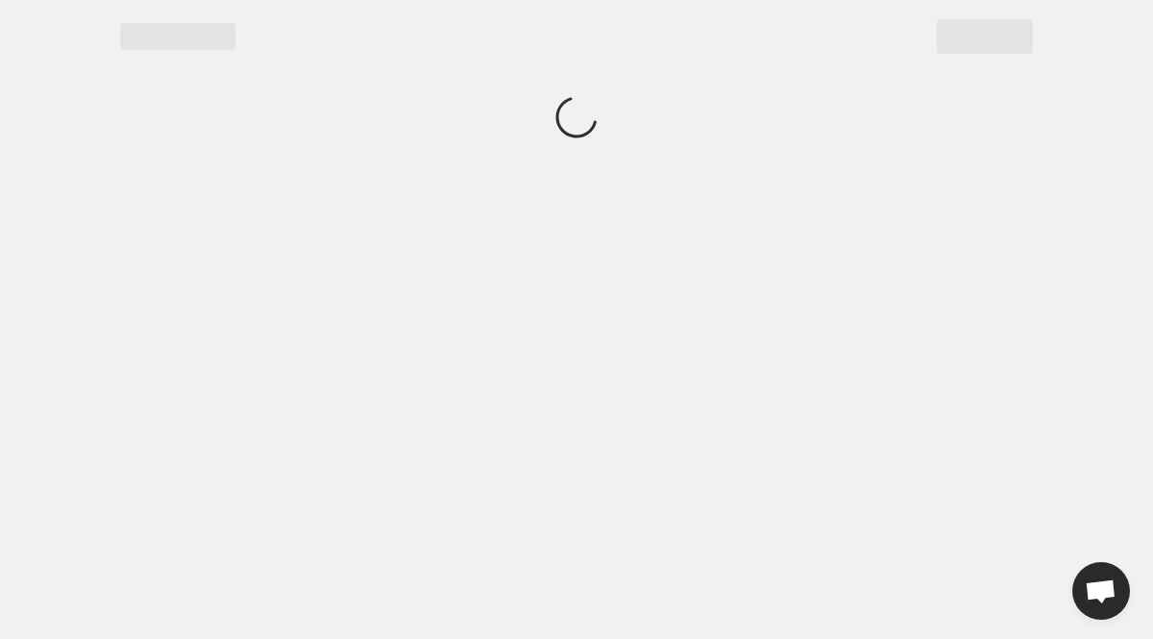
scroll to position [0, 0]
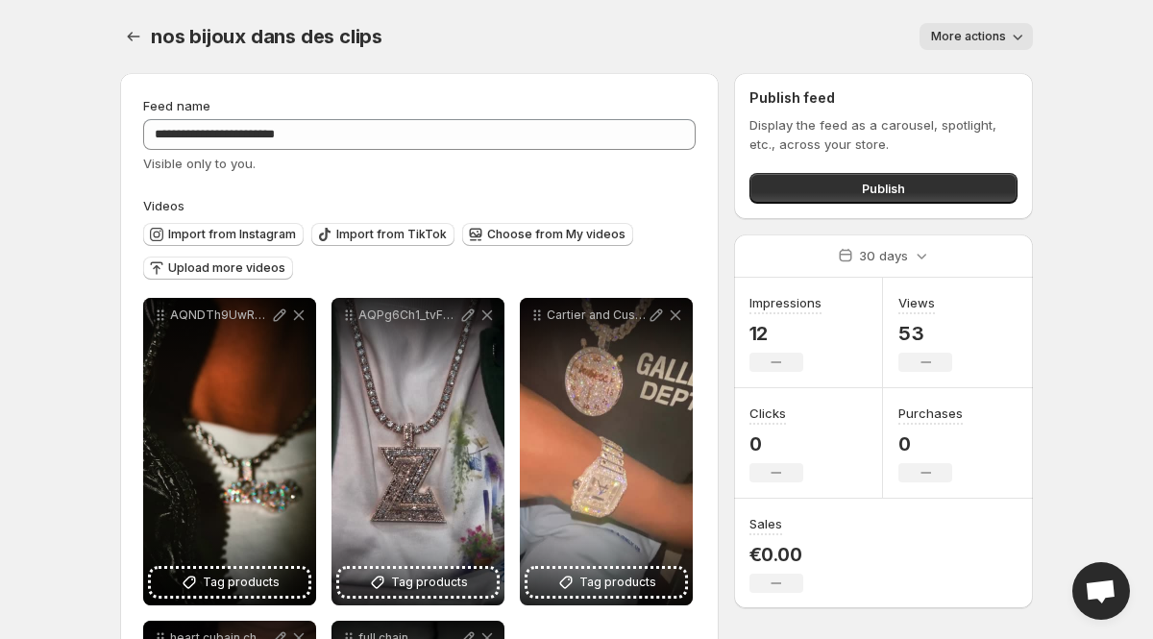
click at [143, 49] on div at bounding box center [135, 36] width 31 height 27
click at [136, 32] on icon "Settings" at bounding box center [133, 36] width 19 height 19
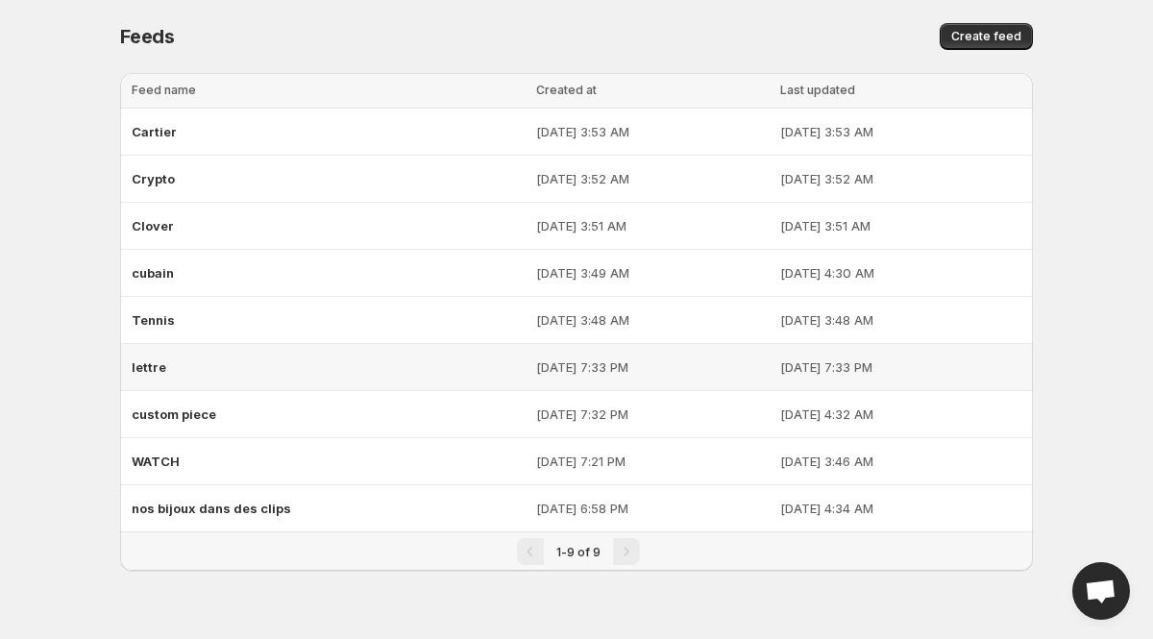
click at [167, 377] on div "lettre" at bounding box center [328, 367] width 393 height 35
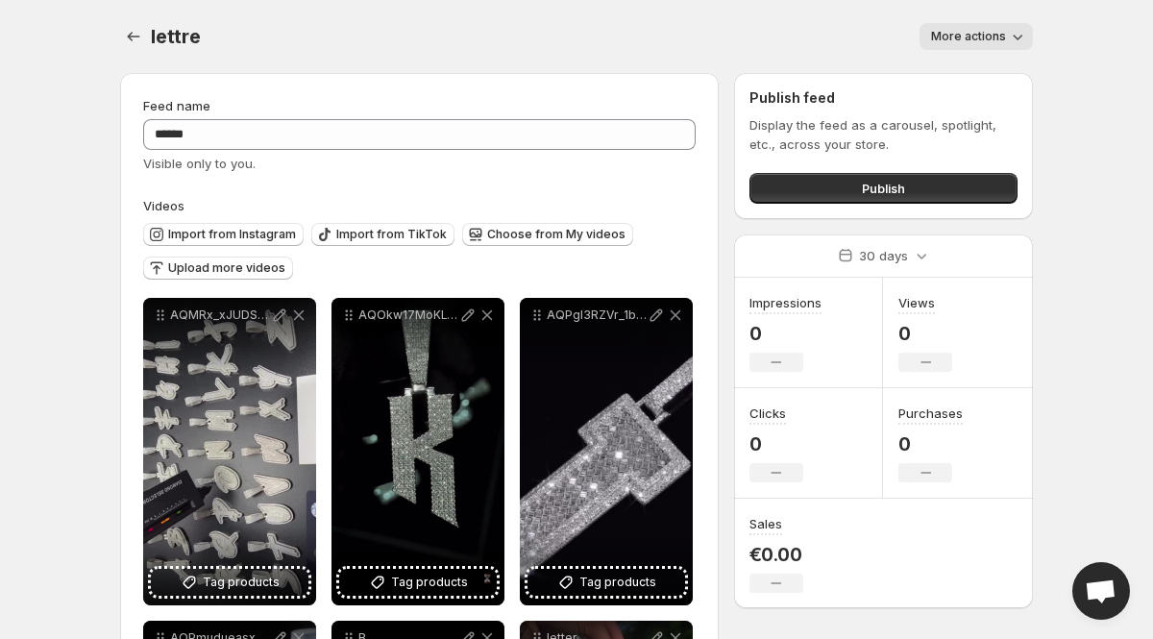
click at [522, 248] on div "Choose from My videos" at bounding box center [547, 236] width 171 height 26
click at [515, 230] on span "Choose from My videos" at bounding box center [556, 234] width 138 height 15
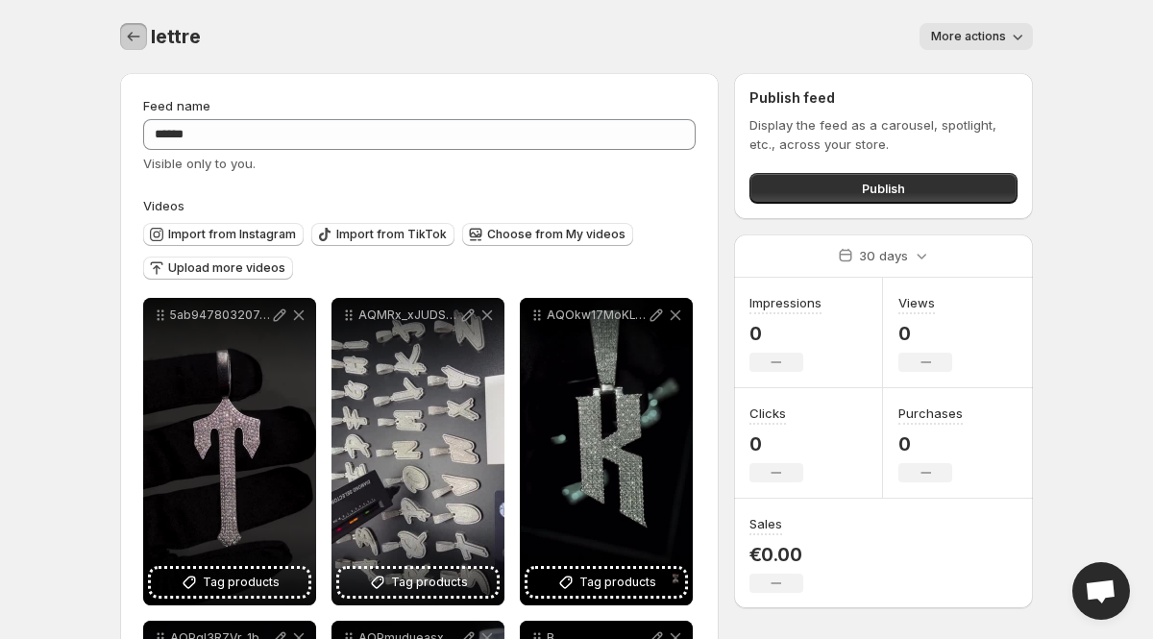
click at [133, 28] on icon "Settings" at bounding box center [133, 36] width 19 height 19
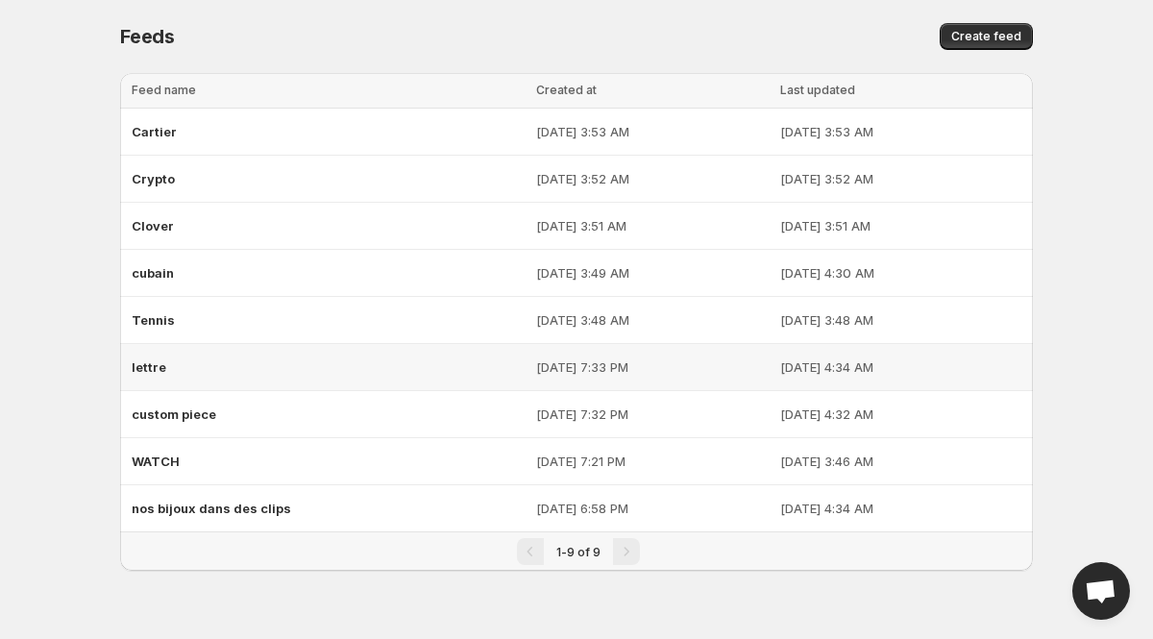
click at [157, 361] on span "lettre" at bounding box center [149, 366] width 35 height 15
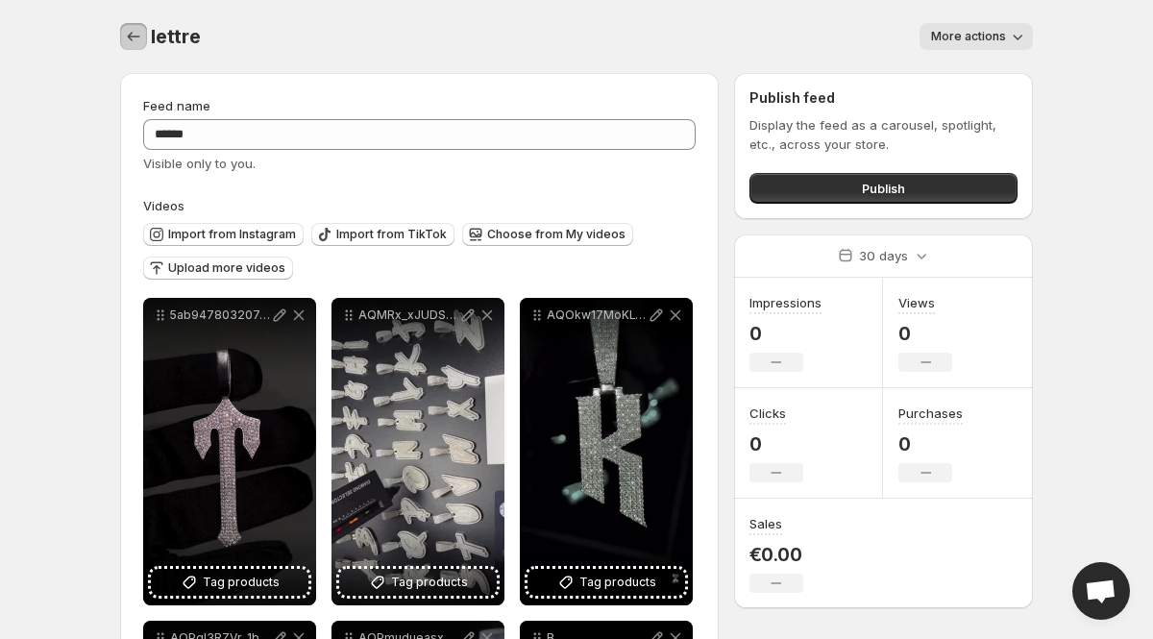
click at [131, 33] on icon "Settings" at bounding box center [134, 37] width 12 height 10
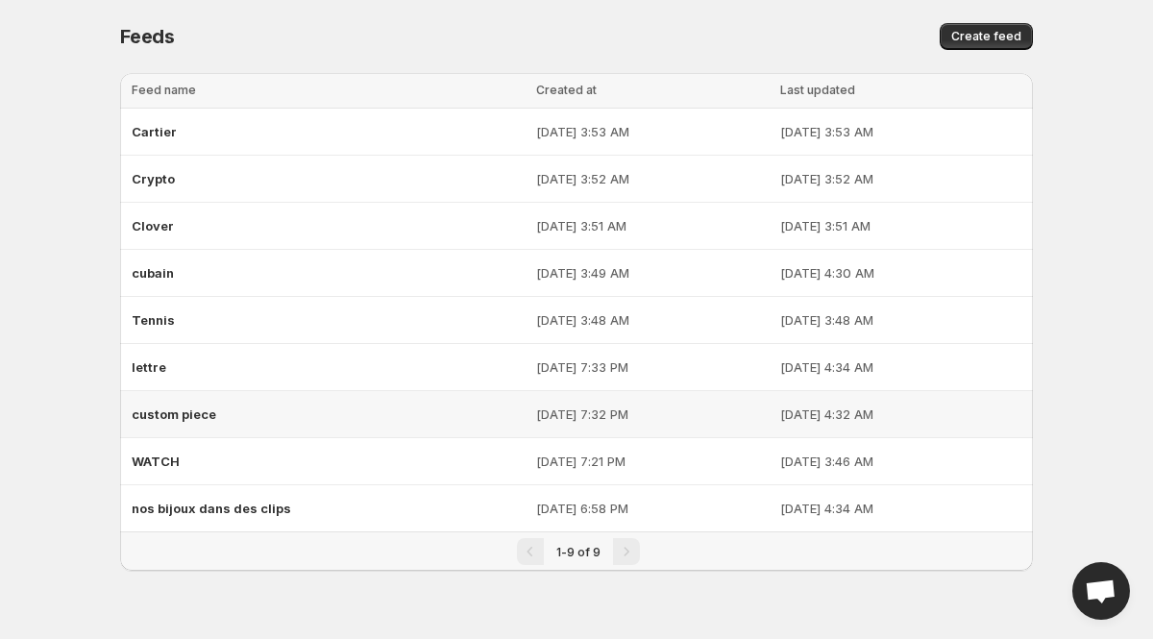
click at [200, 410] on span "custom piece" at bounding box center [174, 414] width 85 height 15
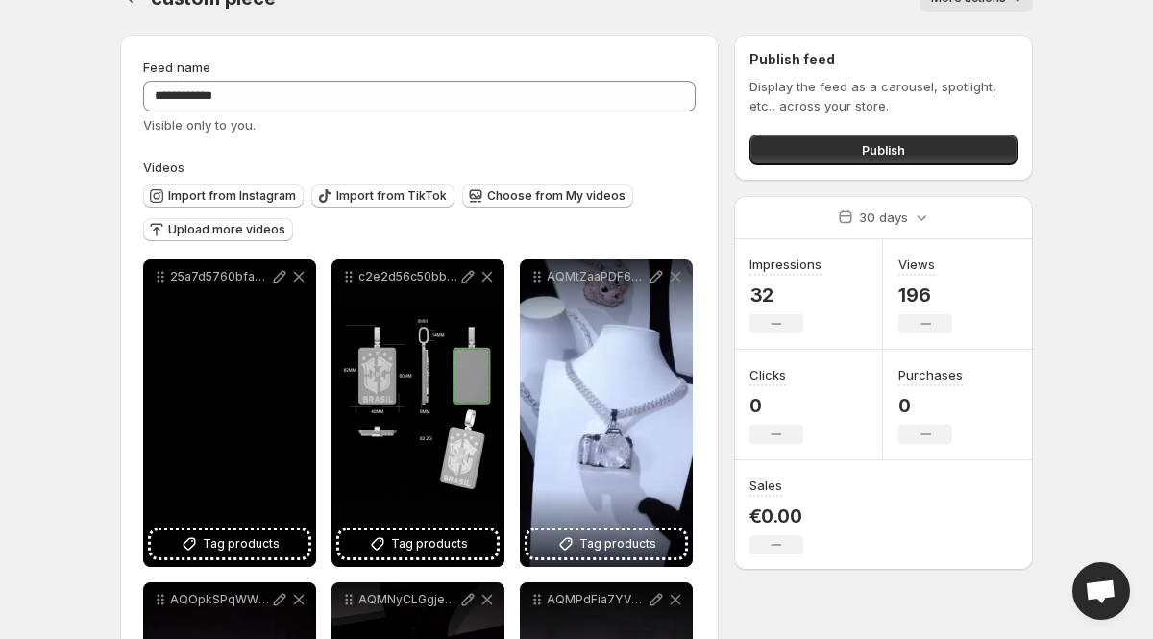
scroll to position [115, 0]
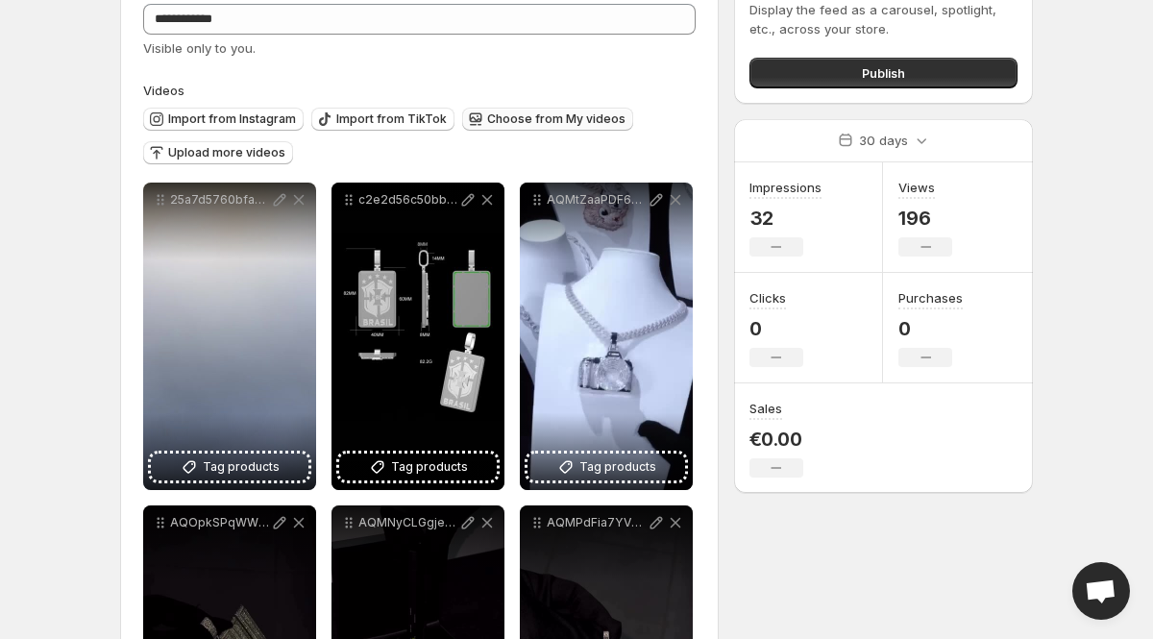
click at [506, 114] on span "Choose from My videos" at bounding box center [556, 118] width 138 height 15
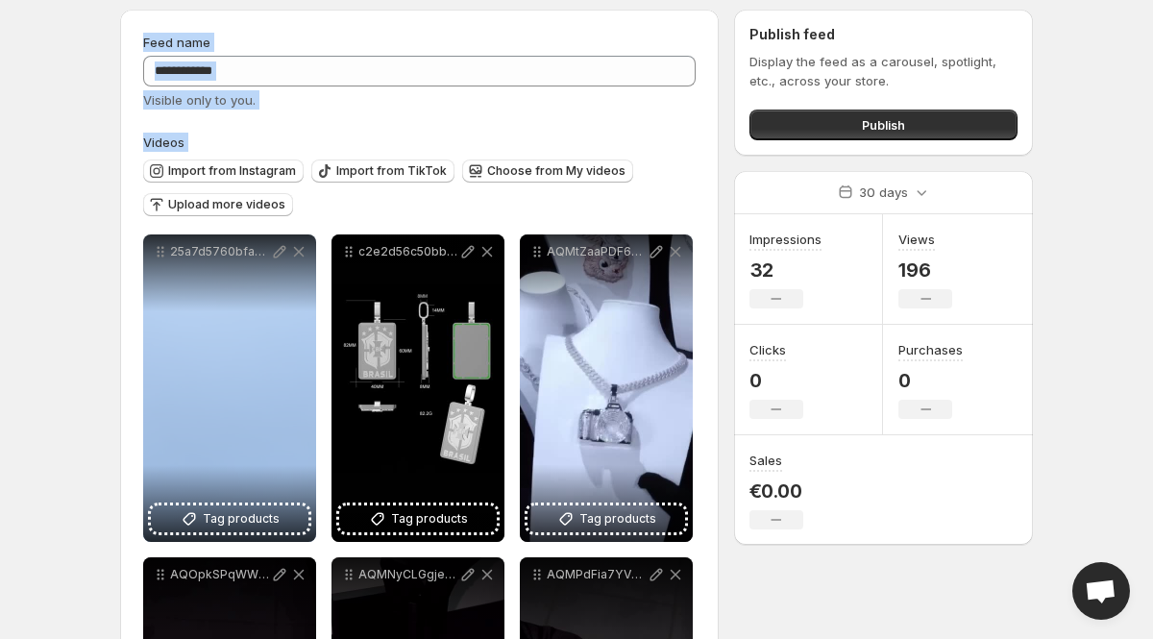
scroll to position [0, 0]
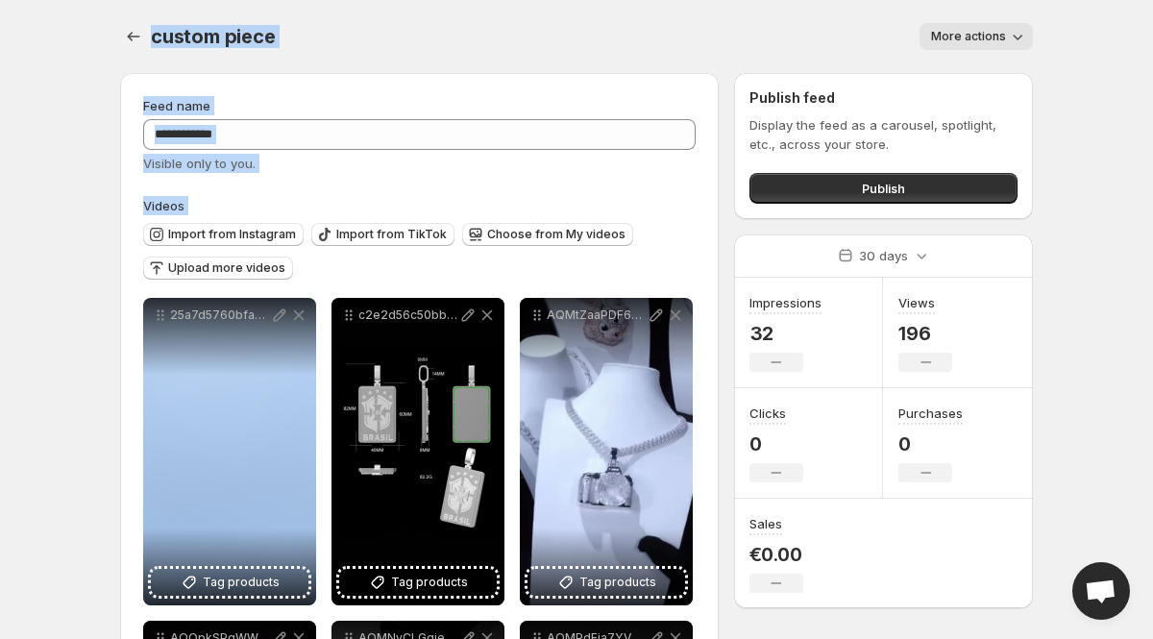
drag, startPoint x: 118, startPoint y: 136, endPoint x: 128, endPoint y: -45, distance: 181.9
click at [128, 0] on html "**********" at bounding box center [576, 319] width 1153 height 639
click at [129, 36] on icon "Settings" at bounding box center [134, 37] width 12 height 10
